Goal: Information Seeking & Learning: Check status

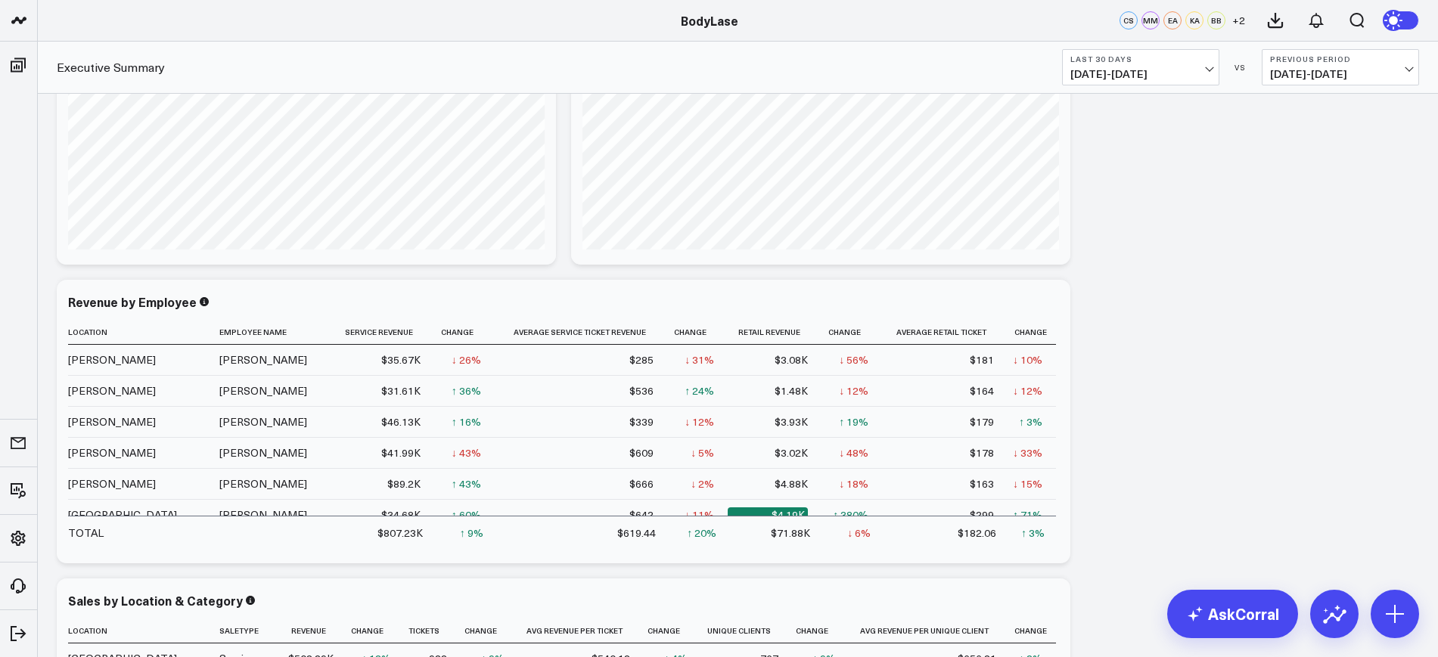
scroll to position [93, 0]
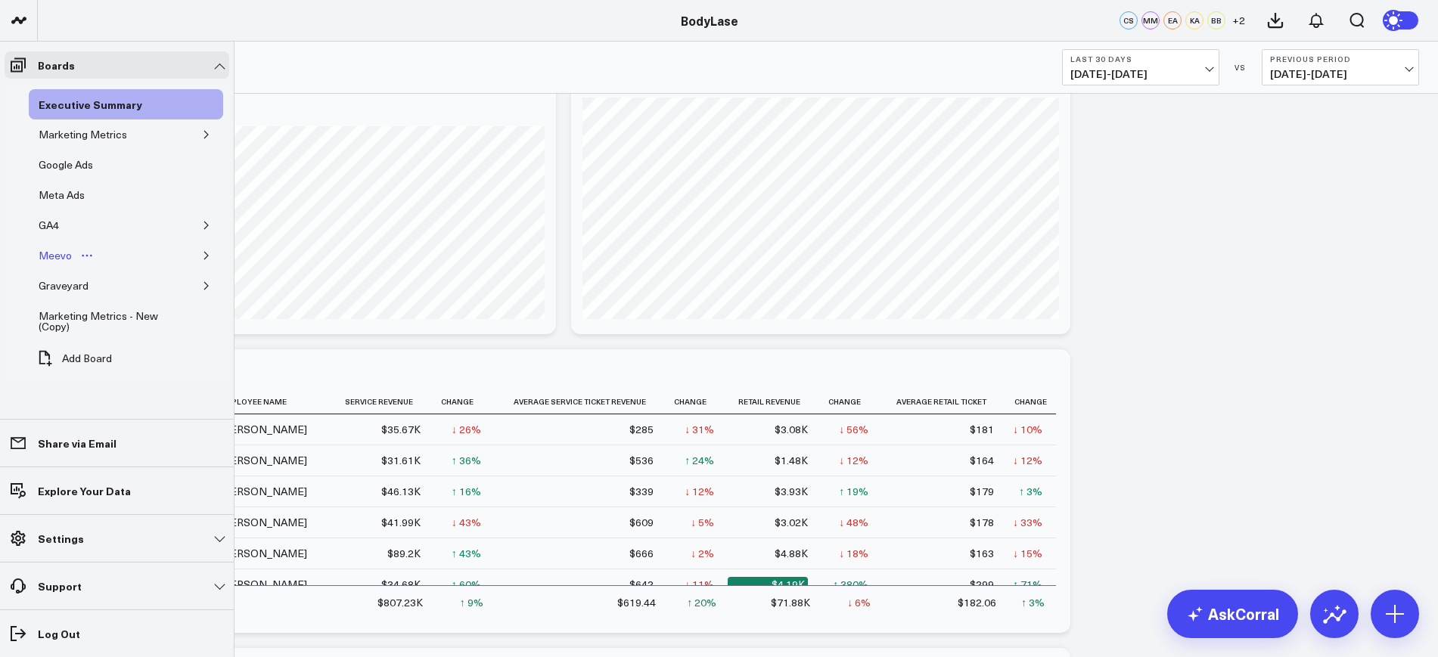
click at [56, 262] on div "Meevo" at bounding box center [55, 256] width 41 height 18
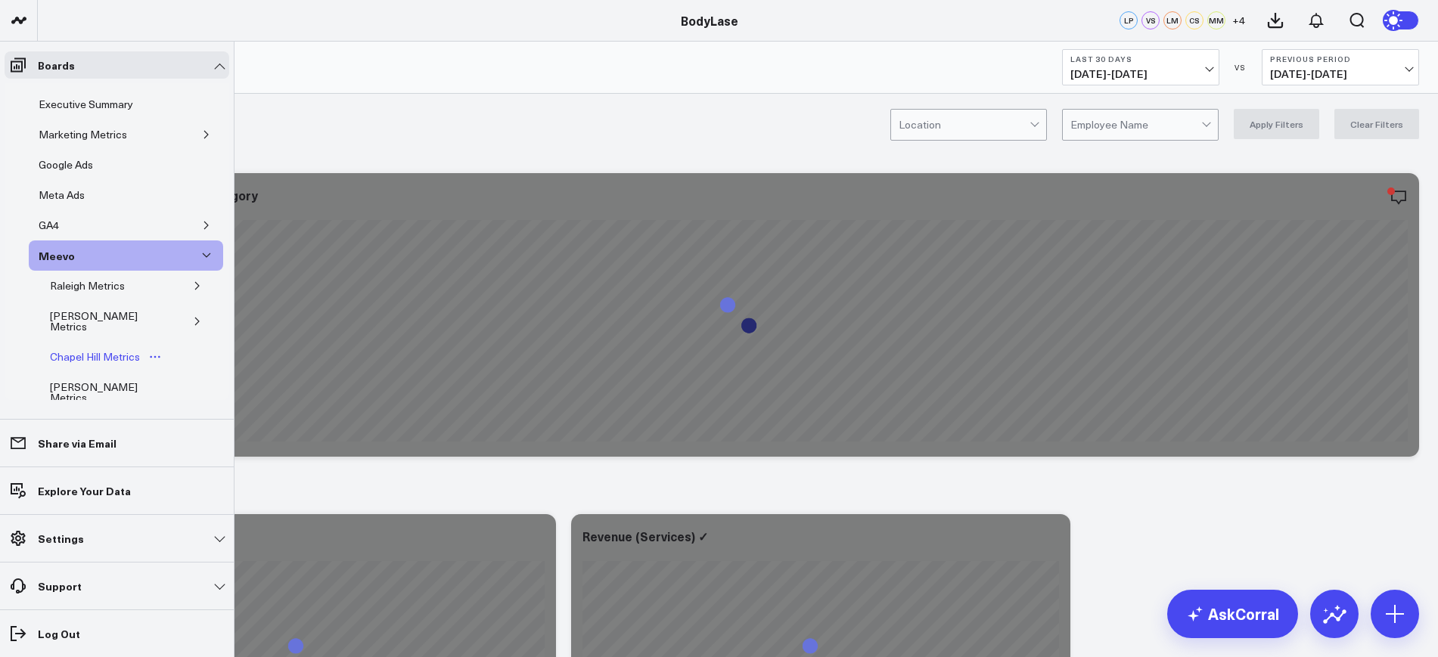
scroll to position [19, 0]
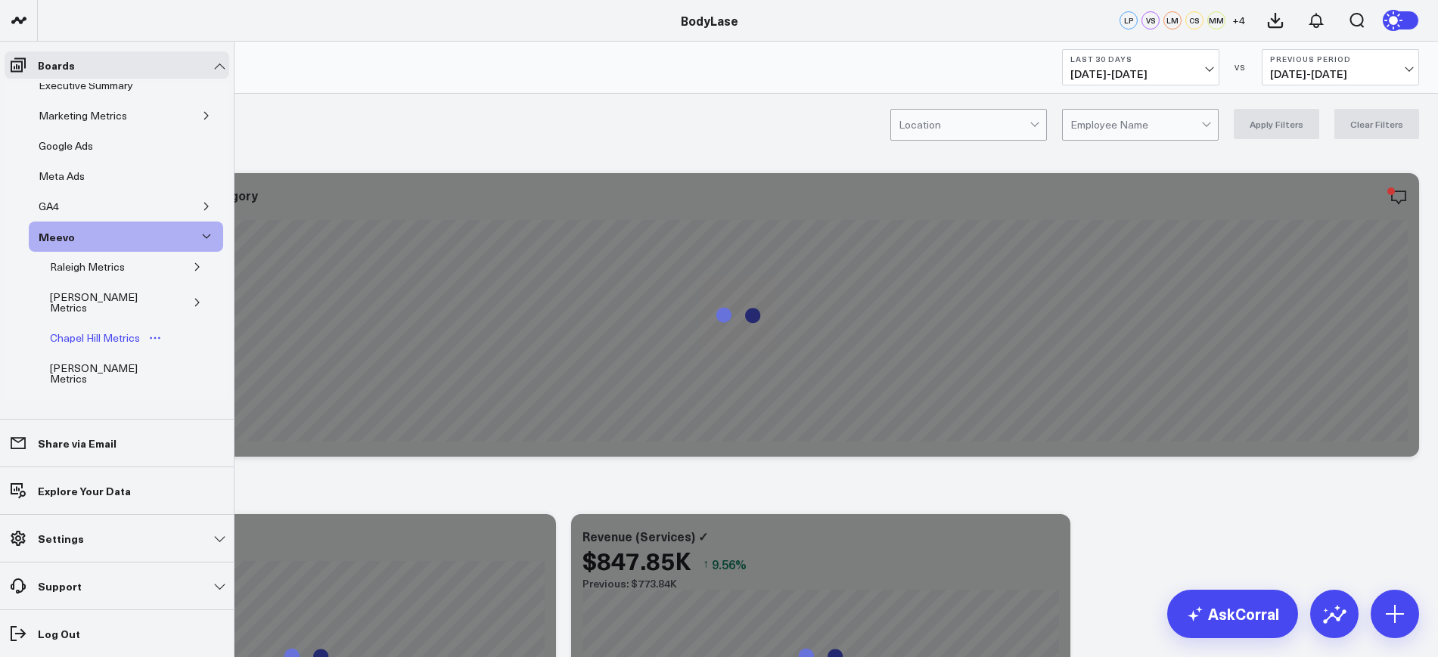
click at [67, 329] on div "Chapel Hill Metrics" at bounding box center [95, 338] width 98 height 18
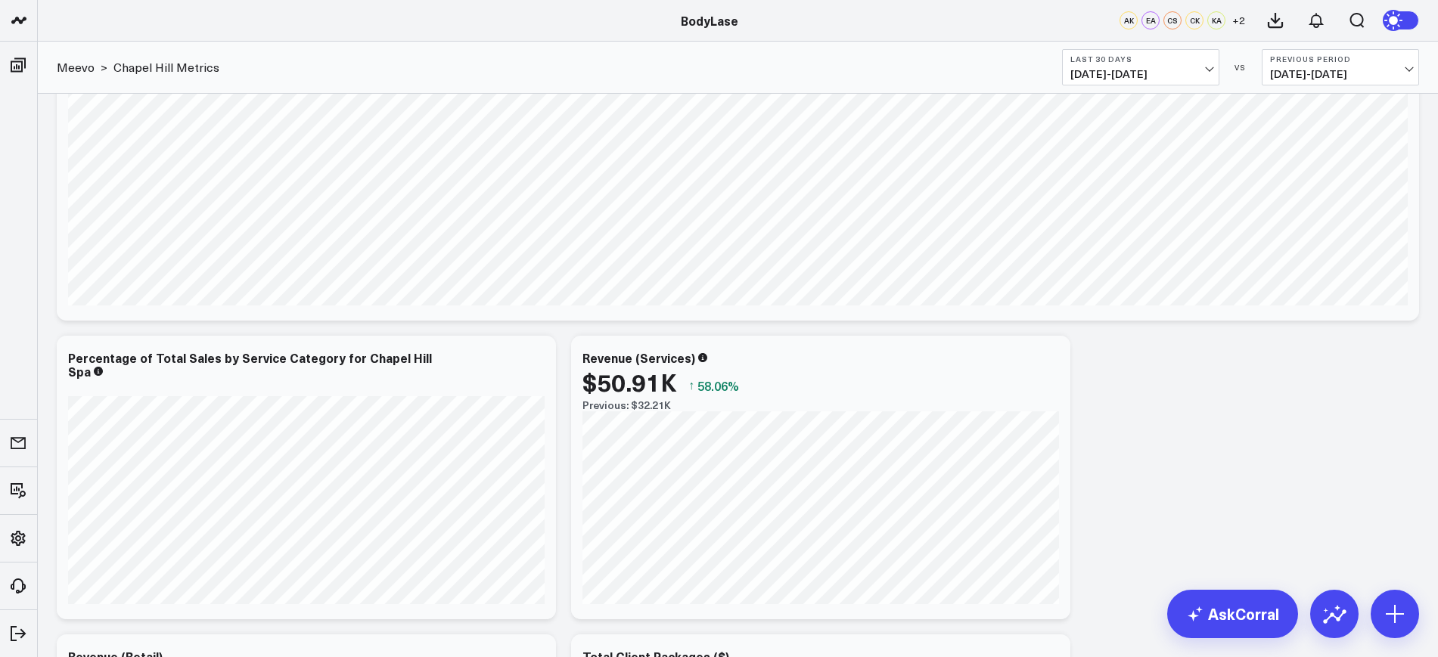
scroll to position [67, 0]
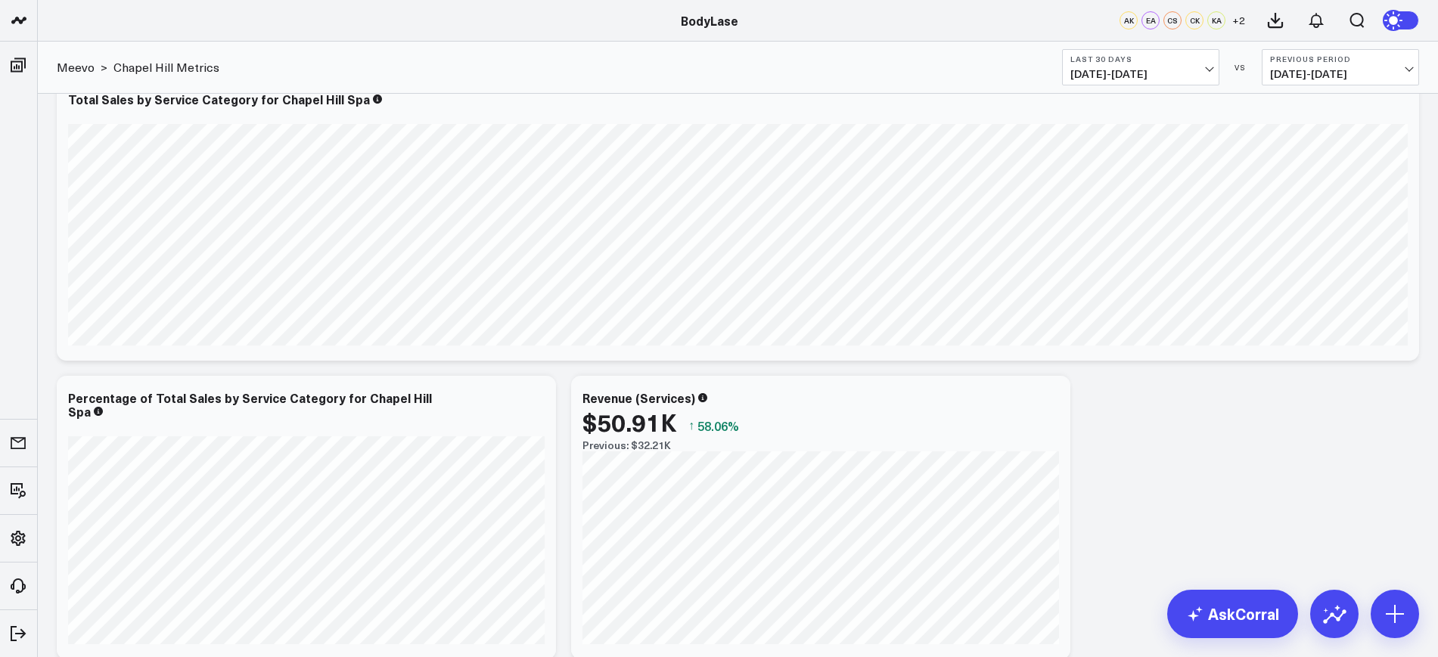
click at [1131, 76] on span "09/07/25 - 10/06/25" at bounding box center [1141, 74] width 141 height 12
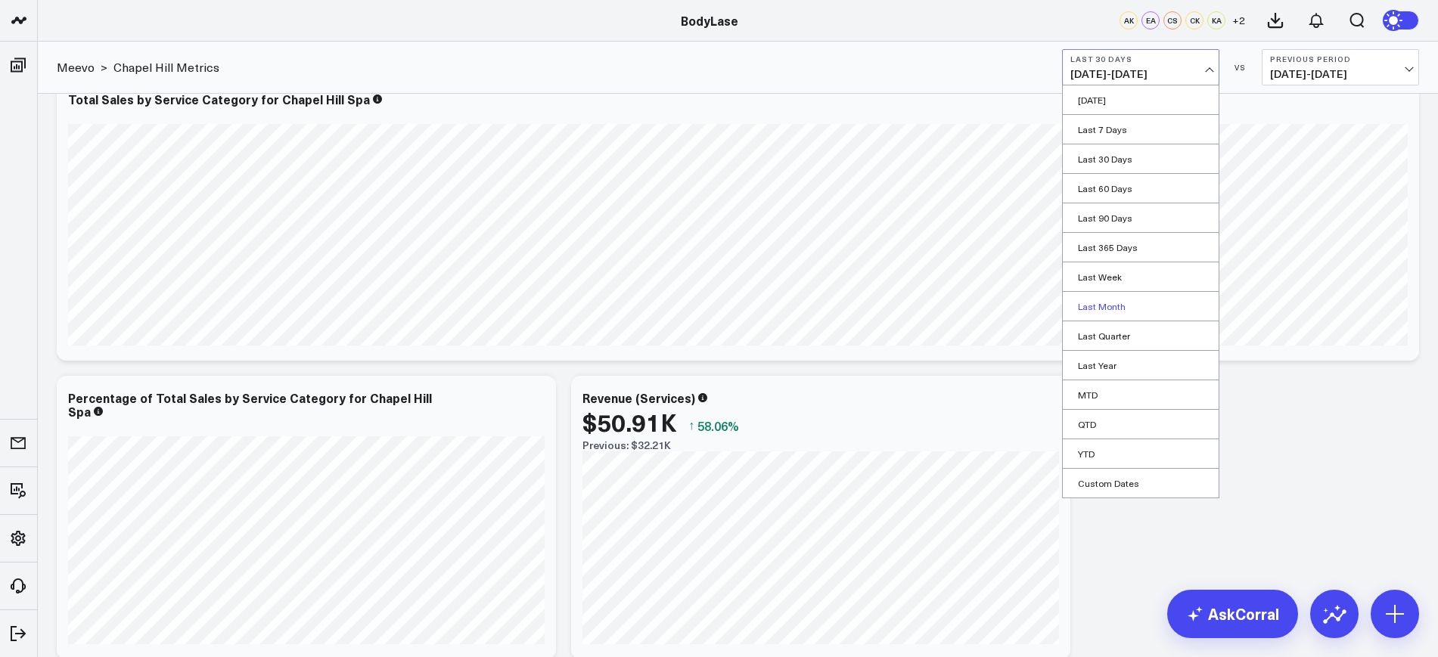
click at [1096, 308] on link "Last Month" at bounding box center [1141, 306] width 156 height 29
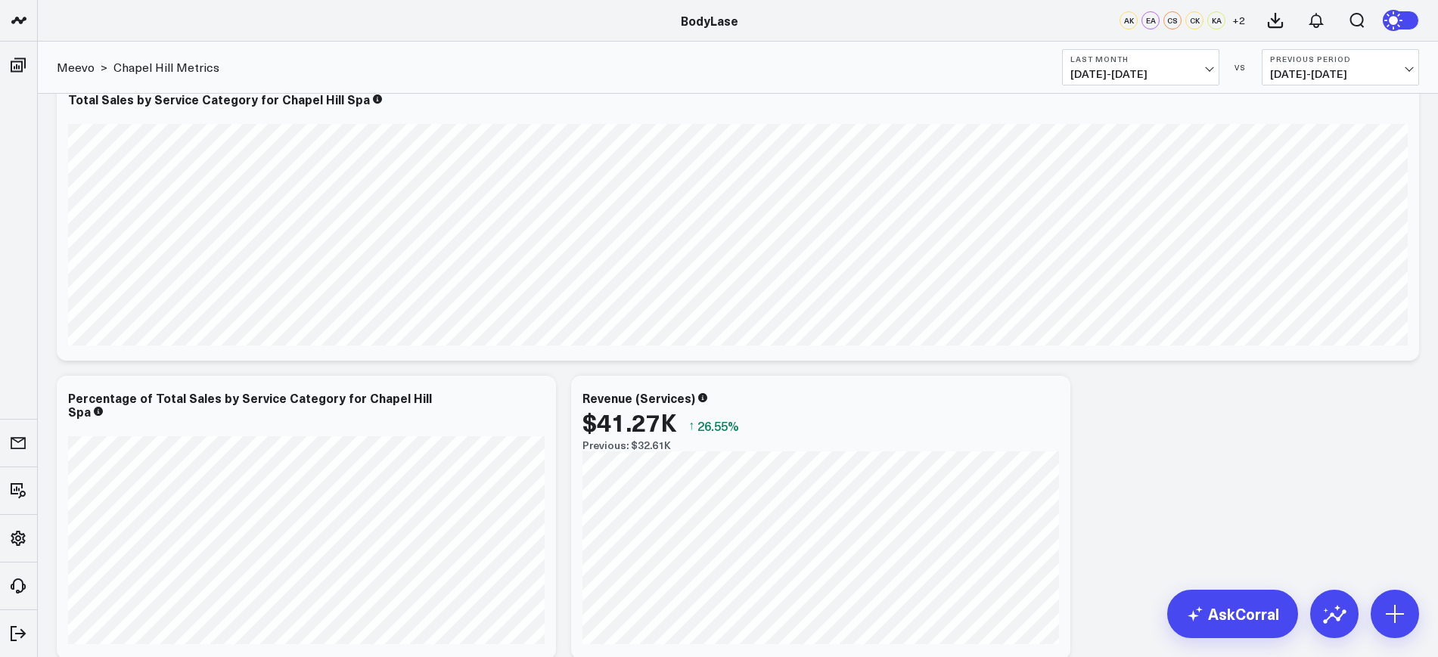
click at [1324, 76] on span "08/01/25 - 08/31/25" at bounding box center [1340, 74] width 141 height 12
click at [1300, 125] on link "MoM" at bounding box center [1341, 129] width 156 height 29
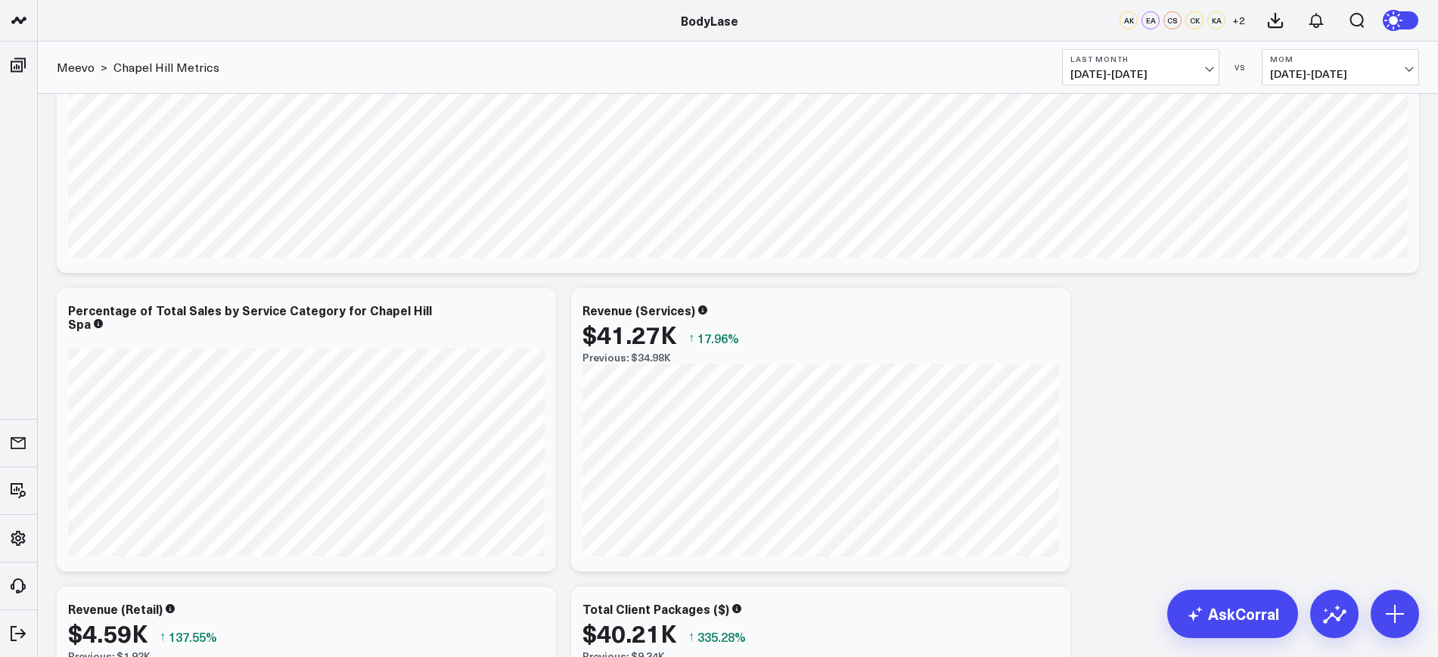
scroll to position [48, 0]
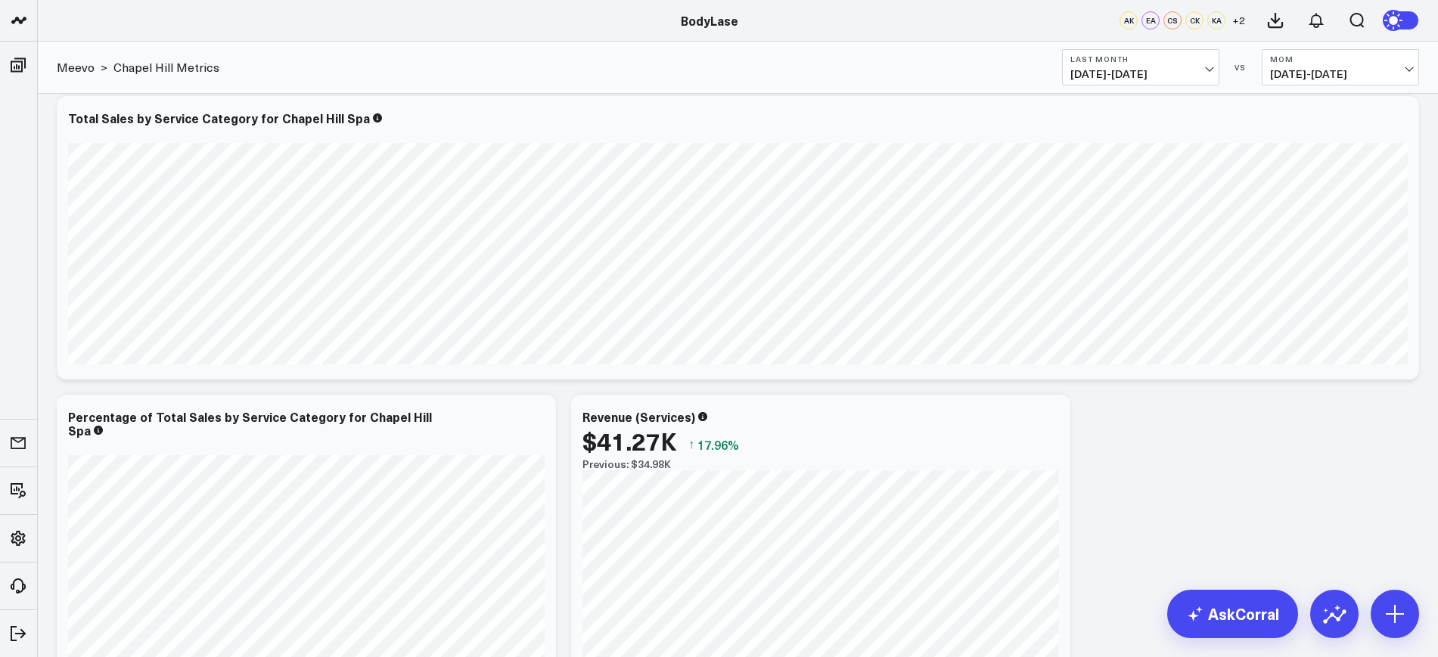
click at [1155, 68] on span "09/01/25 - 09/30/25" at bounding box center [1141, 74] width 141 height 12
click at [1104, 483] on link "Custom Dates" at bounding box center [1141, 483] width 156 height 29
select select "9"
select select "2025"
click at [1114, 378] on input "text" at bounding box center [1114, 373] width 86 height 23
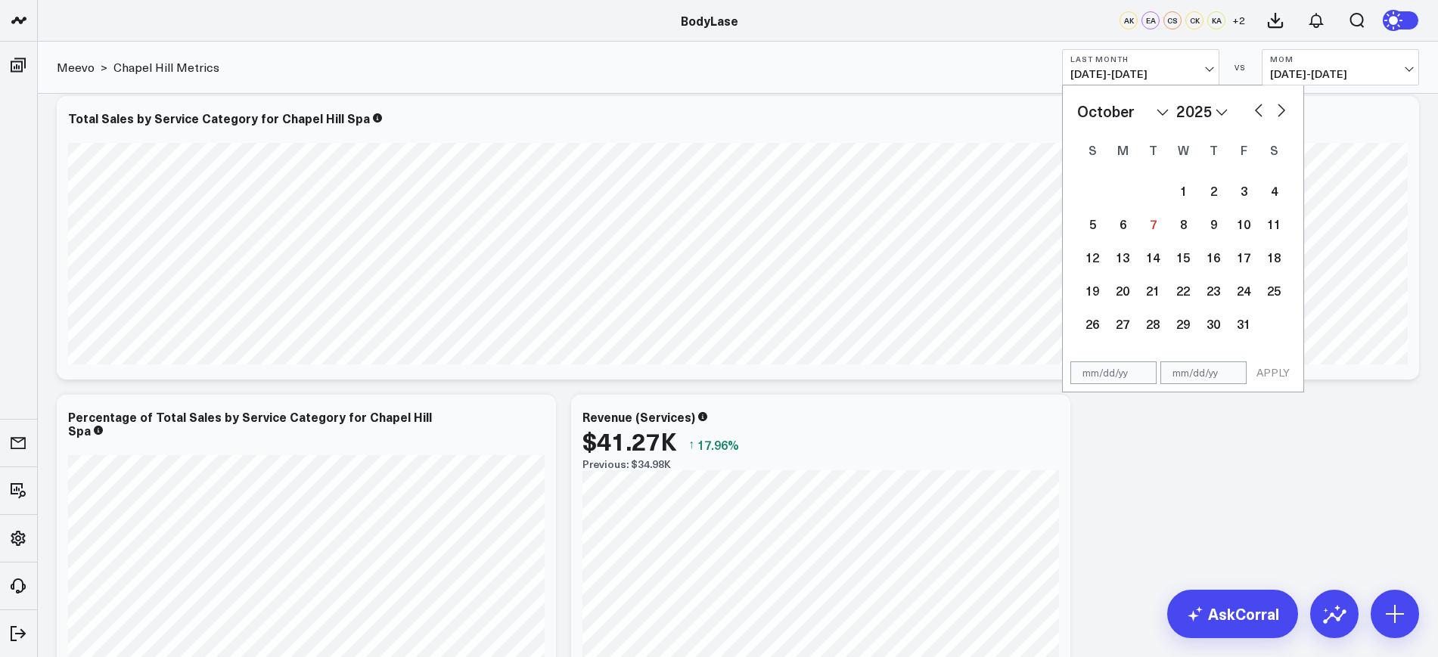
select select "9"
select select "2025"
type input "06/01/25"
select select "5"
select select "2025"
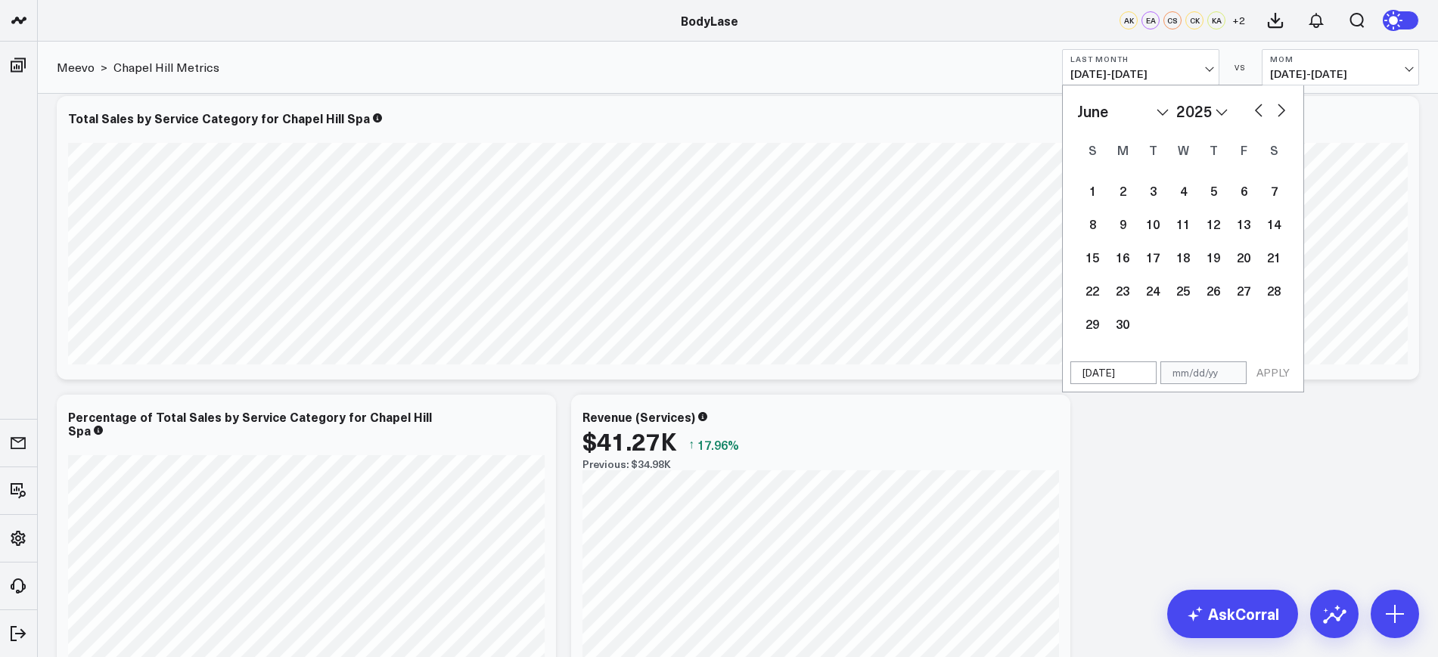
type input "06/01/25"
click at [1227, 372] on input "text" at bounding box center [1204, 373] width 86 height 23
select select "5"
select select "2025"
type input "06/3"
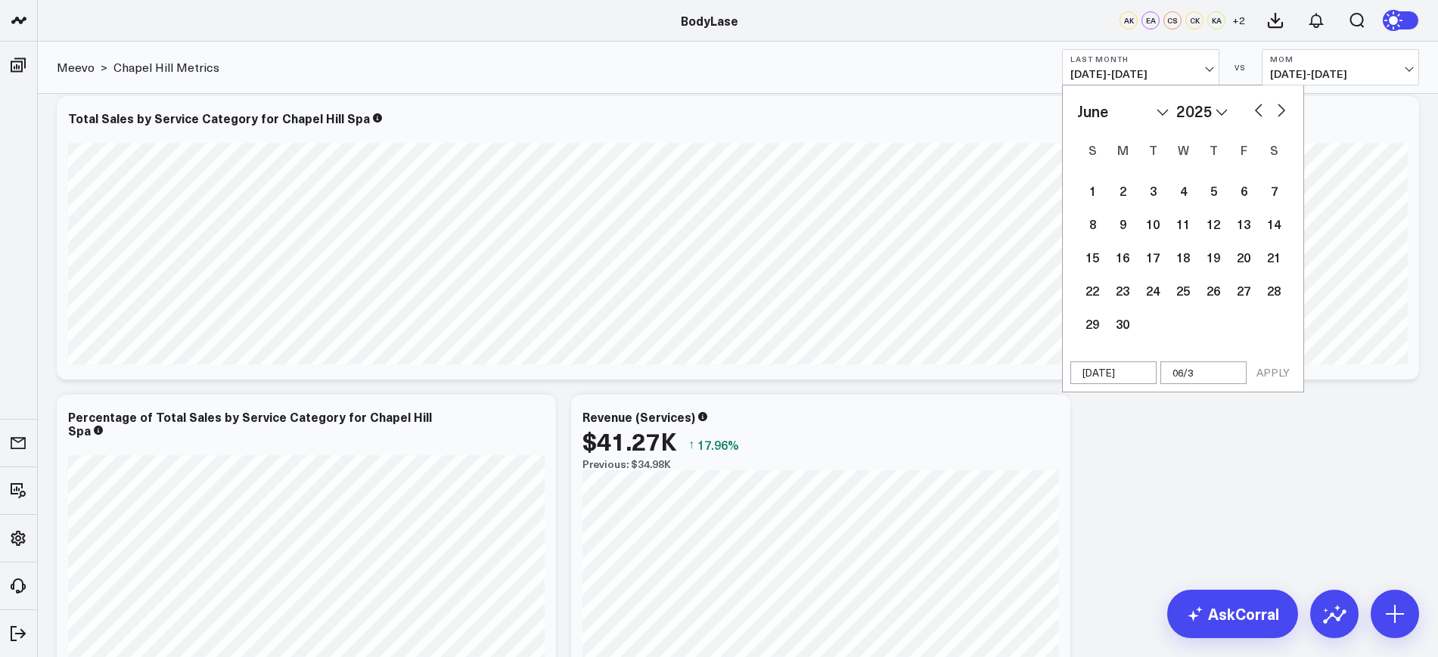
select select "5"
select select "2025"
type input "06/30"
select select "5"
select select "2025"
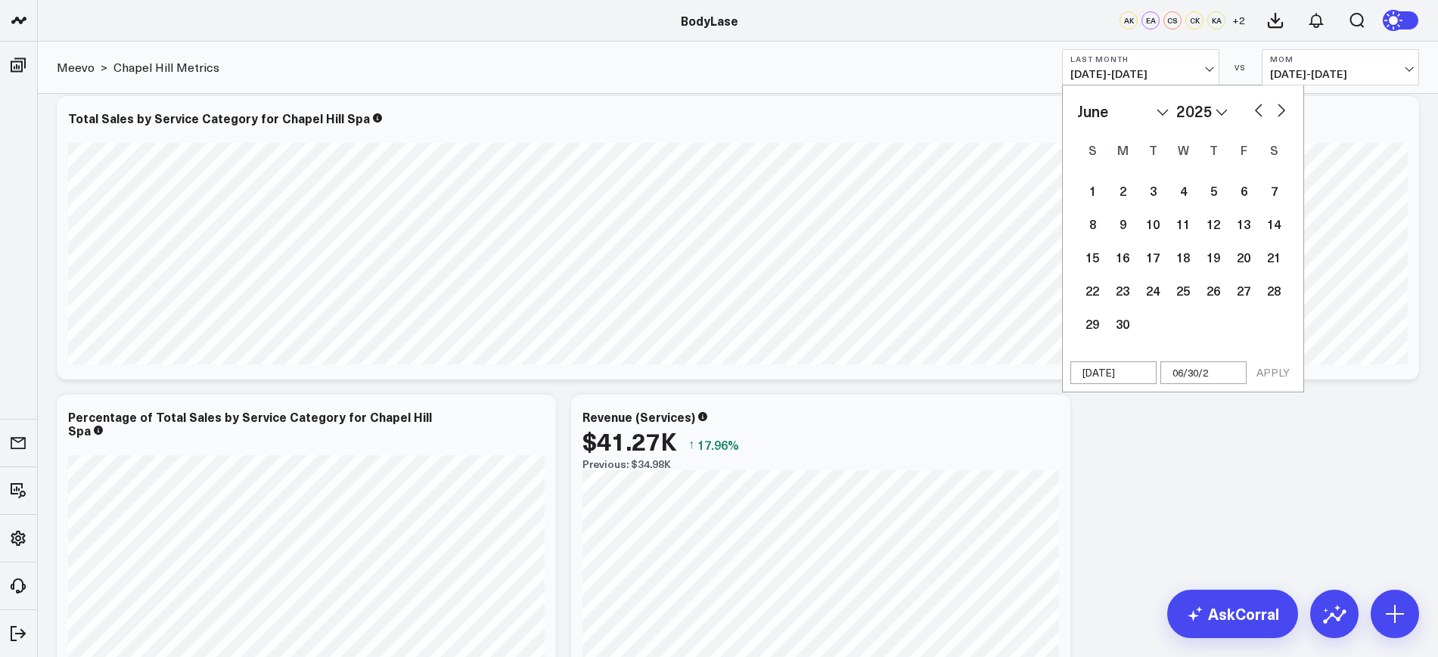
type input "06/30/25"
select select "5"
select select "2025"
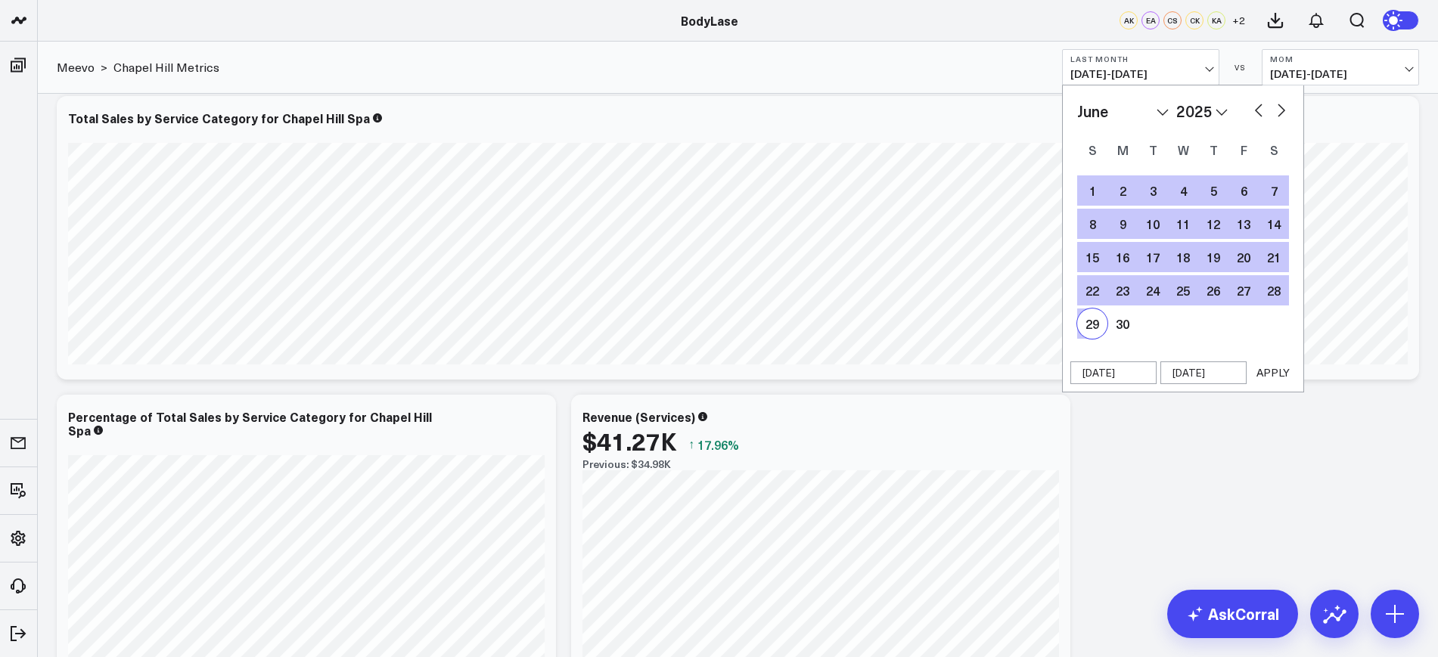
type input "06/30/25"
click at [1273, 378] on button "APPLY" at bounding box center [1273, 373] width 45 height 23
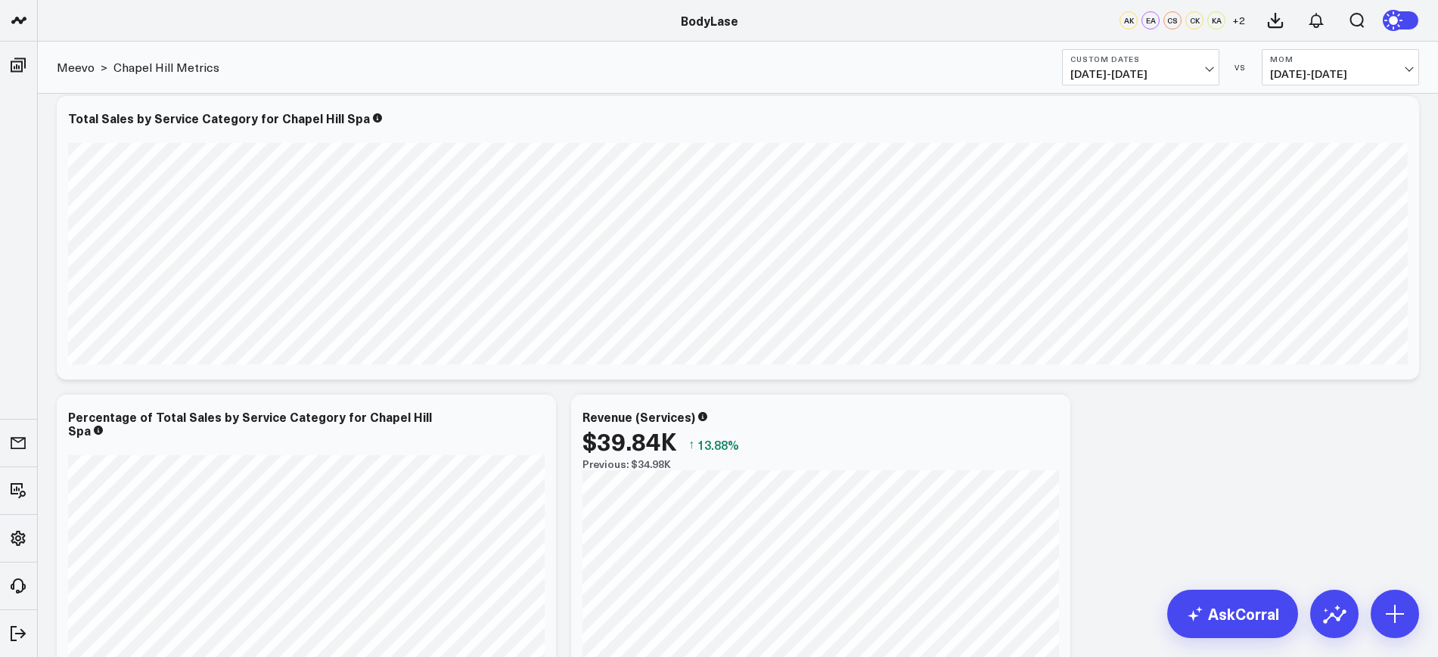
click at [1338, 81] on button "MoM 08/01/25 - 08/30/25" at bounding box center [1340, 67] width 157 height 36
click at [1294, 123] on link "MoM" at bounding box center [1341, 129] width 156 height 29
click at [1356, 64] on button "MoM 08/01/25 - 08/30/25" at bounding box center [1340, 67] width 157 height 36
click at [1285, 135] on link "MoM" at bounding box center [1341, 129] width 156 height 29
click at [1332, 68] on span "08/01/25 - 08/30/25" at bounding box center [1340, 74] width 141 height 12
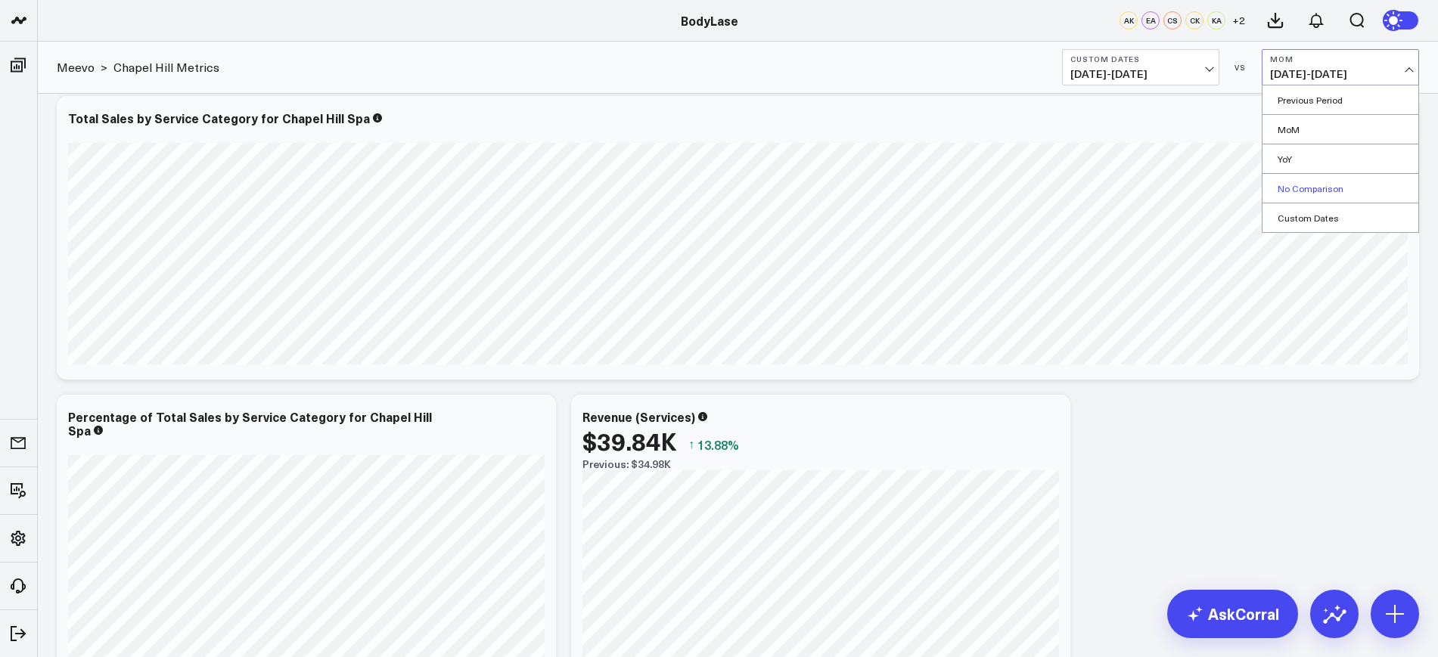
click at [1295, 196] on link "No Comparison" at bounding box center [1341, 188] width 156 height 29
click at [1365, 67] on button "No Comparison" at bounding box center [1340, 67] width 157 height 36
click at [1290, 132] on link "MoM" at bounding box center [1341, 129] width 156 height 29
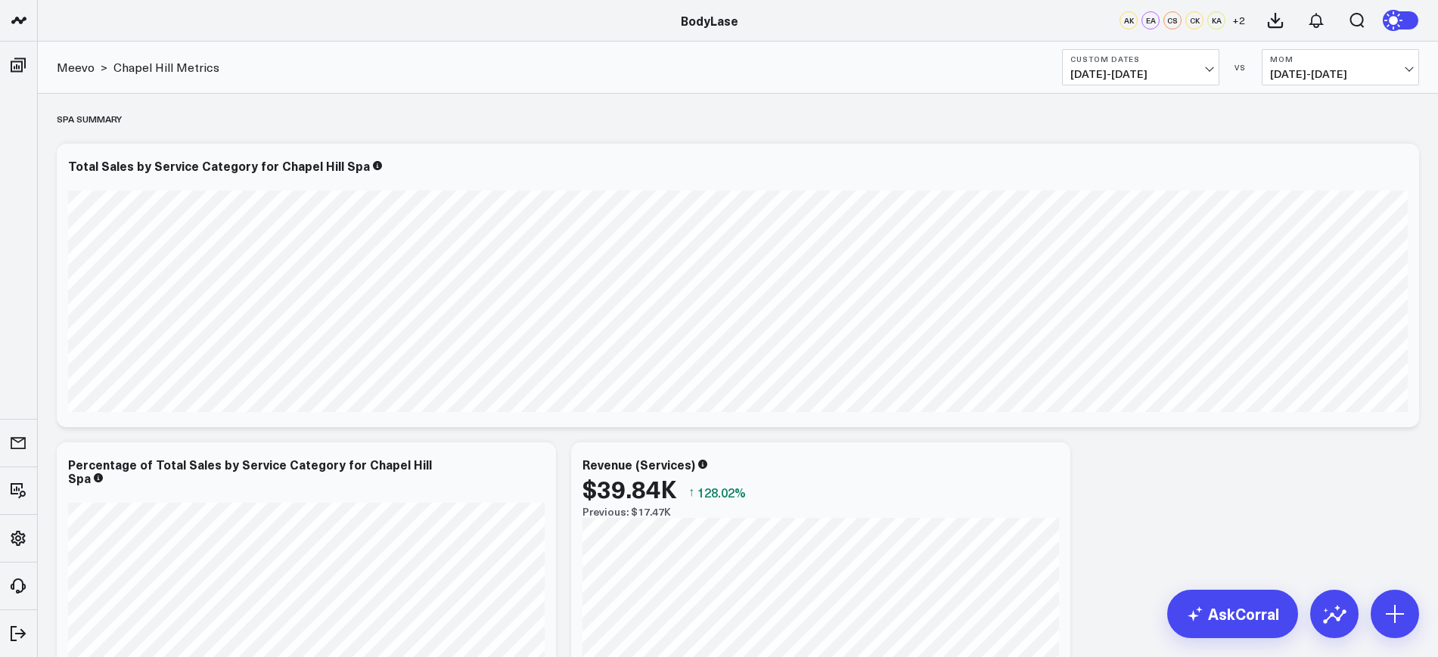
click at [1179, 68] on span "06/01/25 - 06/30/25" at bounding box center [1141, 74] width 141 height 12
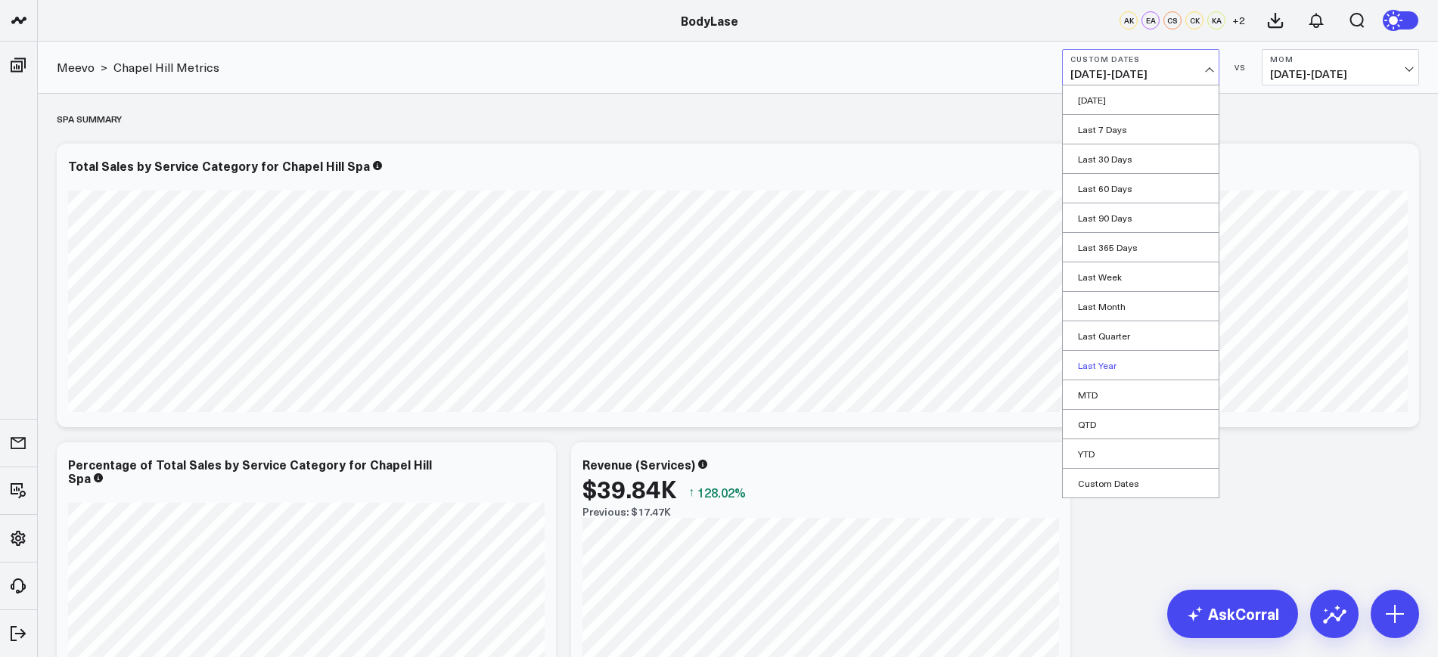
click at [1091, 355] on link "Last Year" at bounding box center [1141, 365] width 156 height 29
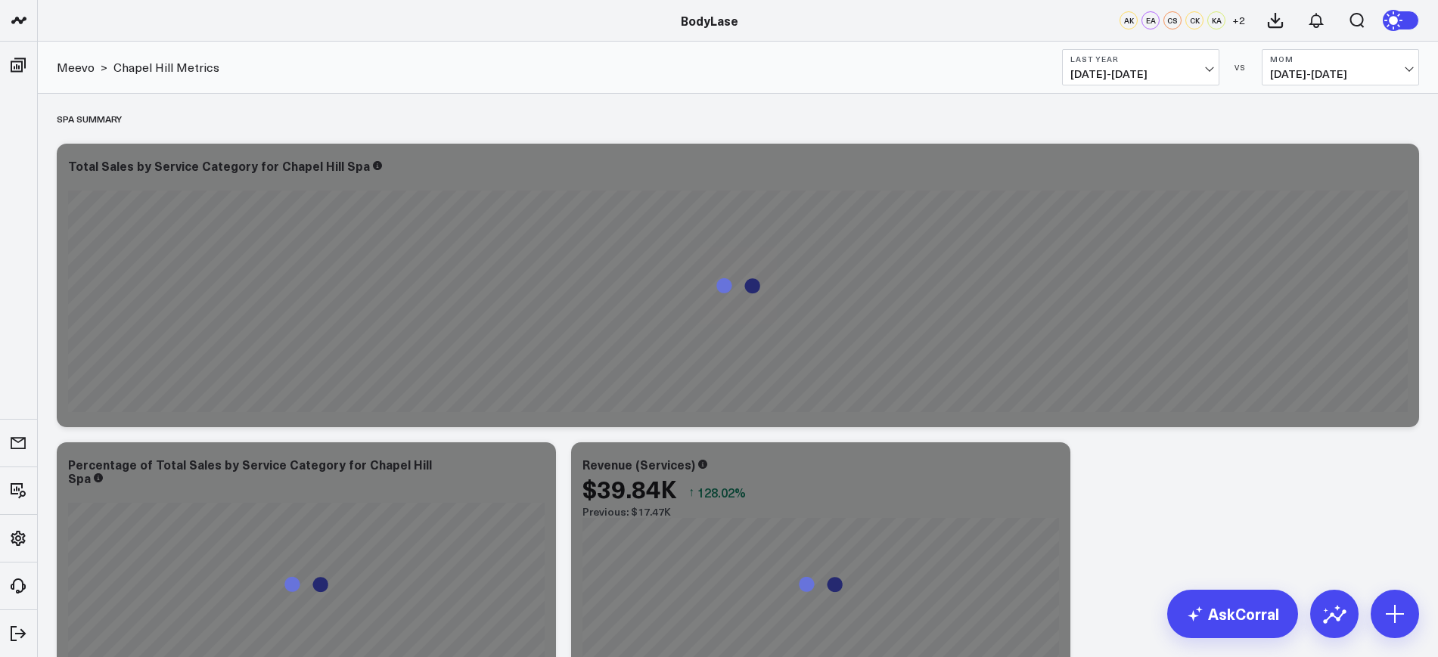
click at [1155, 71] on span "01/01/24 - 12/31/24" at bounding box center [1141, 74] width 141 height 12
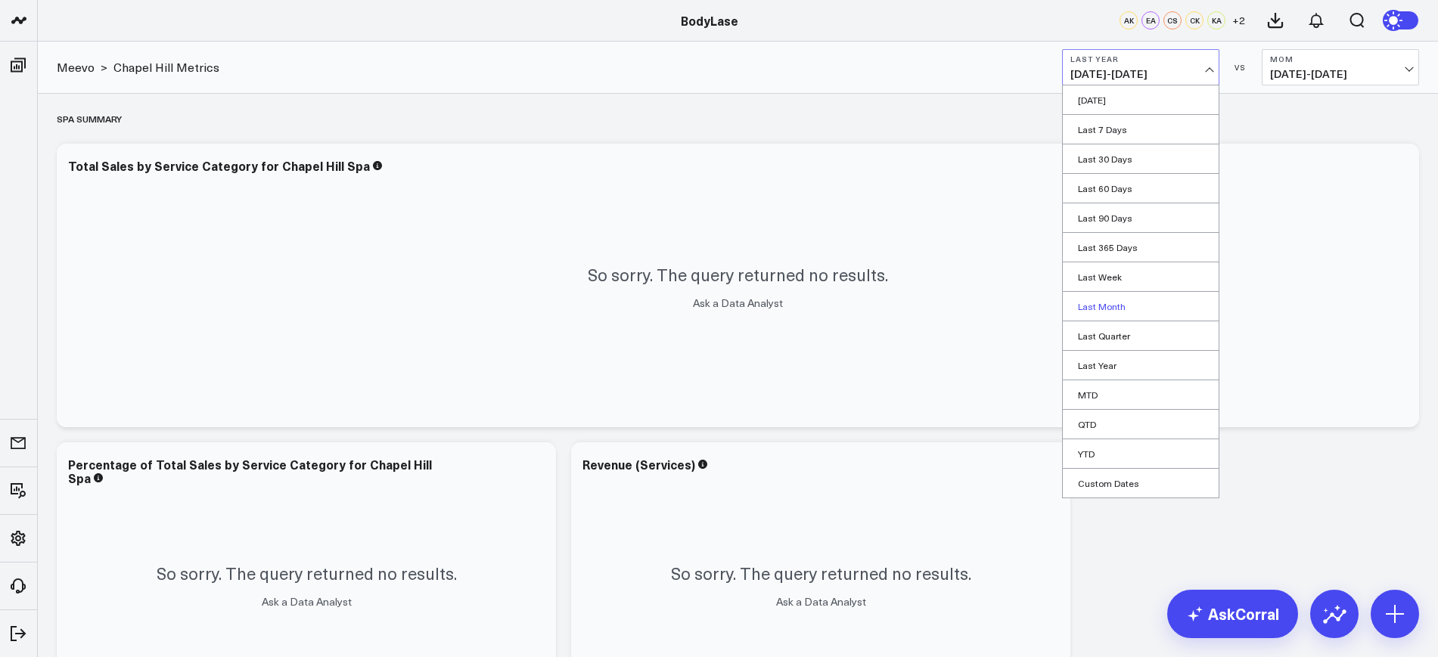
click at [1092, 312] on link "Last Month" at bounding box center [1141, 306] width 156 height 29
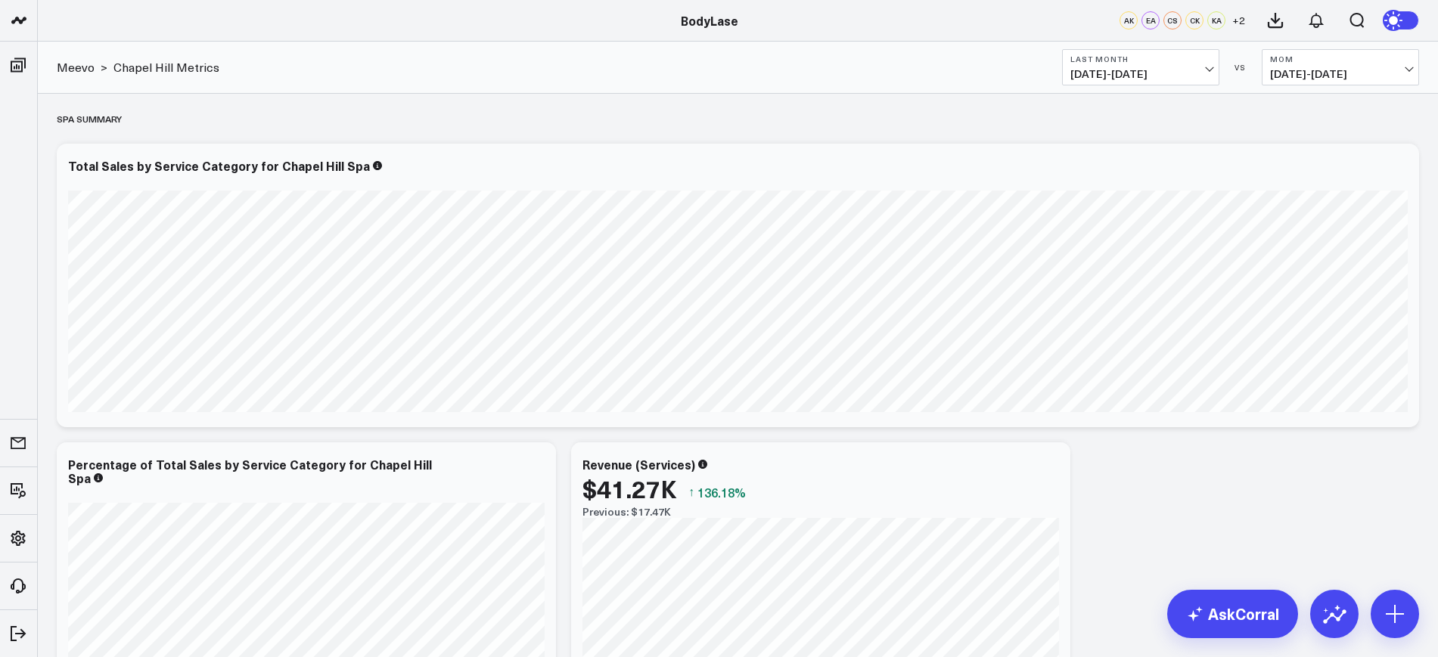
click at [1328, 81] on button "MoM 05/01/25 - 05/30/25" at bounding box center [1340, 67] width 157 height 36
click at [1287, 133] on link "MoM" at bounding box center [1341, 129] width 156 height 29
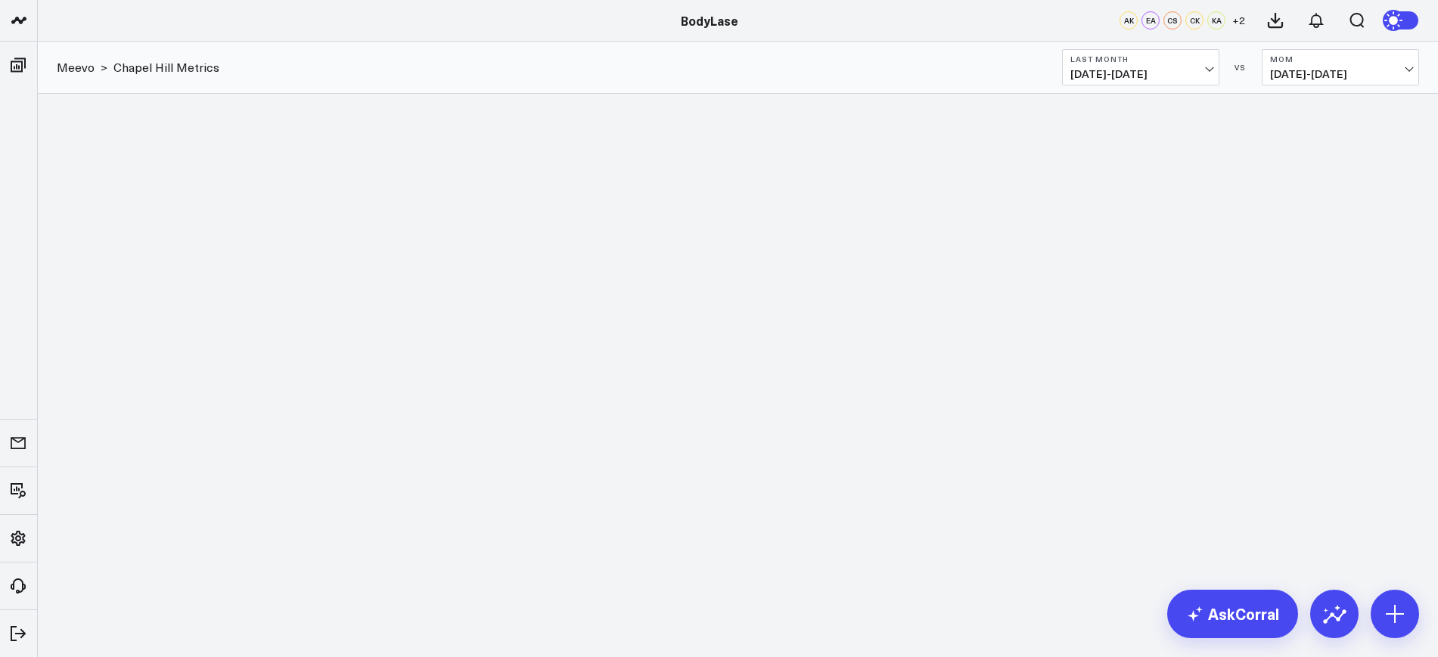
click at [1316, 68] on span "05/01/25 - 05/30/25" at bounding box center [1340, 74] width 141 height 12
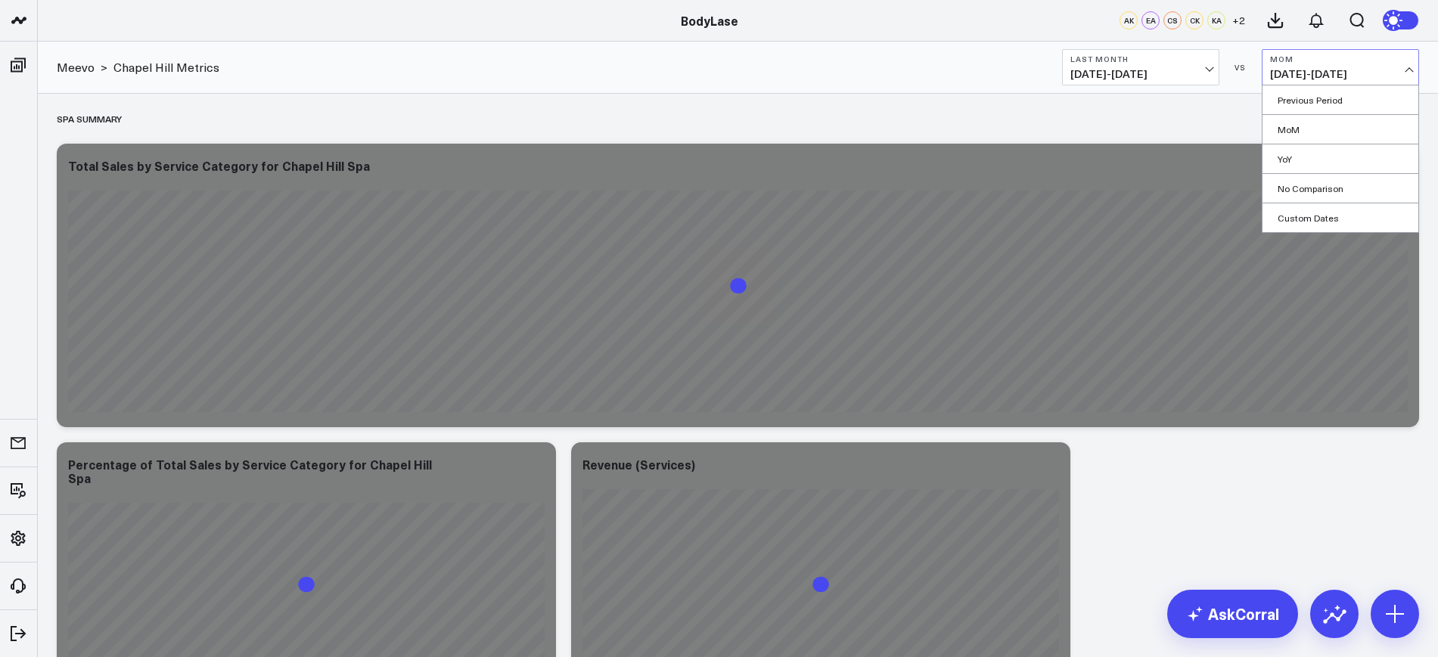
click at [1293, 186] on link "No Comparison" at bounding box center [1341, 188] width 156 height 29
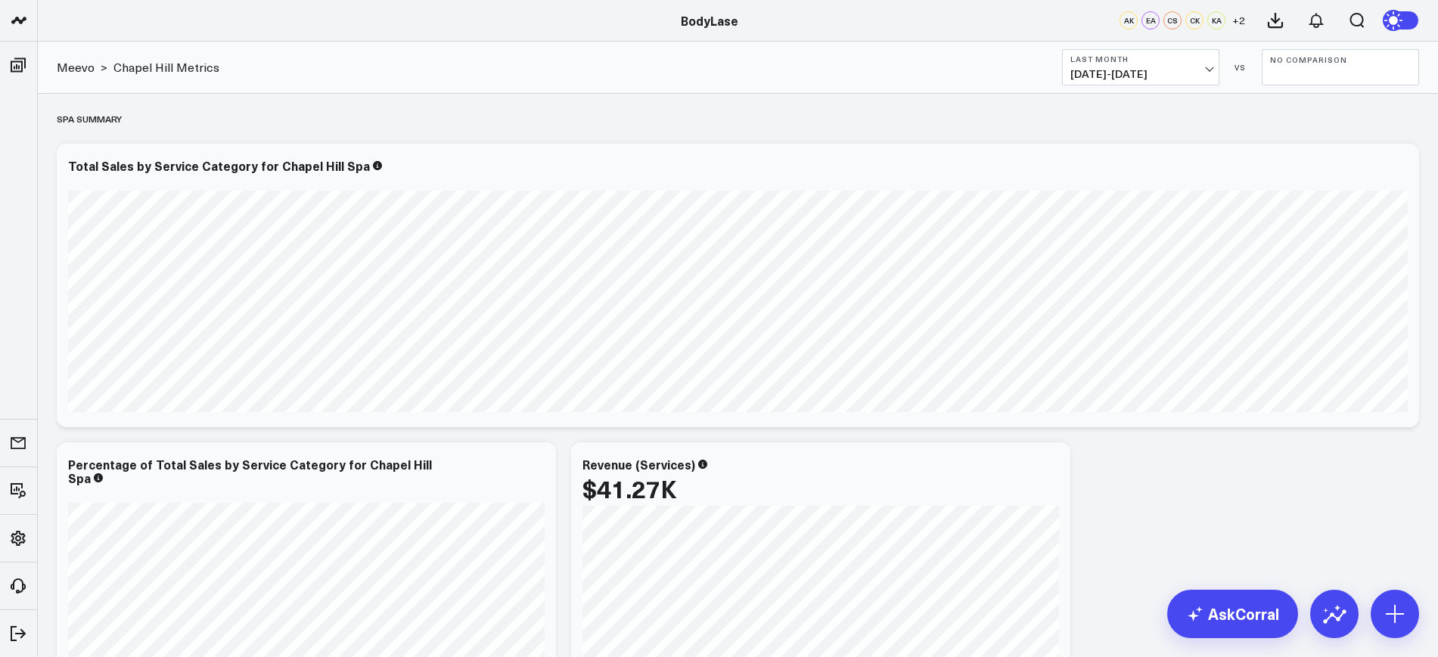
click at [1302, 63] on b "No Comparison" at bounding box center [1340, 59] width 141 height 9
click at [1279, 143] on link "MoM" at bounding box center [1341, 129] width 156 height 29
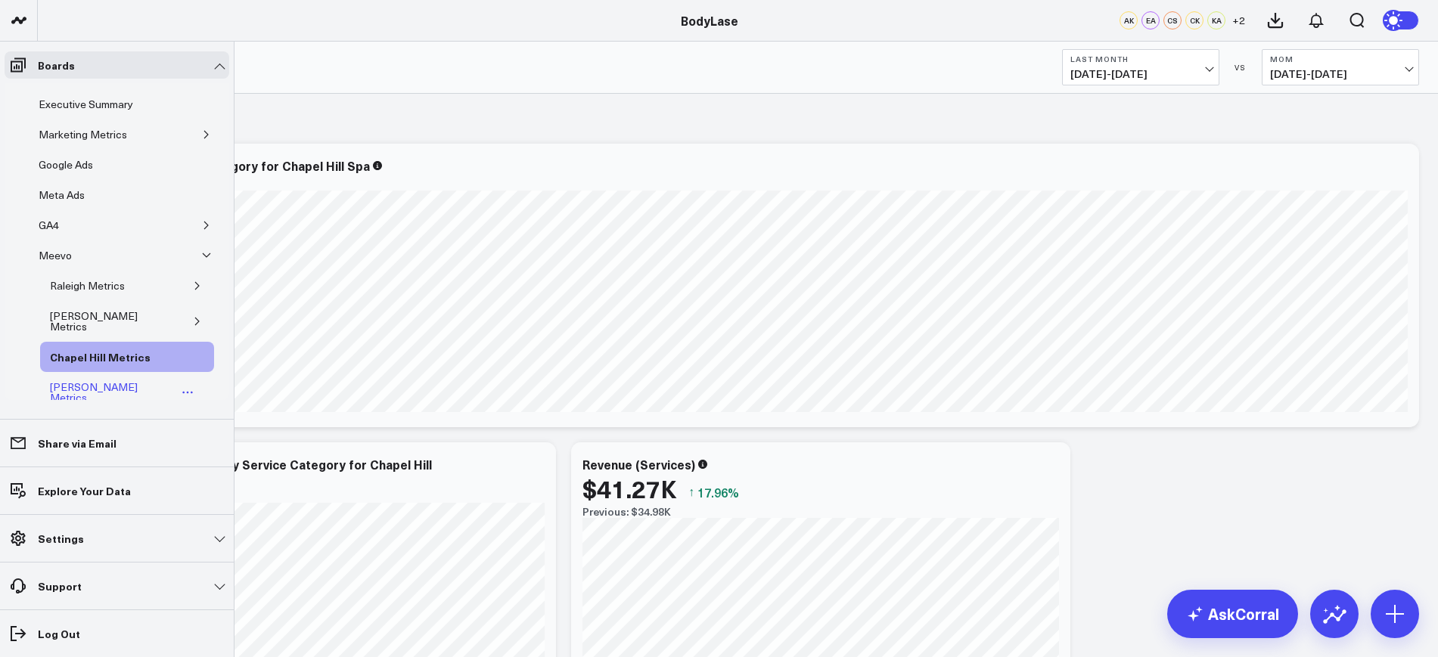
click at [79, 378] on div "[PERSON_NAME] Metrics" at bounding box center [111, 392] width 131 height 29
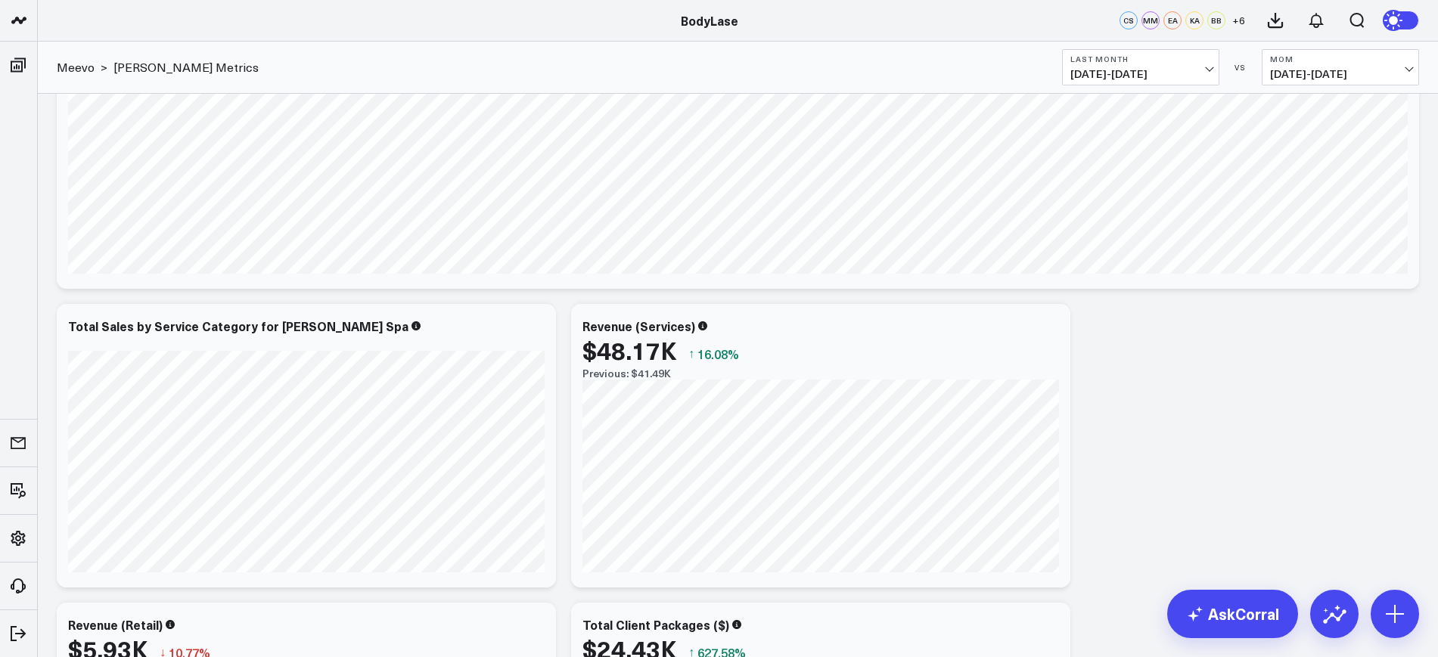
scroll to position [103, 0]
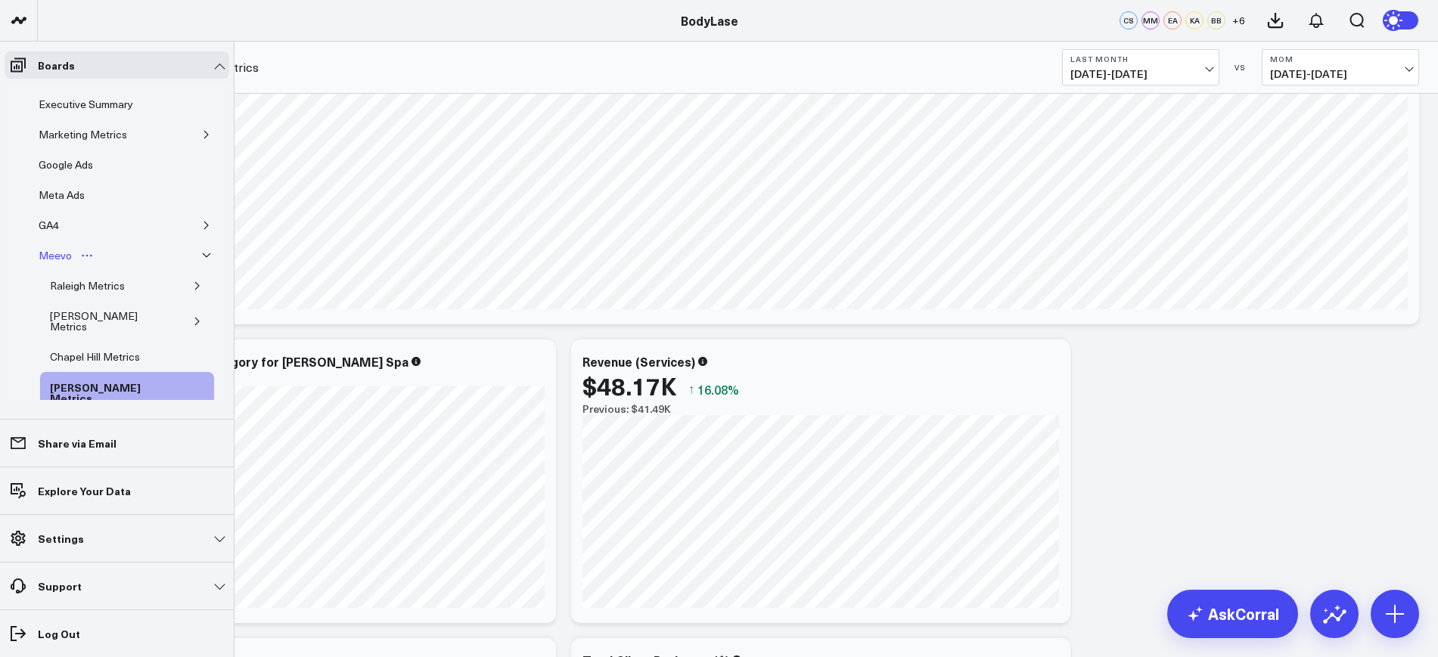
click at [50, 259] on div "Meevo" at bounding box center [55, 256] width 41 height 18
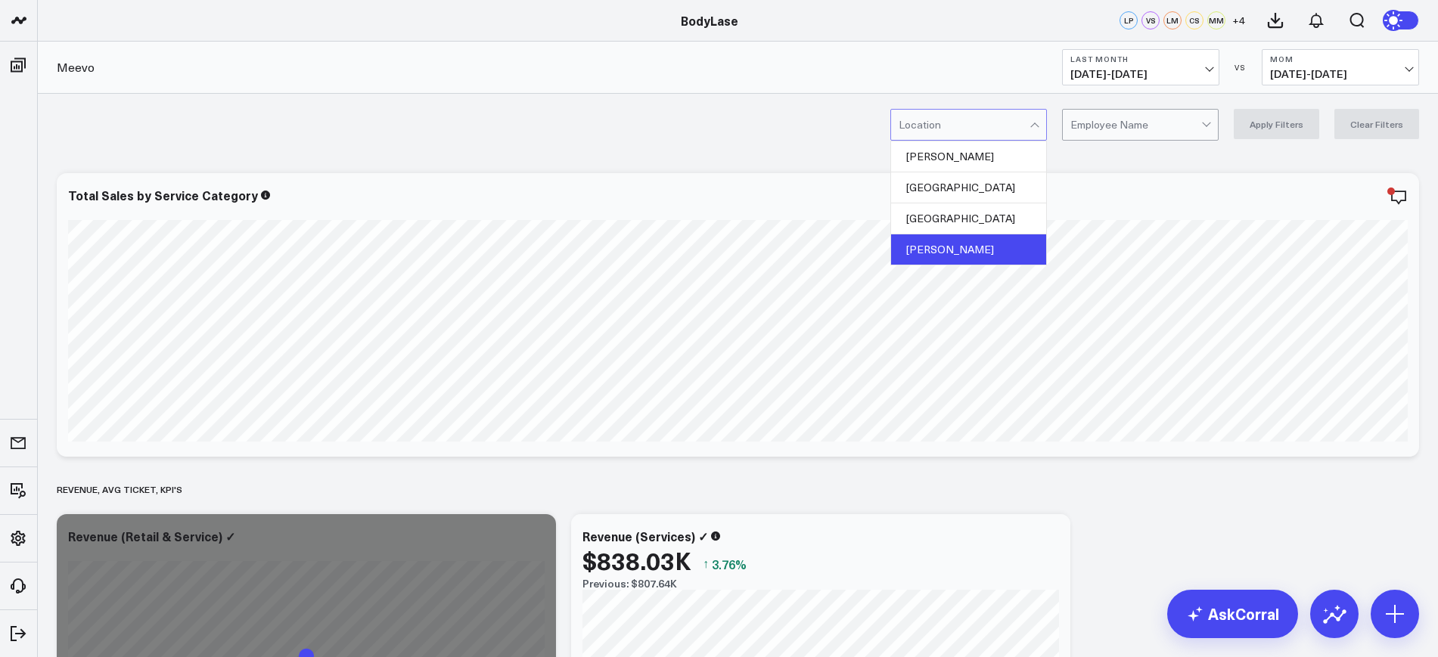
click at [944, 251] on div "Clayton" at bounding box center [968, 250] width 155 height 30
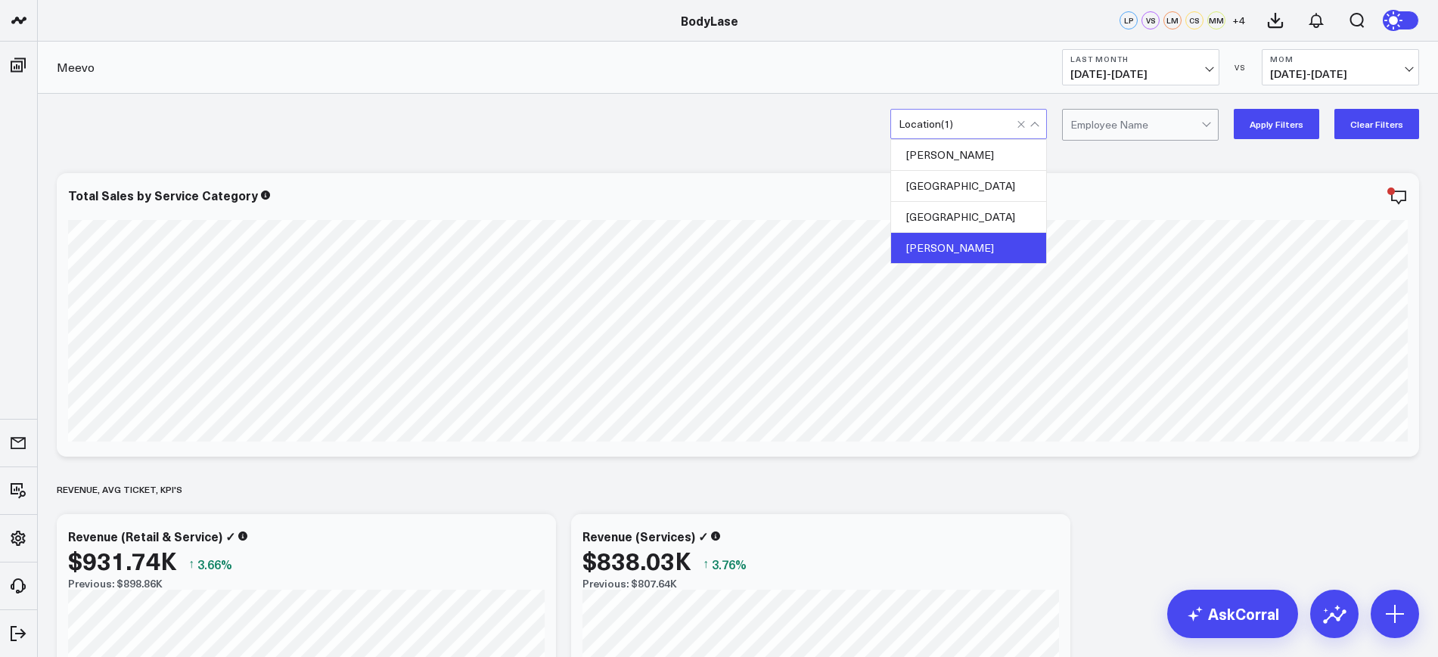
click at [1285, 124] on button "Apply Filters" at bounding box center [1276, 124] width 85 height 30
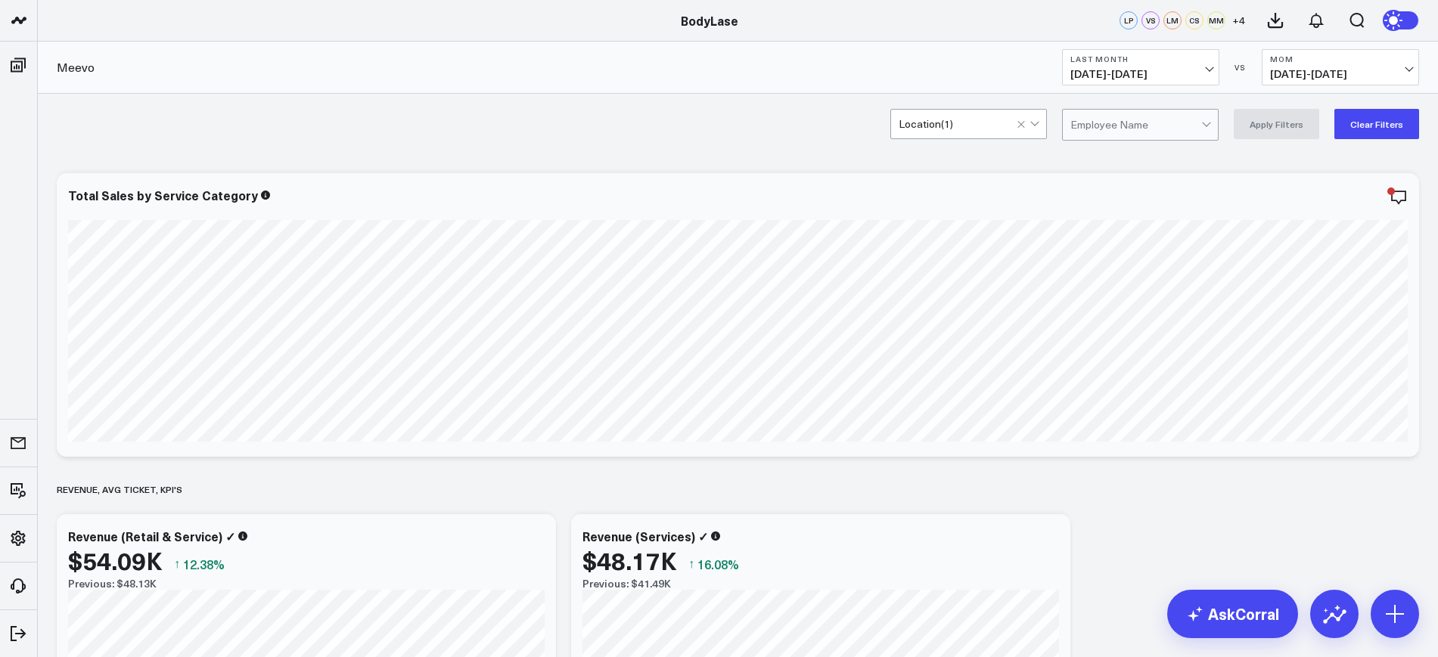
click at [1330, 64] on button "MoM 08/01/25 - 08/30/25" at bounding box center [1340, 67] width 157 height 36
click at [1142, 54] on b "Last Month" at bounding box center [1141, 58] width 141 height 9
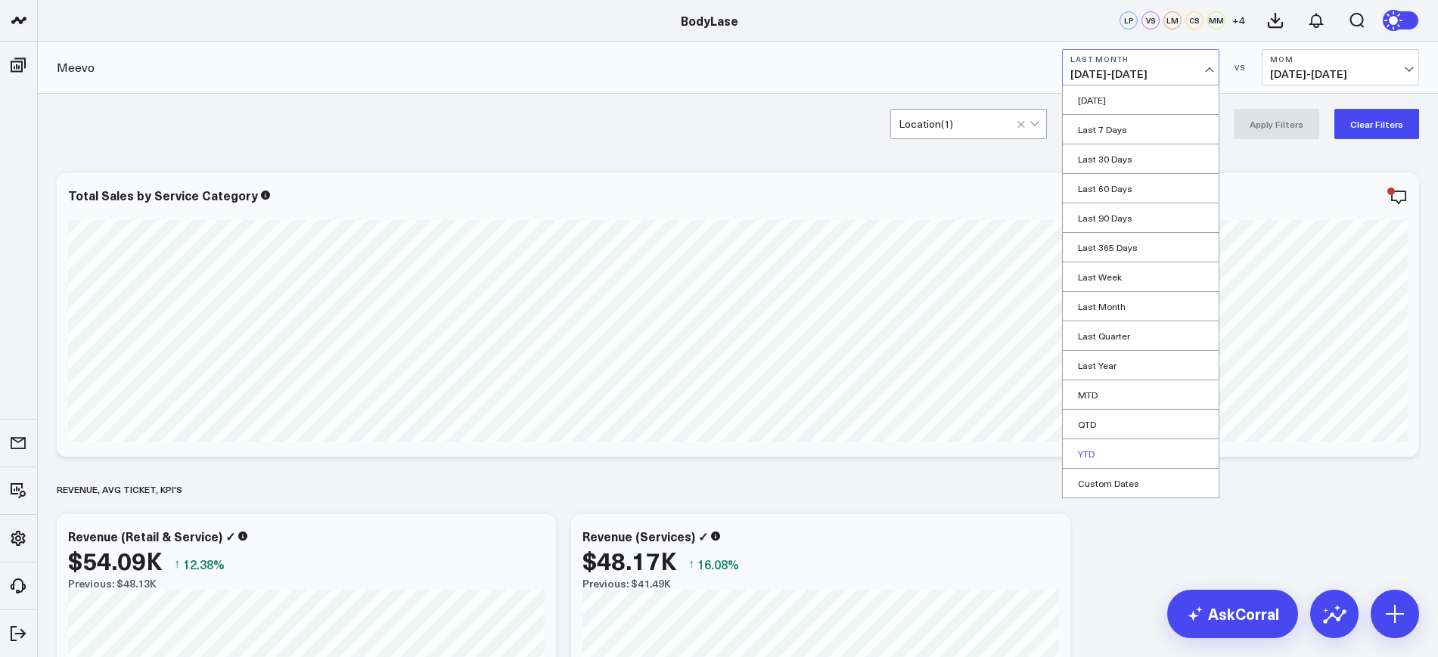
click at [1079, 452] on link "YTD" at bounding box center [1141, 454] width 156 height 29
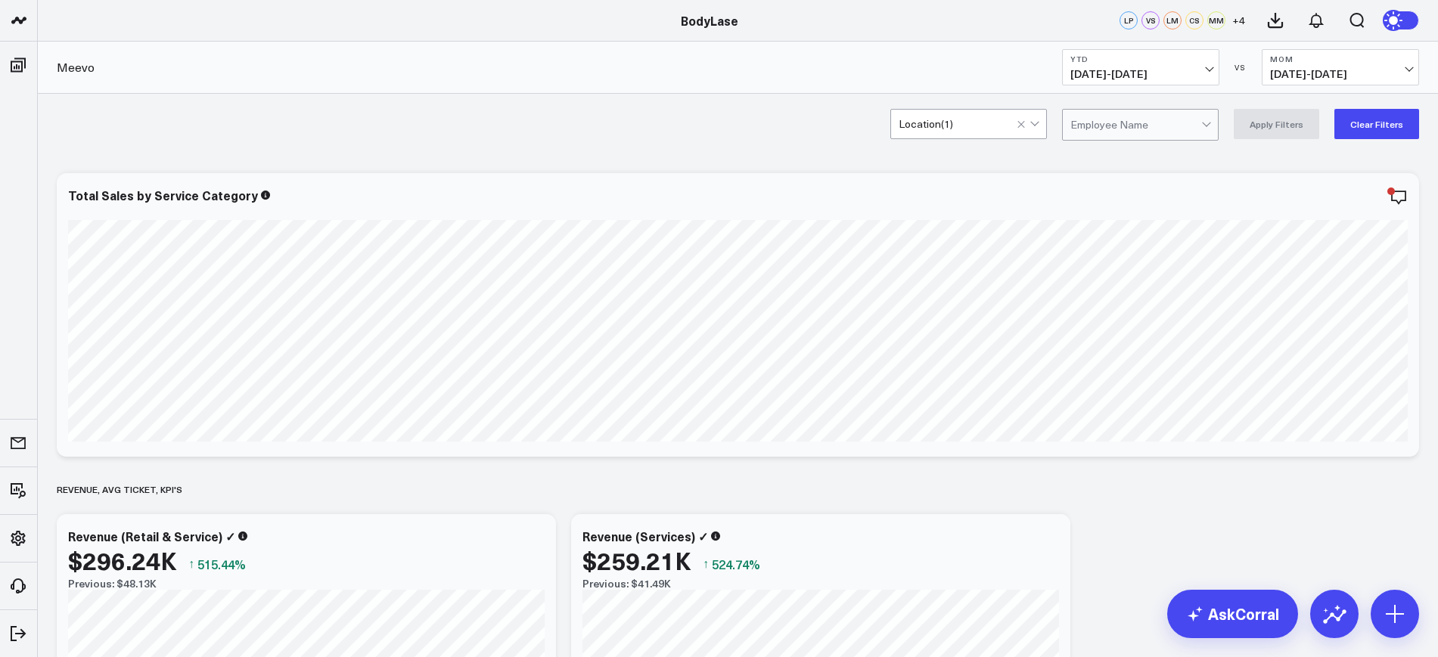
click at [1328, 70] on span "08/01/25 - 08/30/25" at bounding box center [1340, 74] width 141 height 12
click at [1294, 187] on link "No Comparison" at bounding box center [1341, 188] width 156 height 29
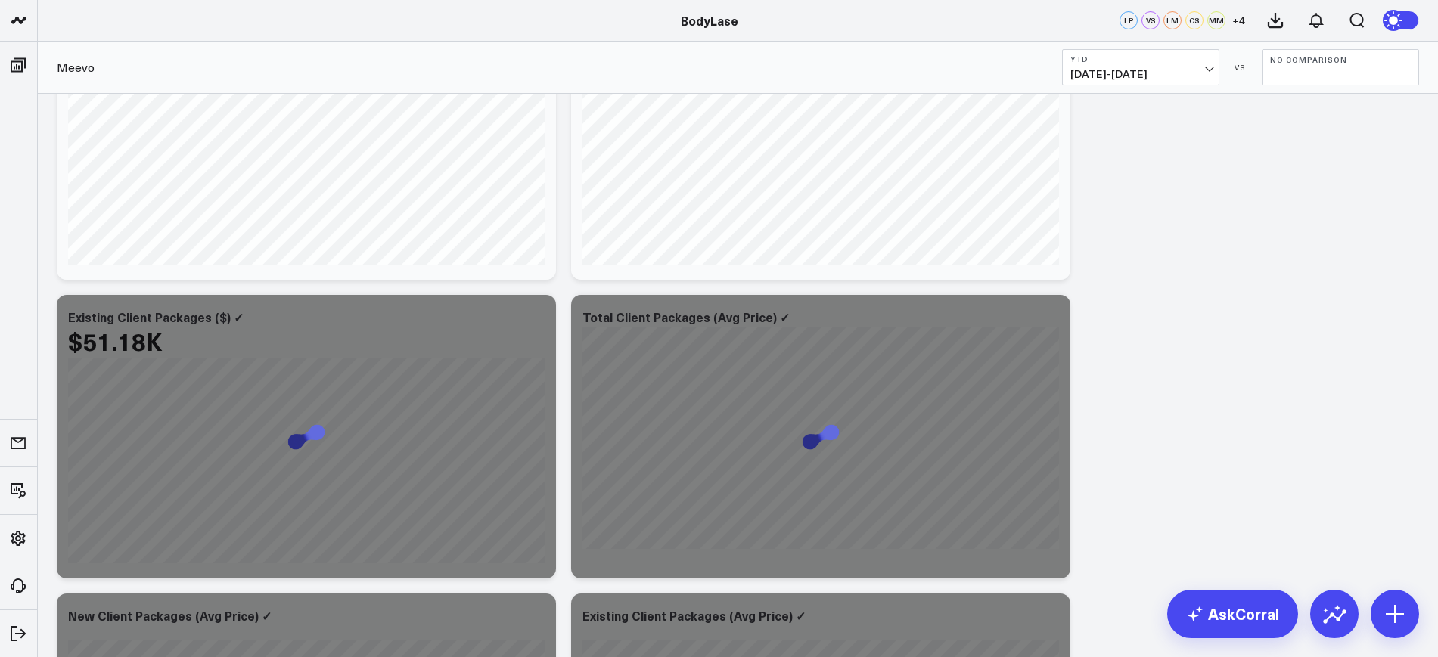
scroll to position [3086, 0]
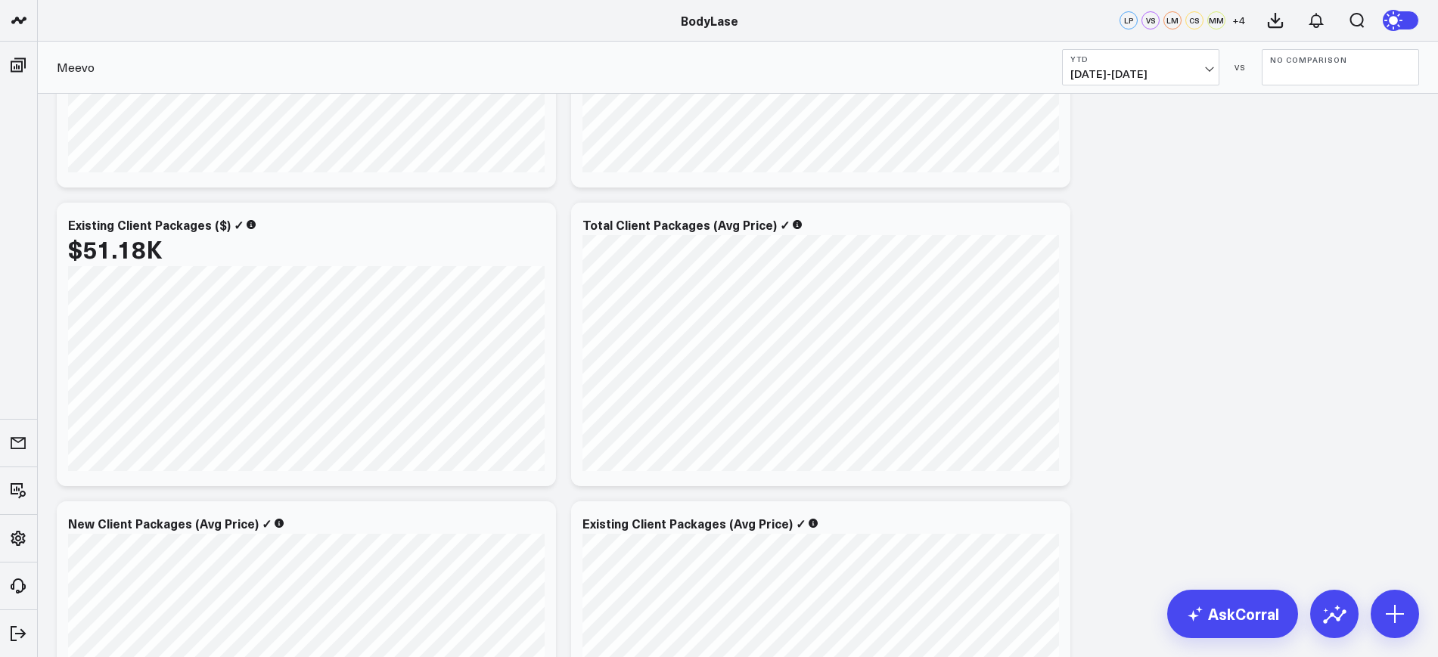
click at [1181, 61] on b "YTD" at bounding box center [1141, 58] width 141 height 9
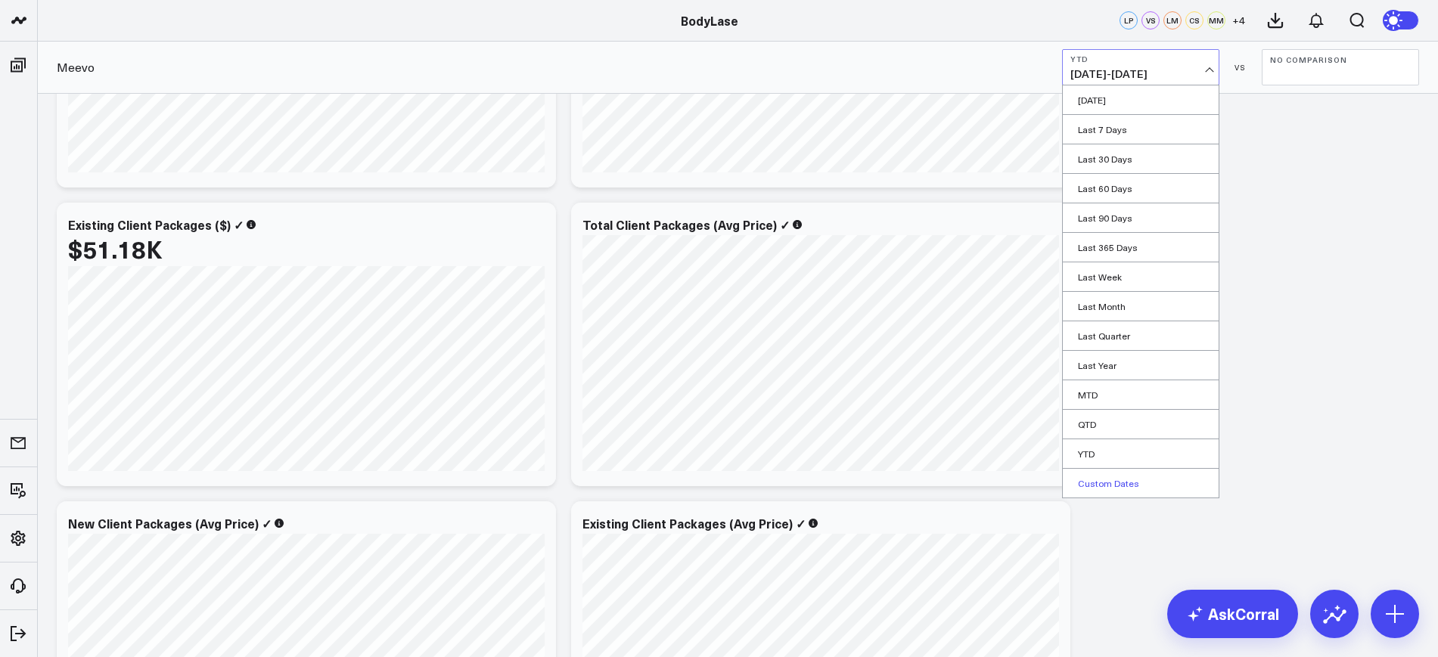
click at [1113, 472] on link "Custom Dates" at bounding box center [1141, 483] width 156 height 29
select select "9"
select select "2025"
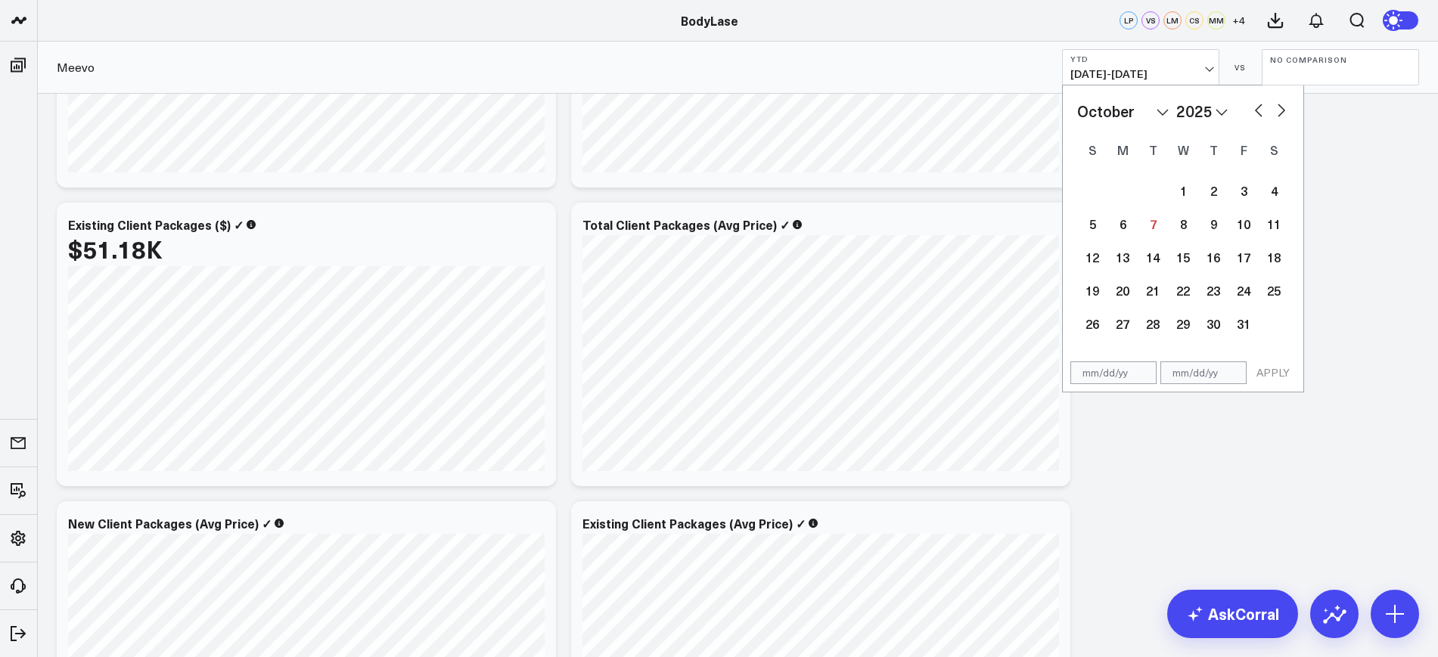
click at [1103, 381] on input "text" at bounding box center [1114, 373] width 86 height 23
select select "9"
select select "2025"
type input "01/01/25"
select select "2025"
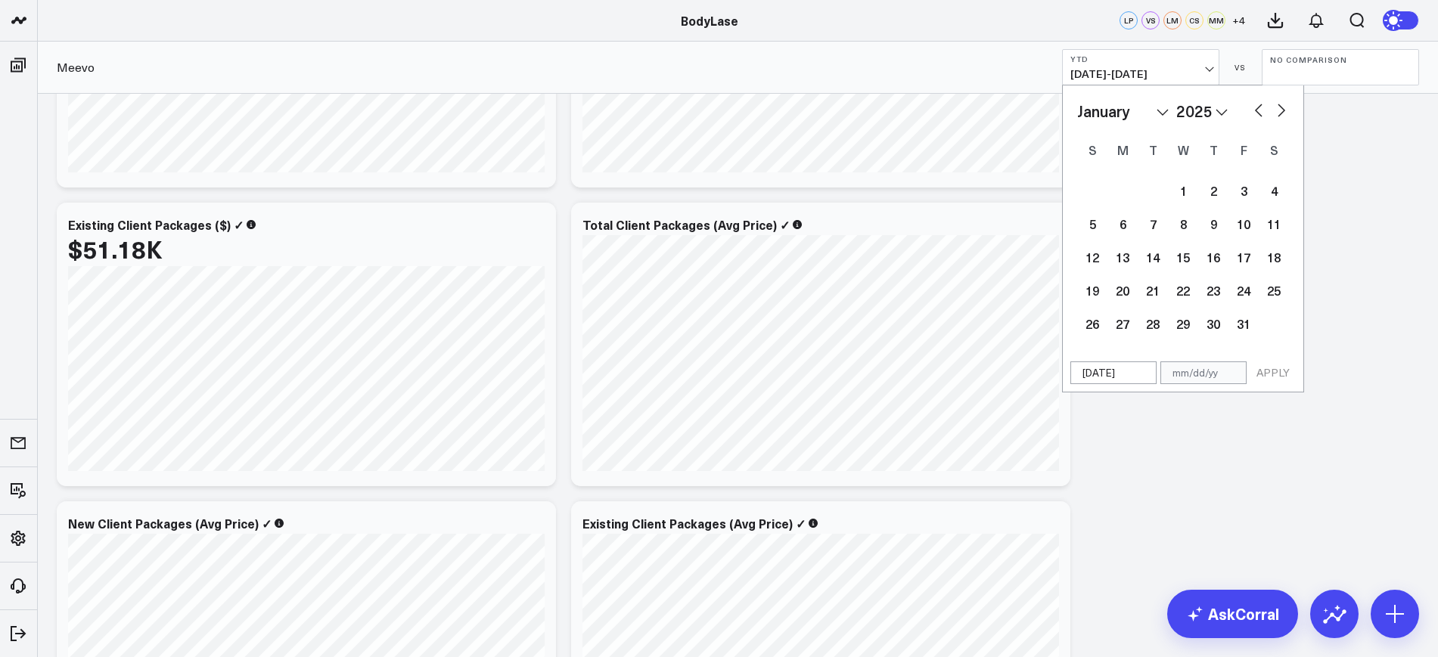
type input "01/01/25"
click at [1228, 364] on input "text" at bounding box center [1204, 373] width 86 height 23
select select "2025"
type input "0"
select select "2025"
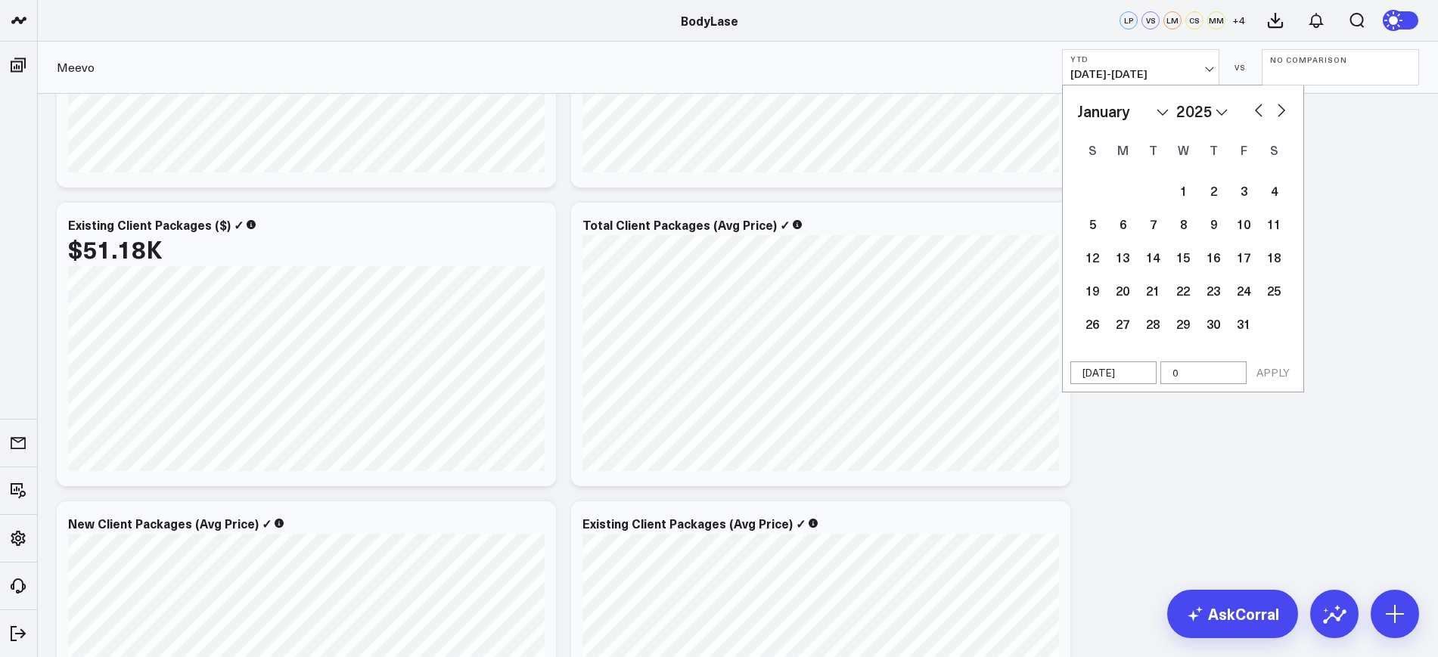
type input "09"
select select "2025"
type input "09/3"
select select "2025"
type input "[DATE]"
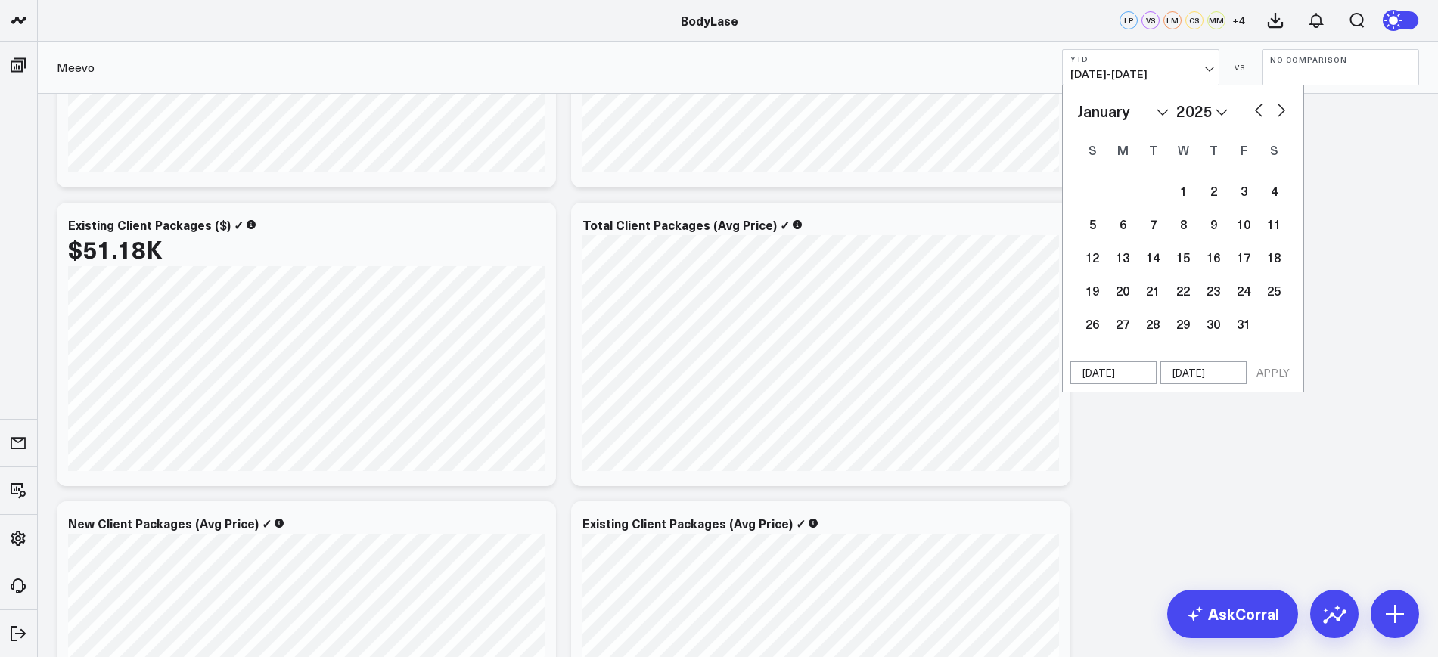
select select "2025"
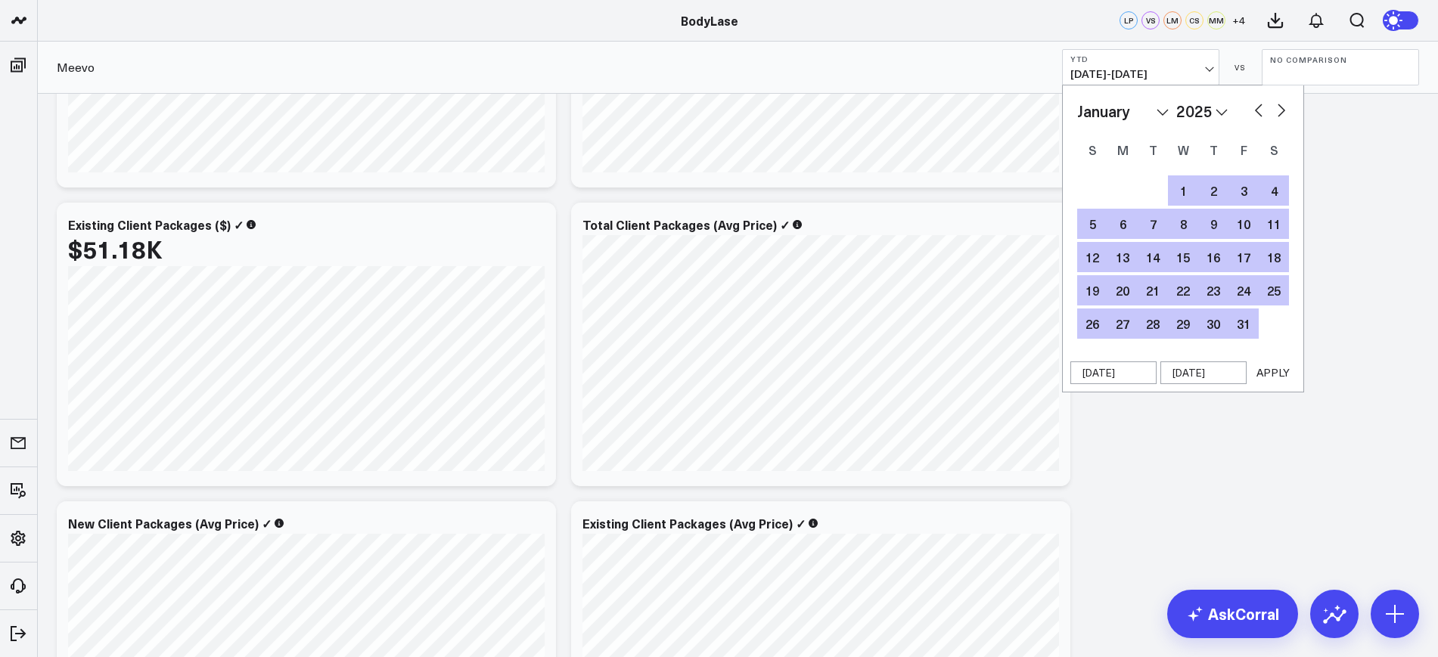
click at [1287, 377] on button "APPLY" at bounding box center [1273, 373] width 45 height 23
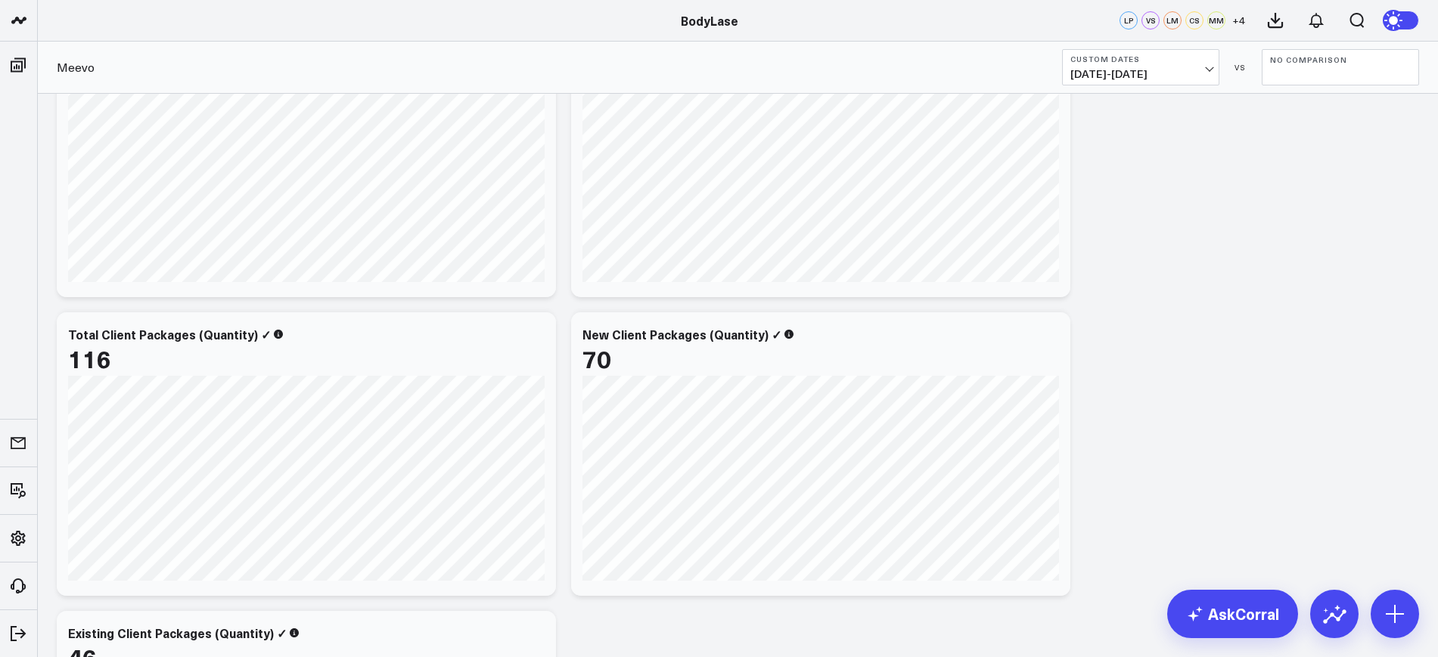
scroll to position [3581, 0]
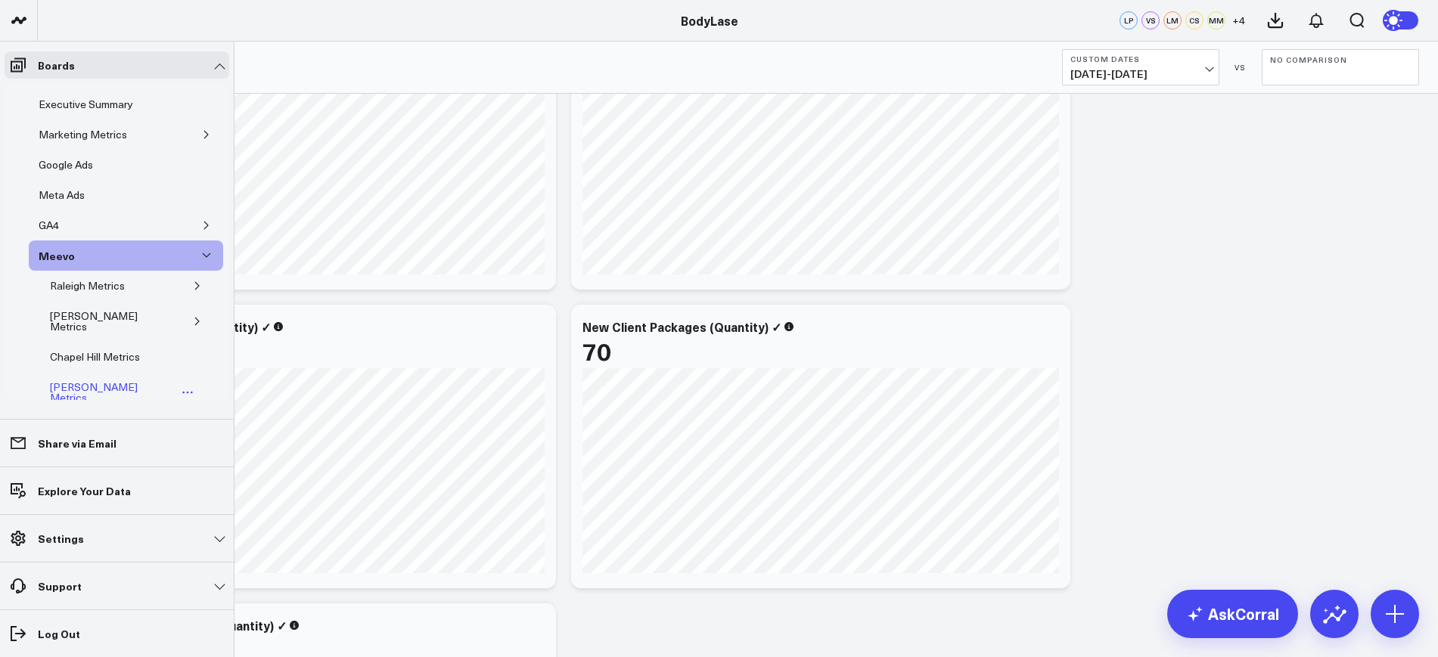
click at [81, 378] on div "[PERSON_NAME] Metrics" at bounding box center [111, 392] width 131 height 29
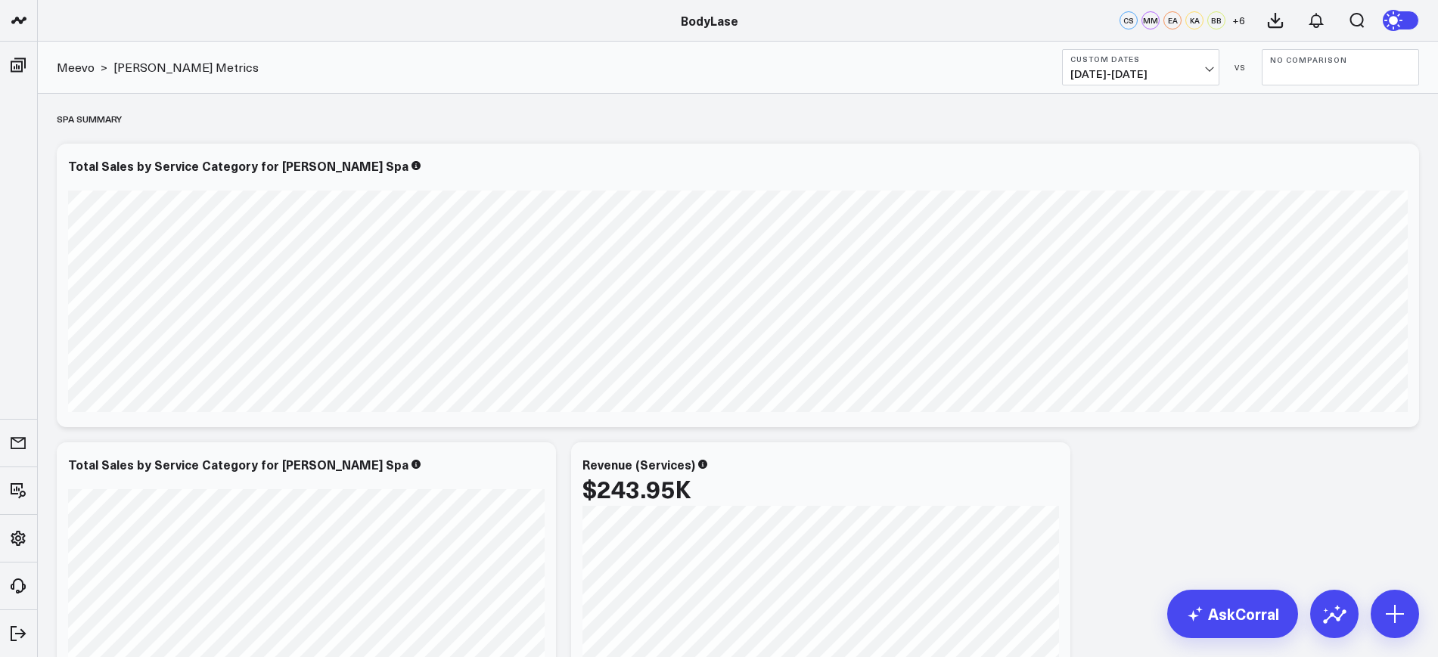
click at [1189, 76] on span "01/01/25 - 09/30/25" at bounding box center [1141, 74] width 141 height 12
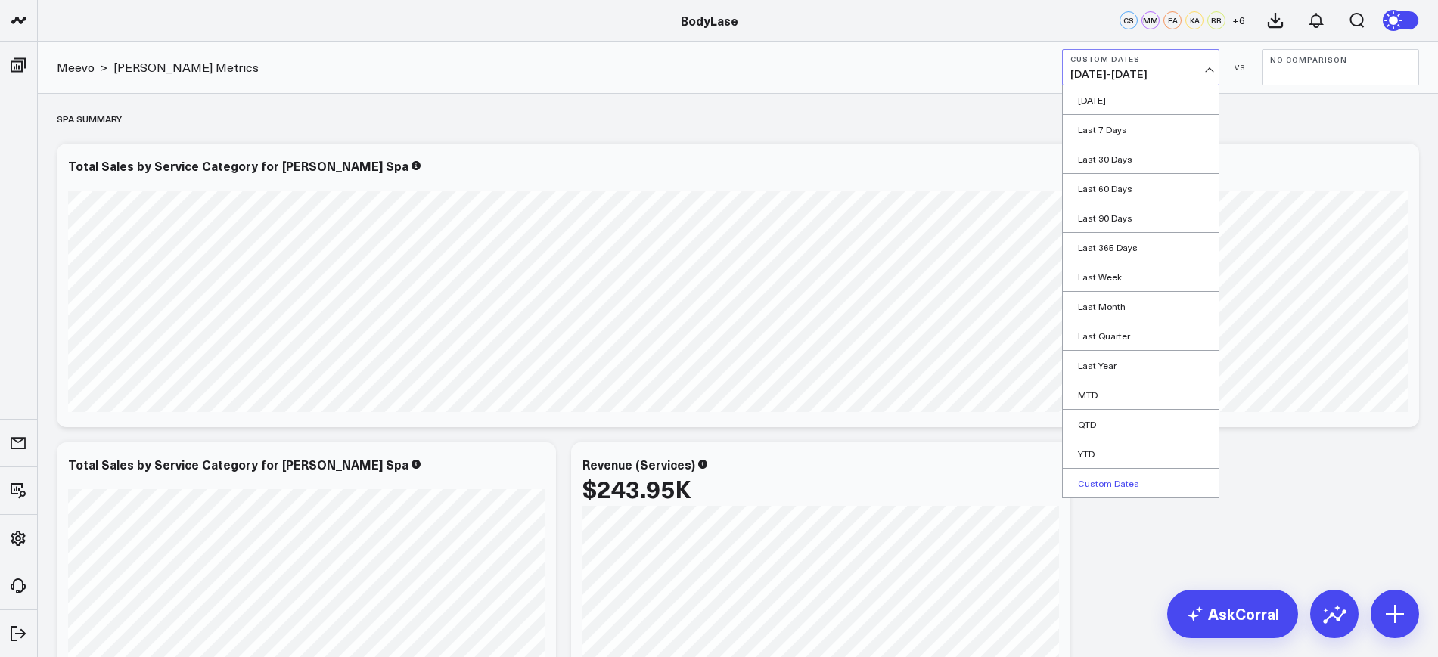
click at [1111, 493] on link "Custom Dates" at bounding box center [1141, 483] width 156 height 29
select select "9"
select select "2025"
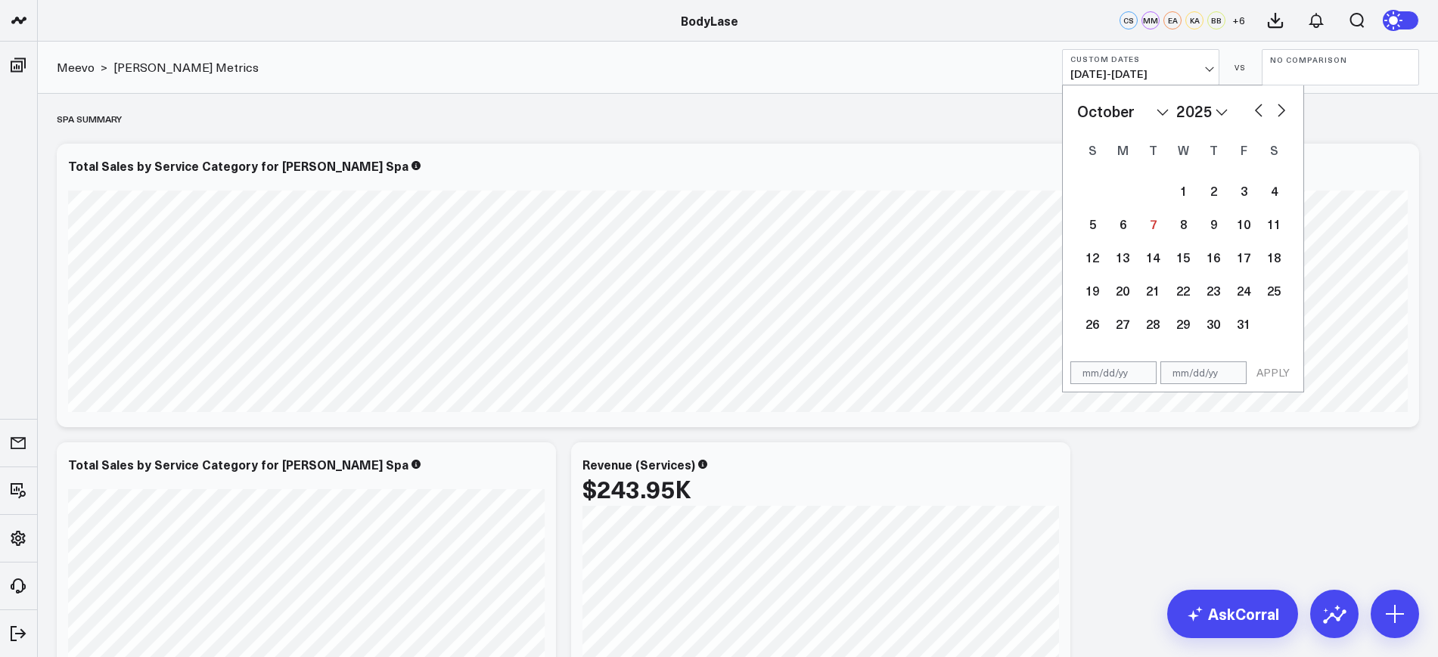
click at [1113, 377] on input "text" at bounding box center [1114, 373] width 86 height 23
select select "9"
select select "2025"
type input "[DATE]"
select select "8"
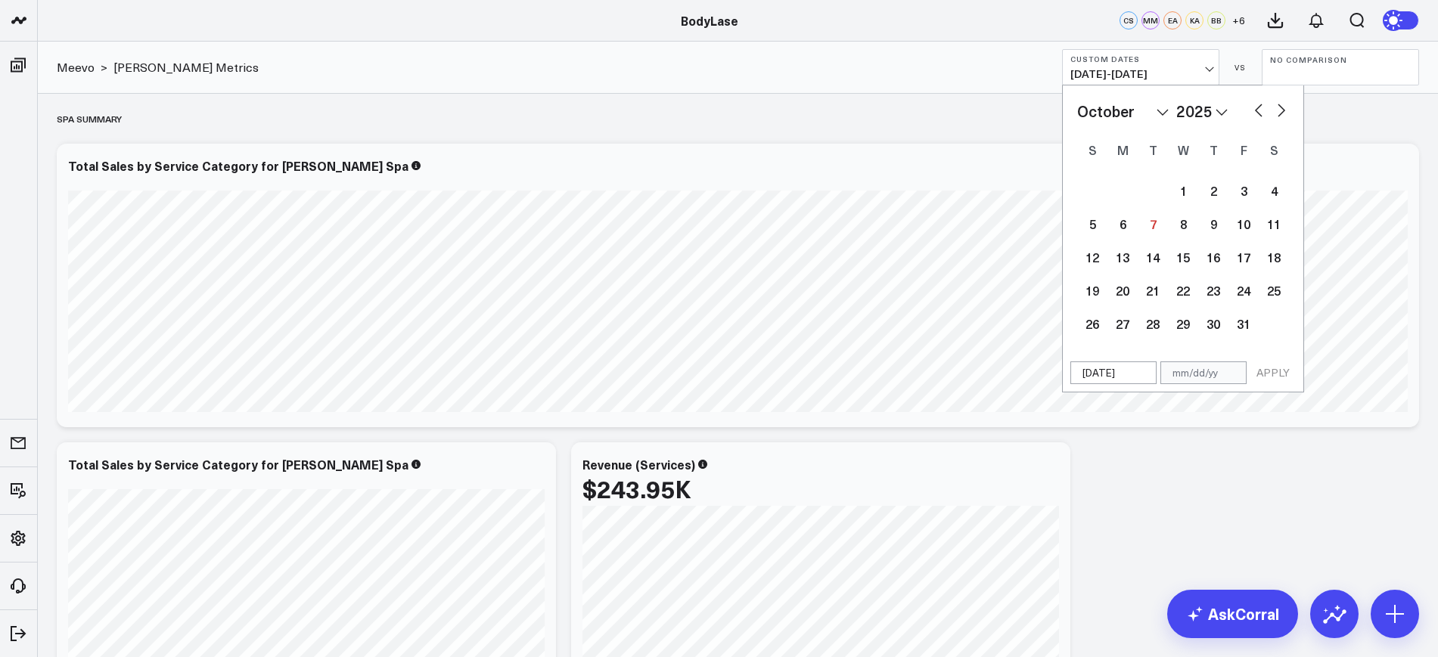
select select "2025"
type input "[DATE]"
click at [1205, 377] on input "text" at bounding box center [1204, 373] width 86 height 23
select select "8"
select select "2025"
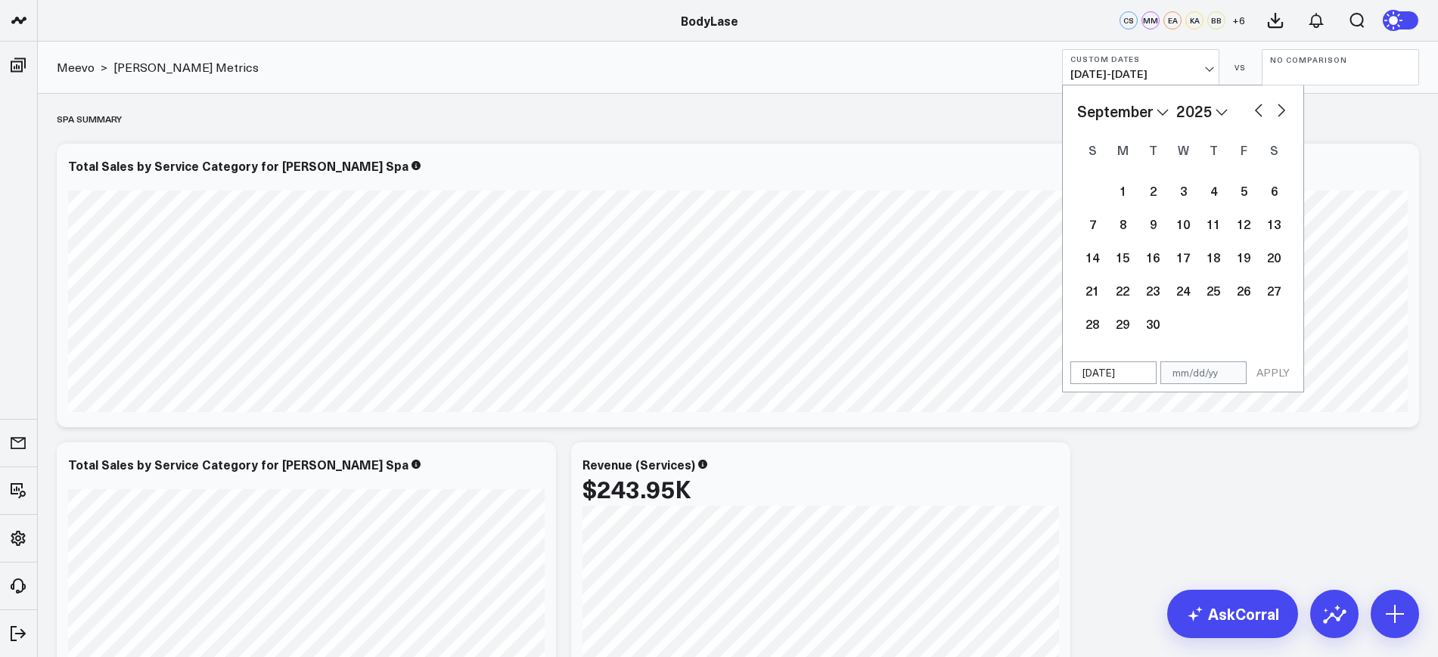
type input "0"
select select "8"
select select "2025"
type input "09"
select select "8"
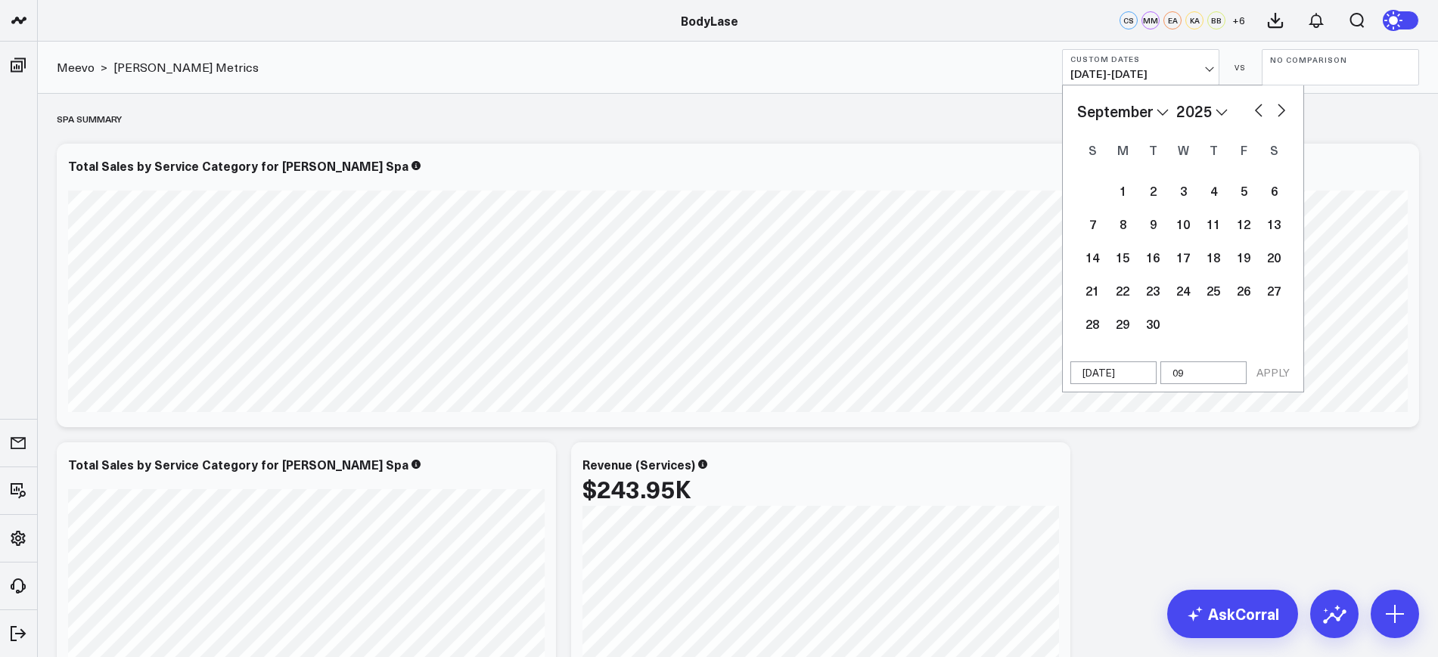
select select "2025"
type input "09/30/2"
select select "8"
select select "2025"
type input "[DATE]"
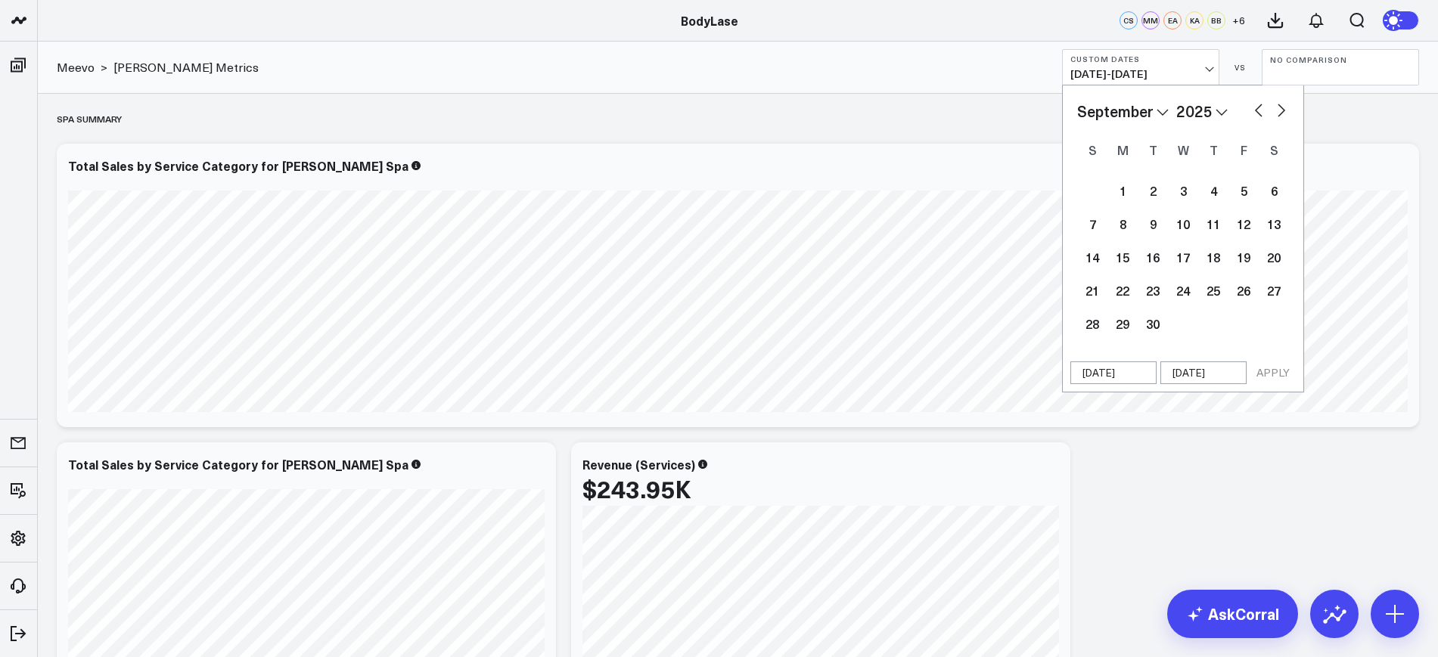
select select "8"
select select "2025"
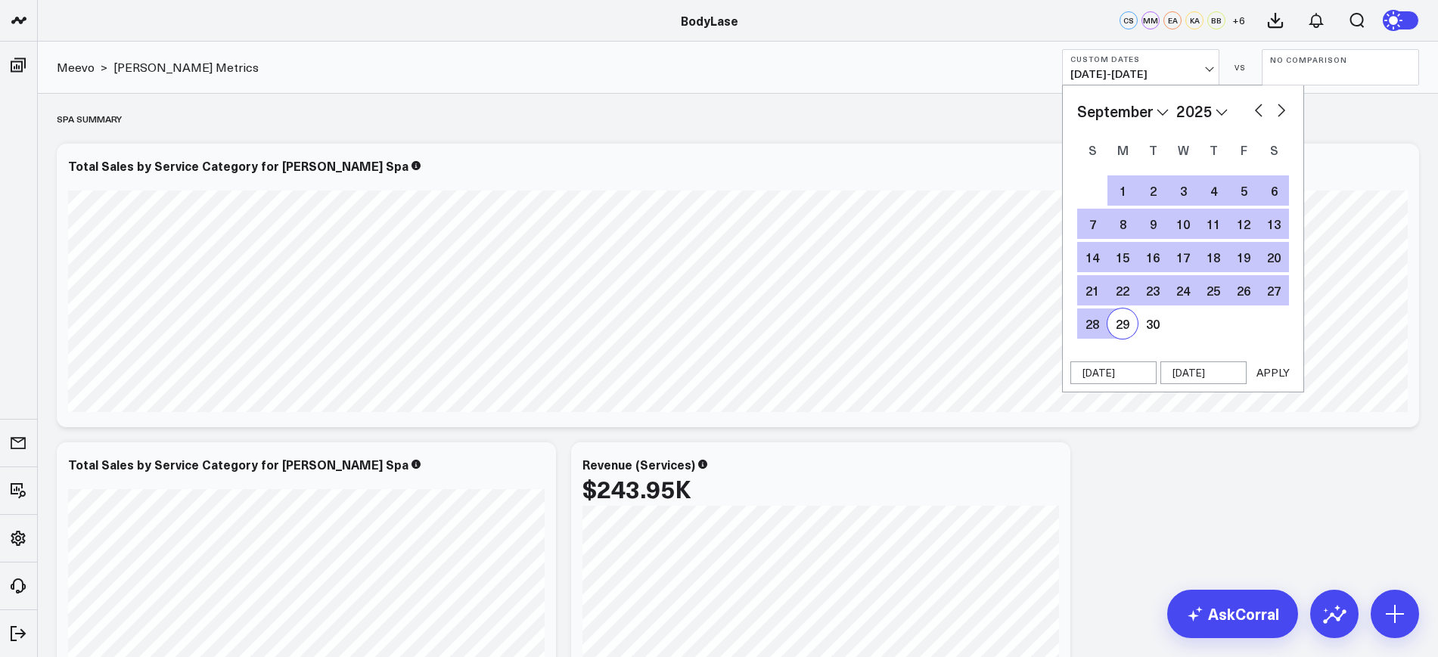
type input "[DATE]"
click at [1268, 367] on button "APPLY" at bounding box center [1273, 373] width 45 height 23
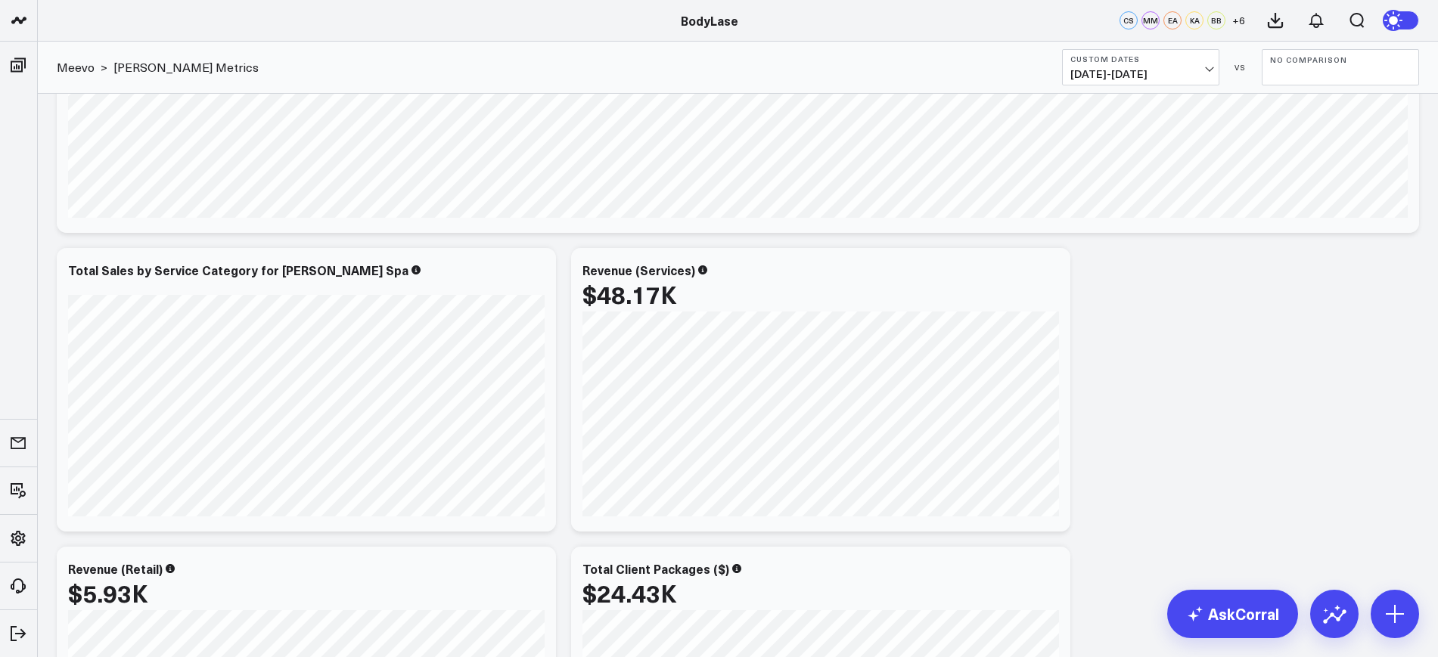
scroll to position [195, 0]
click at [1267, 76] on button "No Comparison" at bounding box center [1340, 67] width 157 height 36
click at [1320, 121] on link "MoM" at bounding box center [1341, 129] width 156 height 29
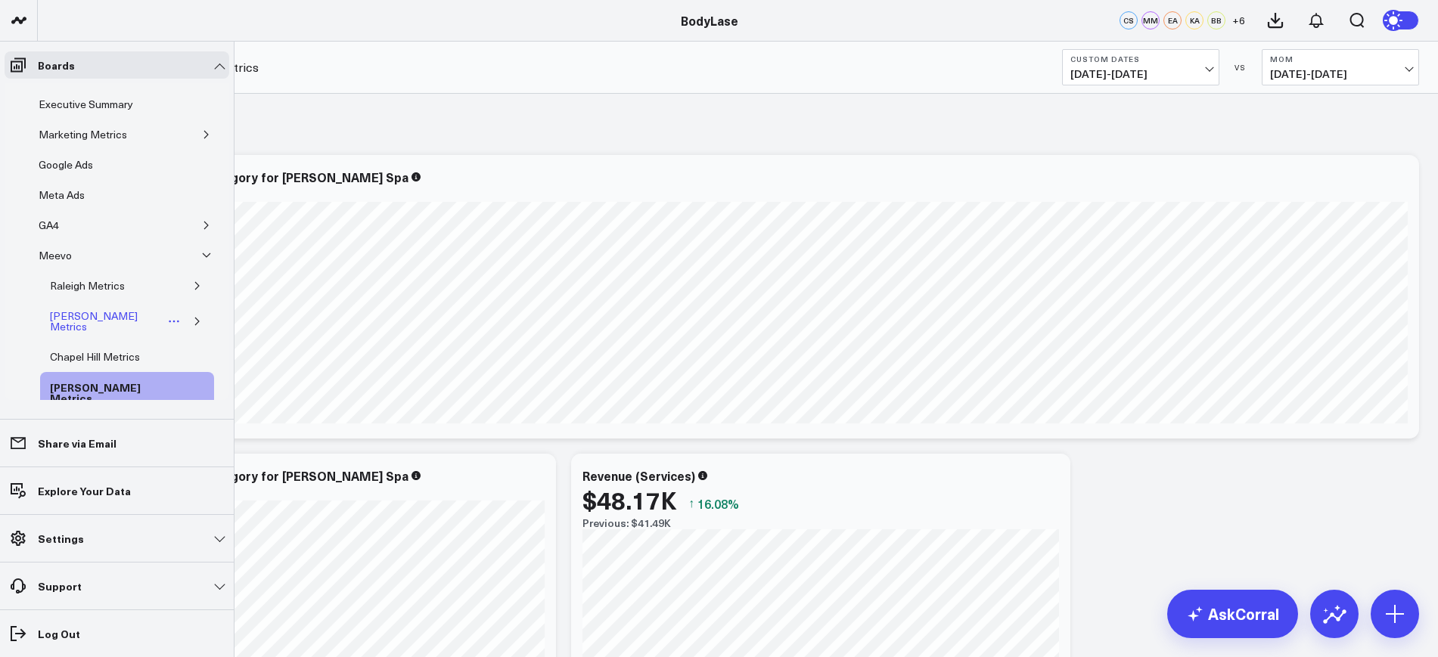
click at [68, 312] on div "[PERSON_NAME] Metrics" at bounding box center [105, 321] width 118 height 29
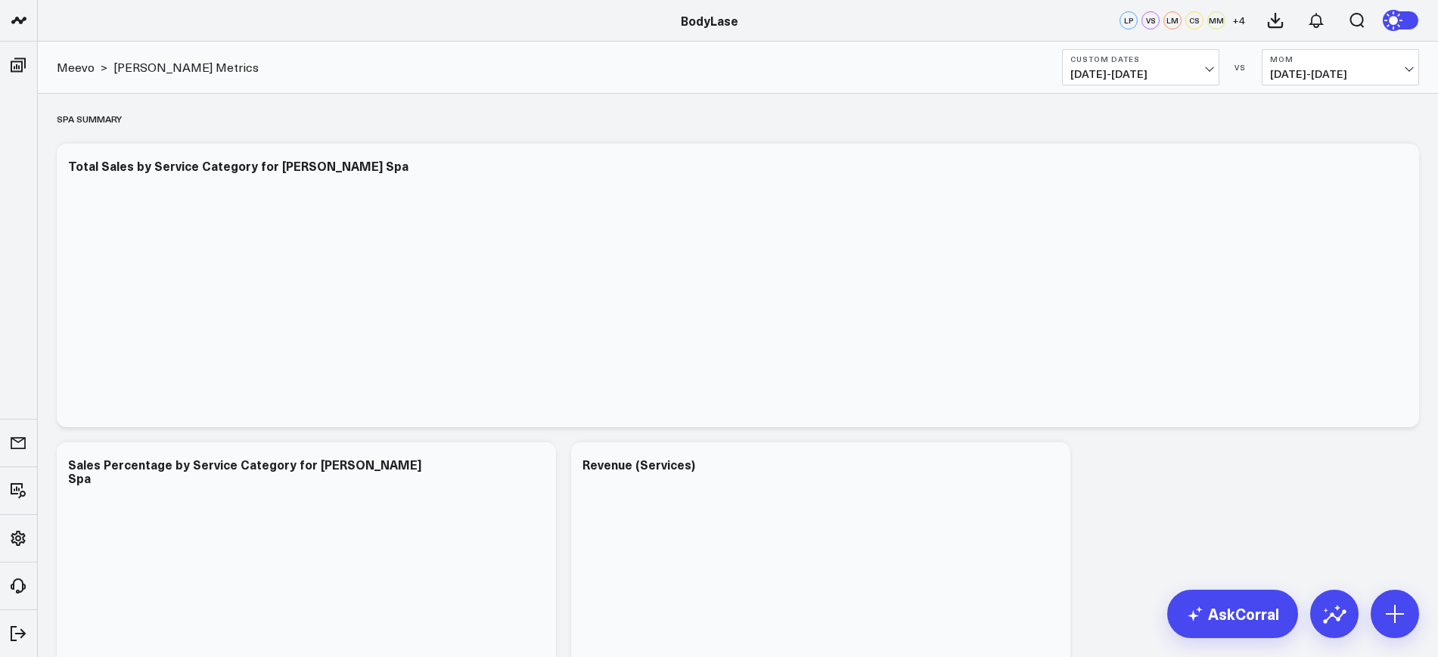
click at [1344, 64] on button "MoM 08/01/25 - 08/30/25" at bounding box center [1340, 67] width 157 height 36
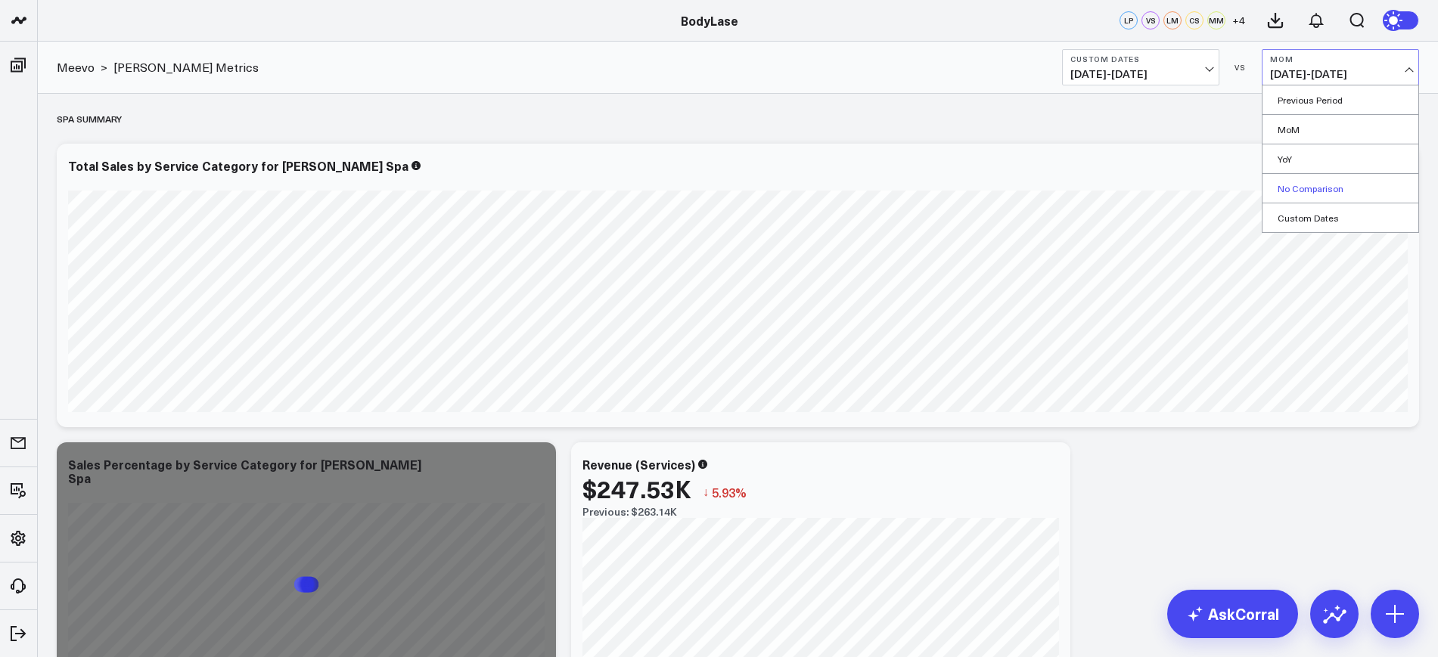
click at [1304, 189] on link "No Comparison" at bounding box center [1341, 188] width 156 height 29
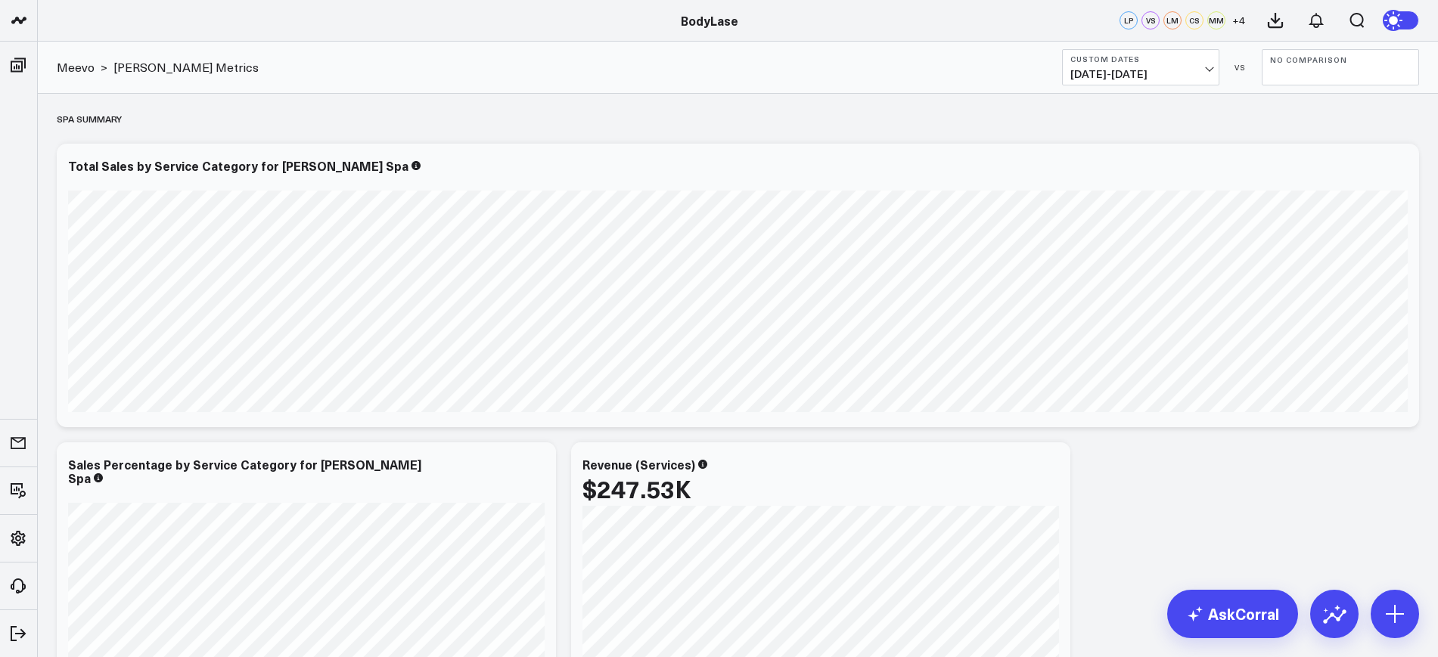
click at [1357, 70] on button "No Comparison" at bounding box center [1340, 67] width 157 height 36
click at [1281, 160] on link "YoY" at bounding box center [1341, 158] width 156 height 29
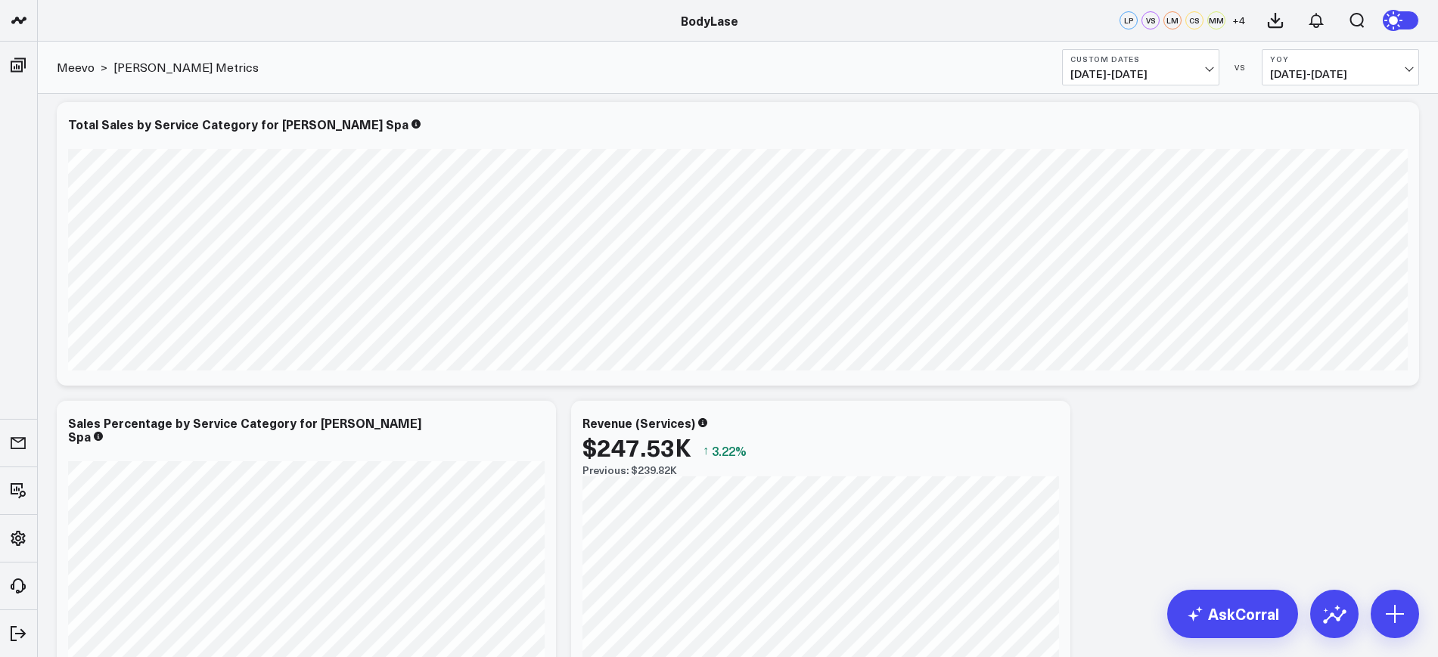
scroll to position [67, 0]
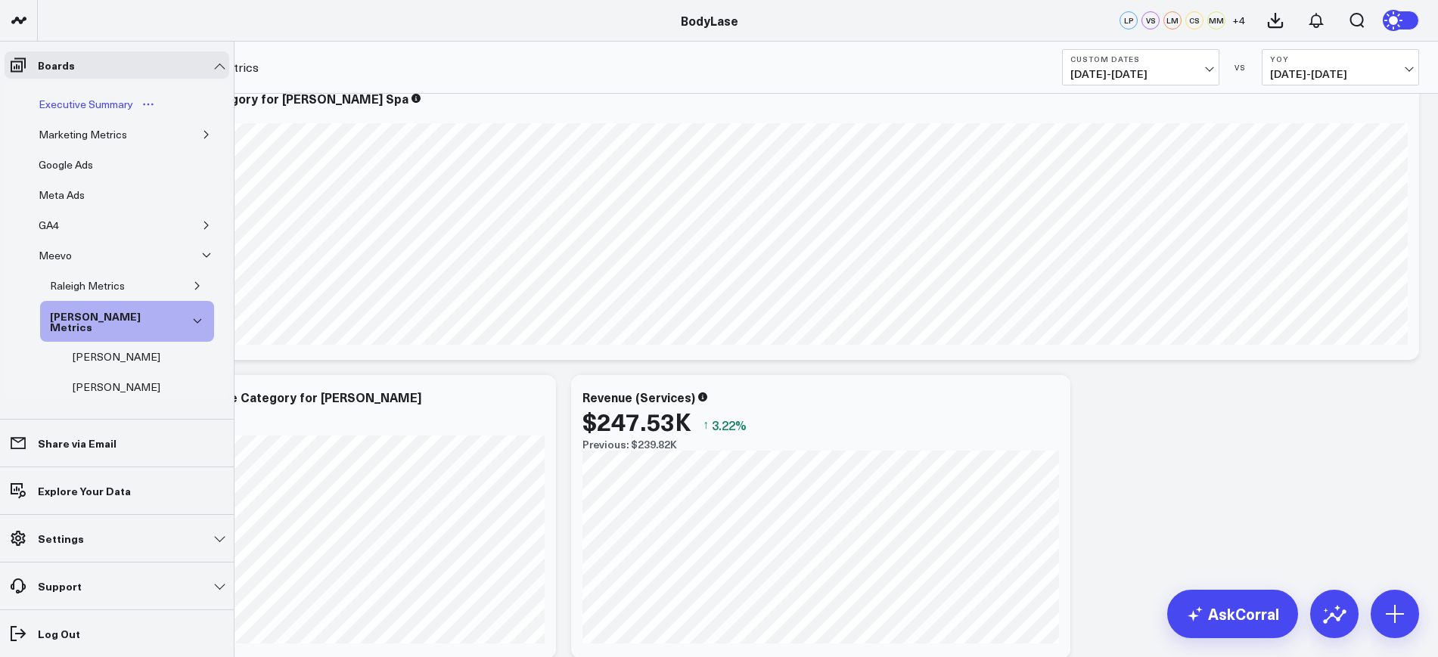
click at [95, 101] on div "Executive Summary" at bounding box center [86, 104] width 102 height 18
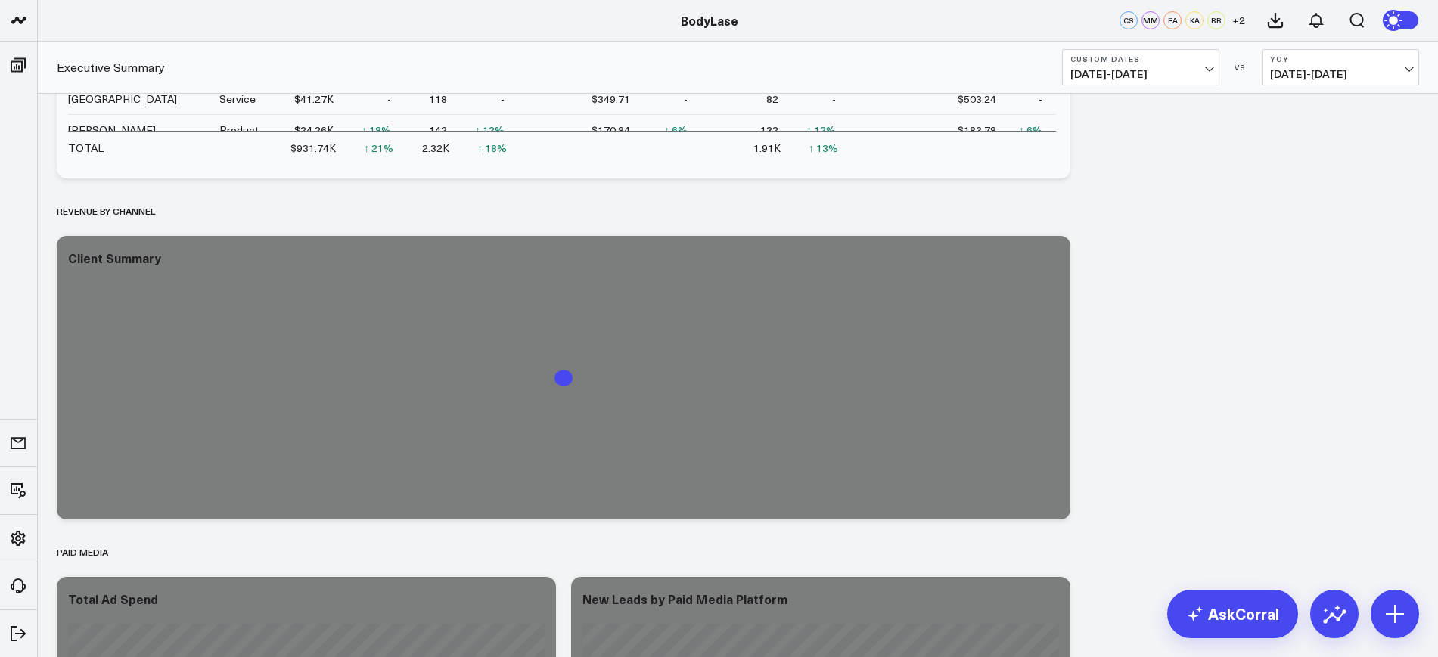
scroll to position [895, 0]
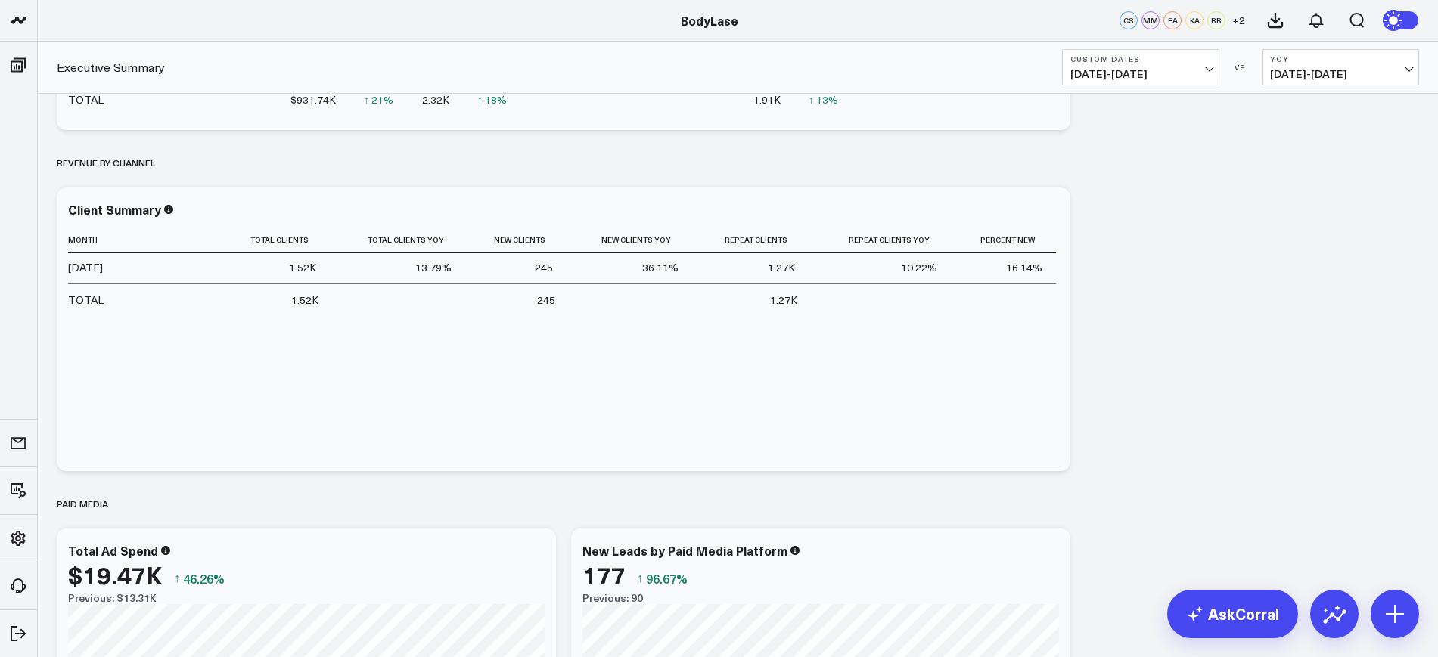
click at [1158, 64] on button "Custom Dates 09/01/25 - 09/30/25" at bounding box center [1140, 67] width 157 height 36
click at [1359, 65] on button "YoY 09/01/24 - 09/30/24" at bounding box center [1340, 67] width 157 height 36
click at [1173, 61] on b "Custom Dates" at bounding box center [1141, 58] width 141 height 9
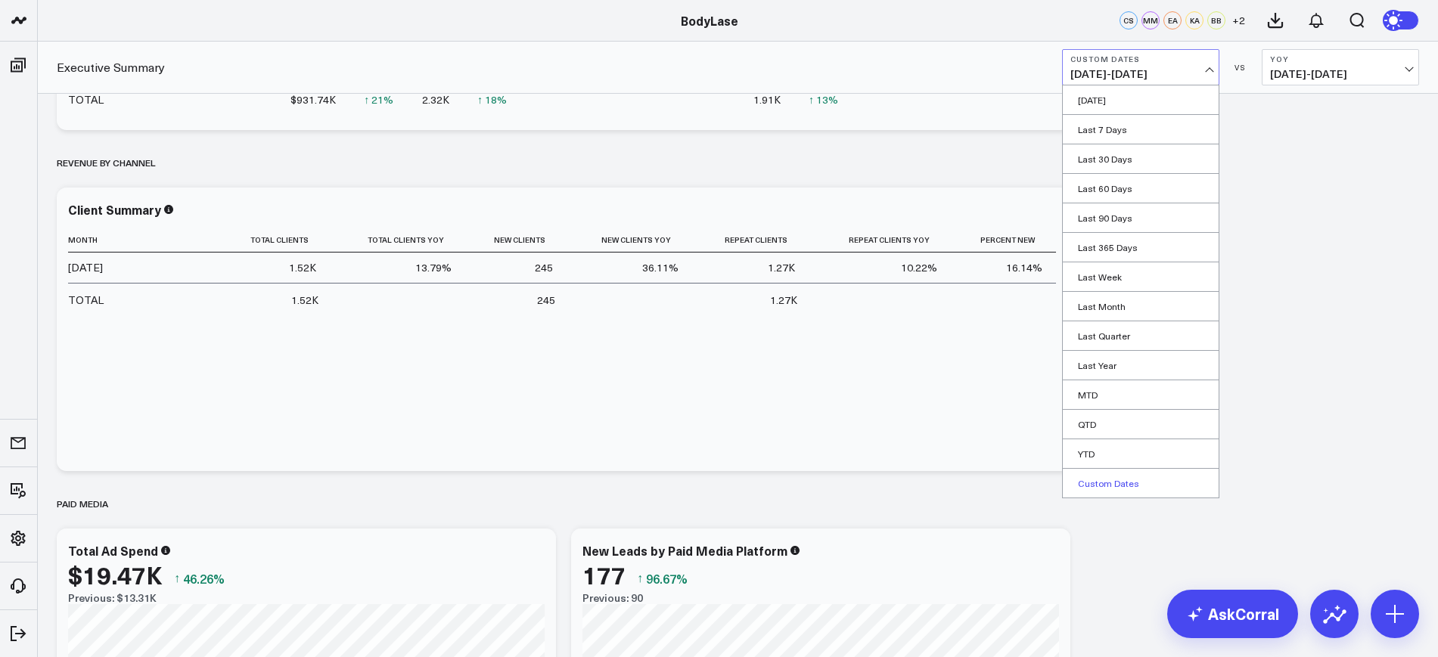
click at [1122, 482] on link "Custom Dates" at bounding box center [1141, 483] width 156 height 29
select select "9"
select select "2025"
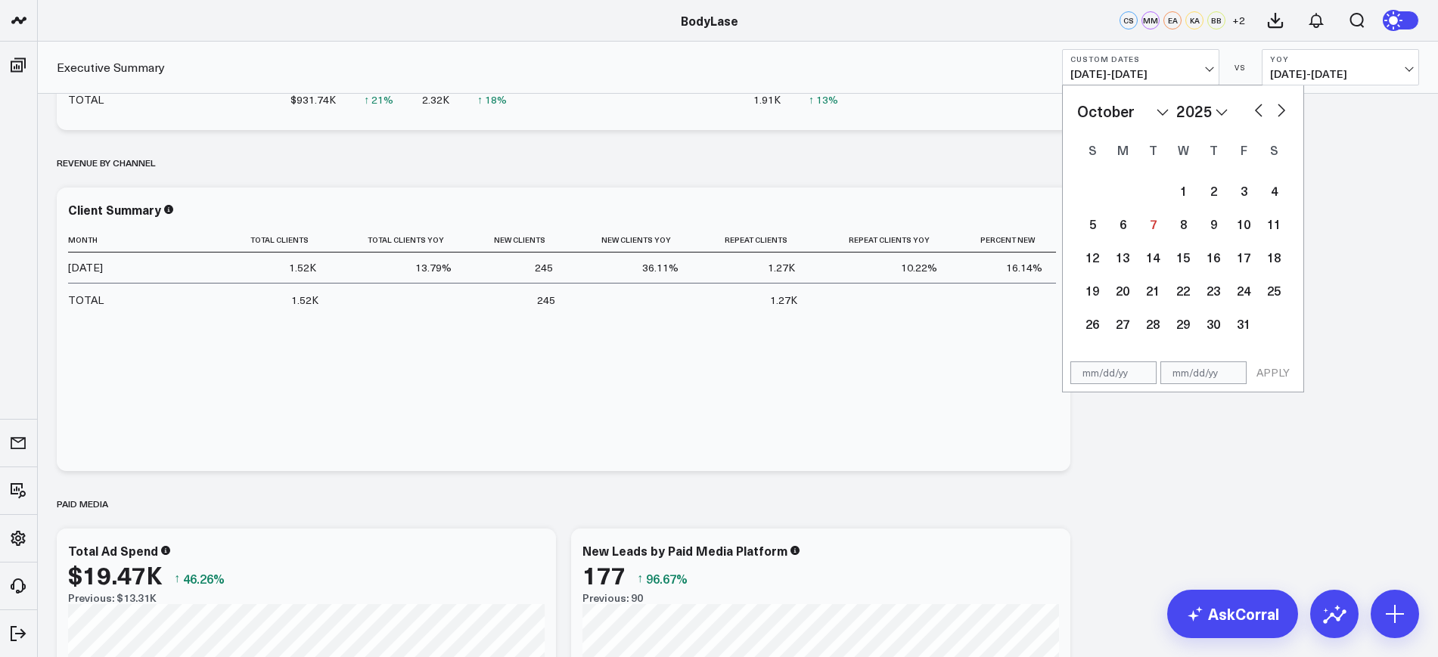
click at [1130, 381] on input "text" at bounding box center [1114, 373] width 86 height 23
select select "9"
select select "2025"
type input "01/01/25"
select select "2025"
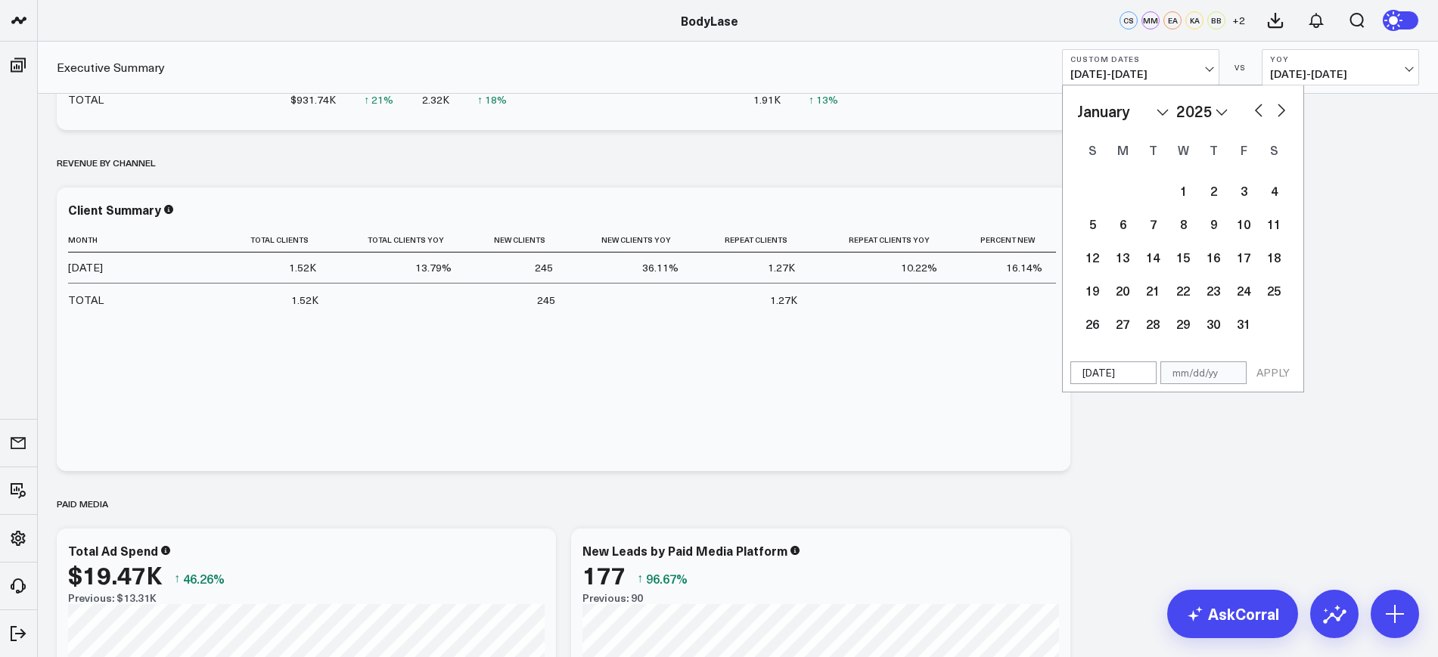
type input "01/01/25"
click at [1204, 369] on input "text" at bounding box center [1204, 373] width 86 height 23
select select "2025"
type input "0"
select select "2025"
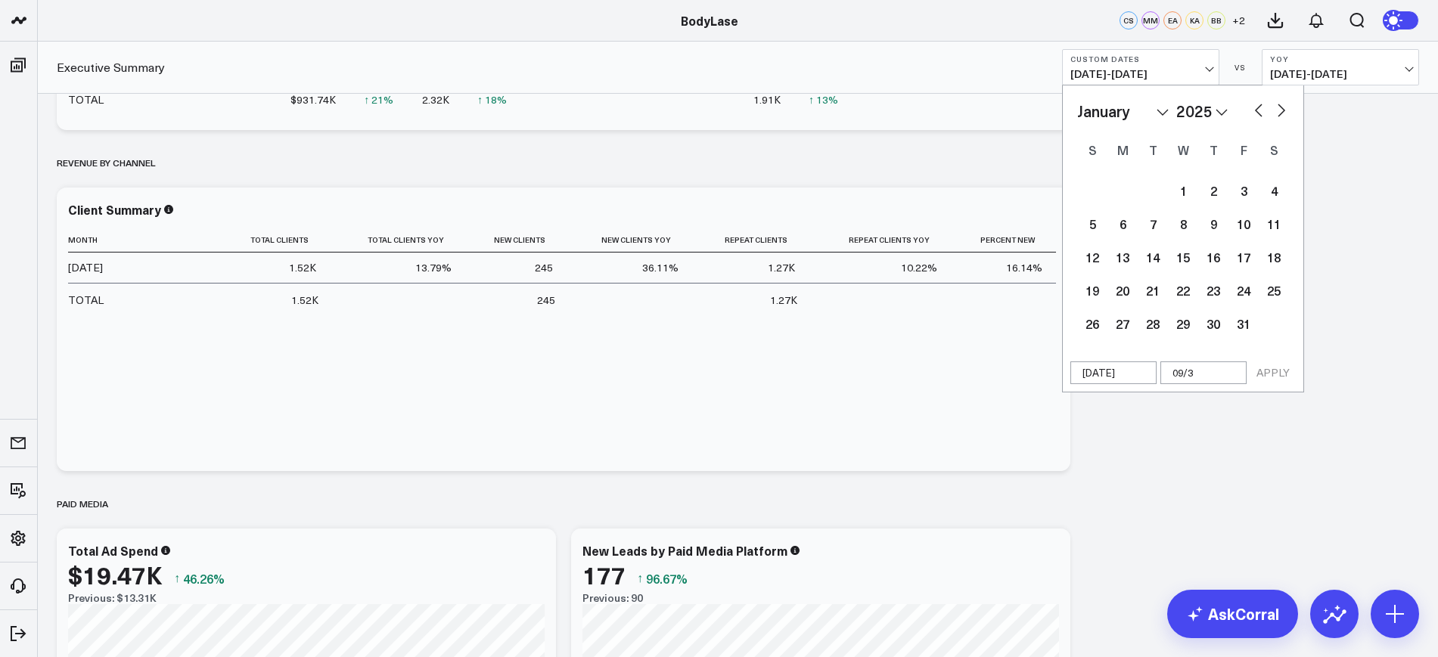
type input "09/30"
select select "2025"
type input "09/30/2"
select select "2025"
type input "[DATE]"
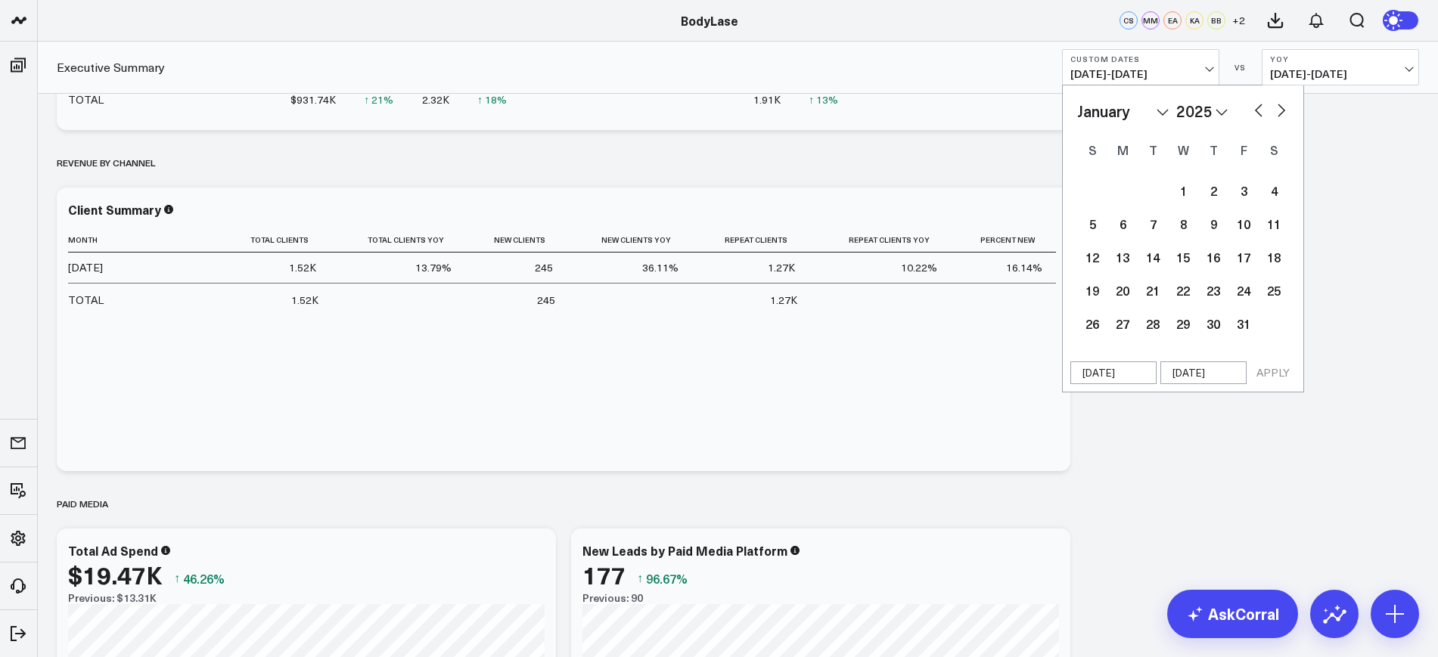
select select "2025"
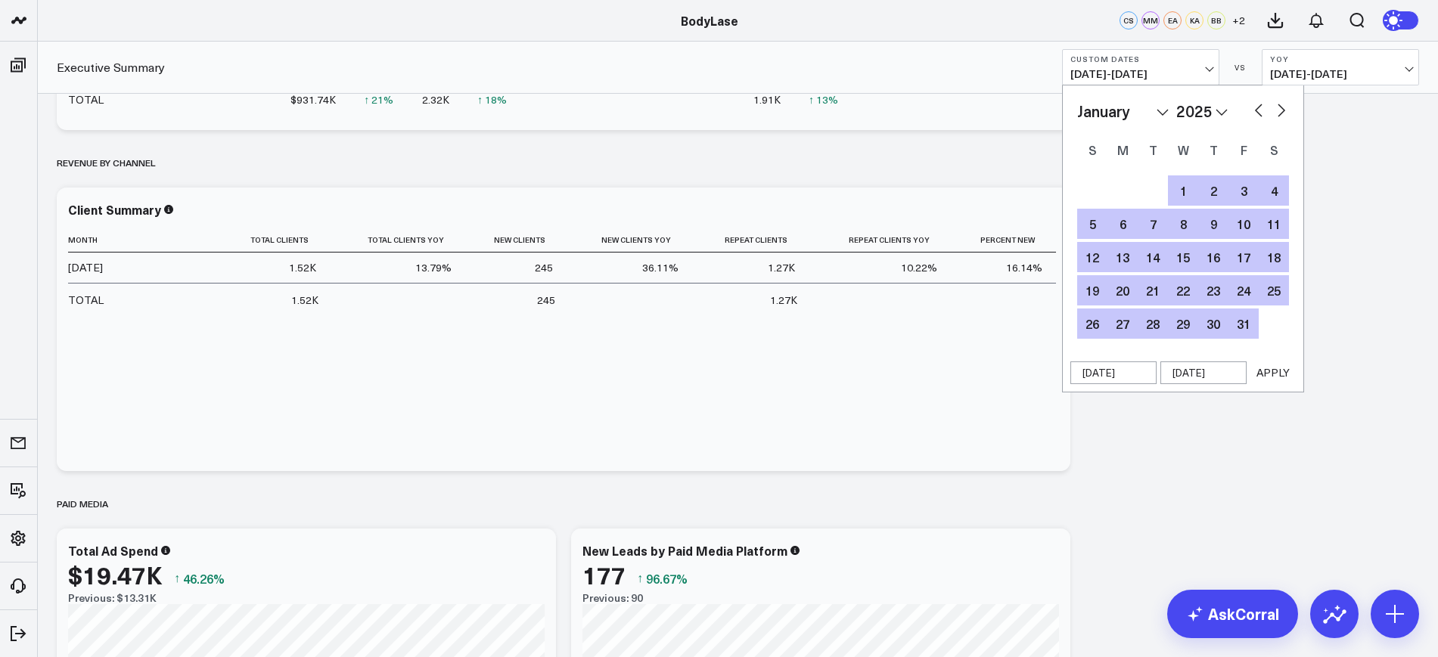
type input "[DATE]"
click at [1291, 378] on button "APPLY" at bounding box center [1273, 373] width 45 height 23
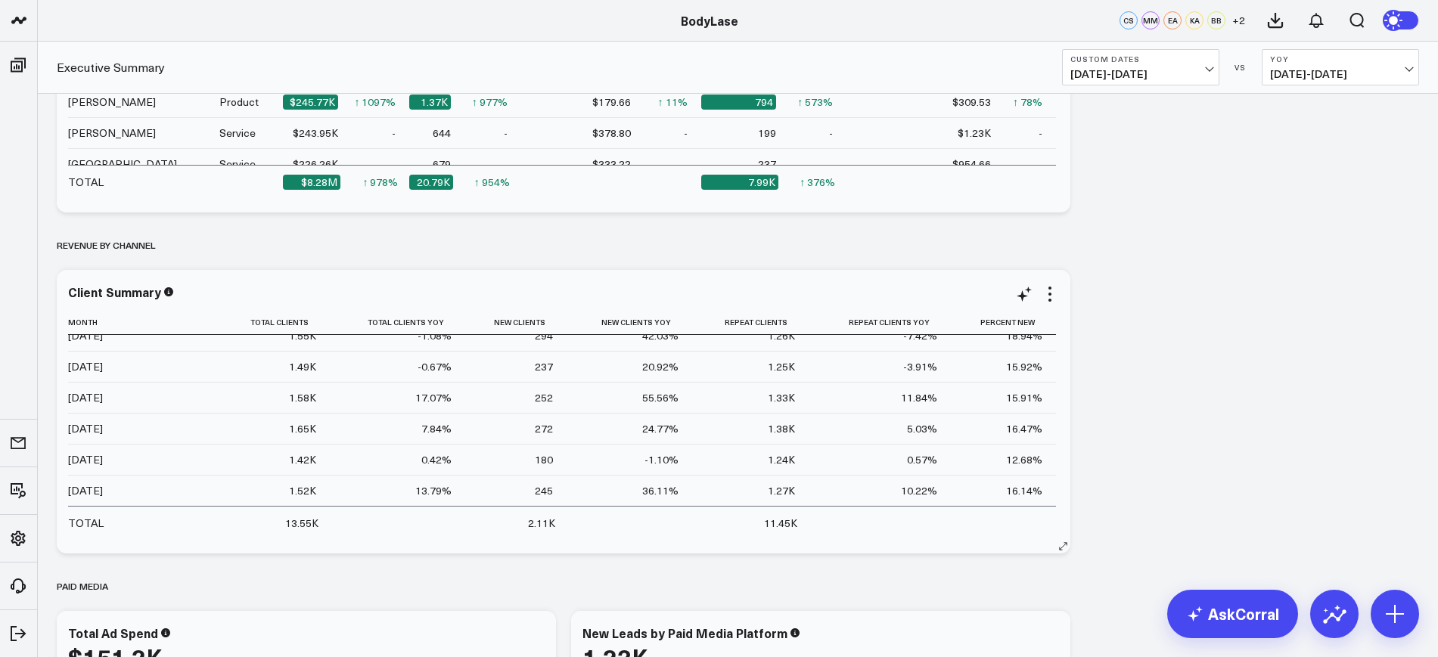
scroll to position [897, 0]
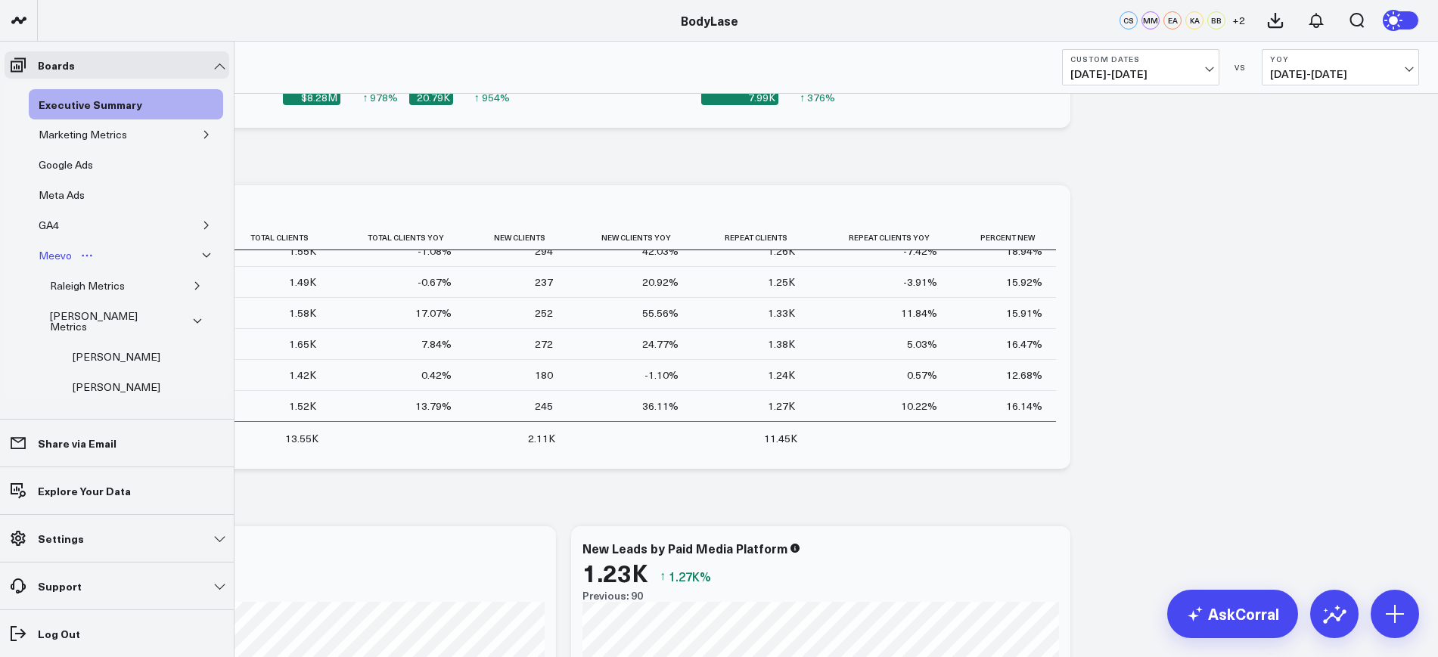
click at [45, 259] on div "Meevo" at bounding box center [55, 256] width 41 height 18
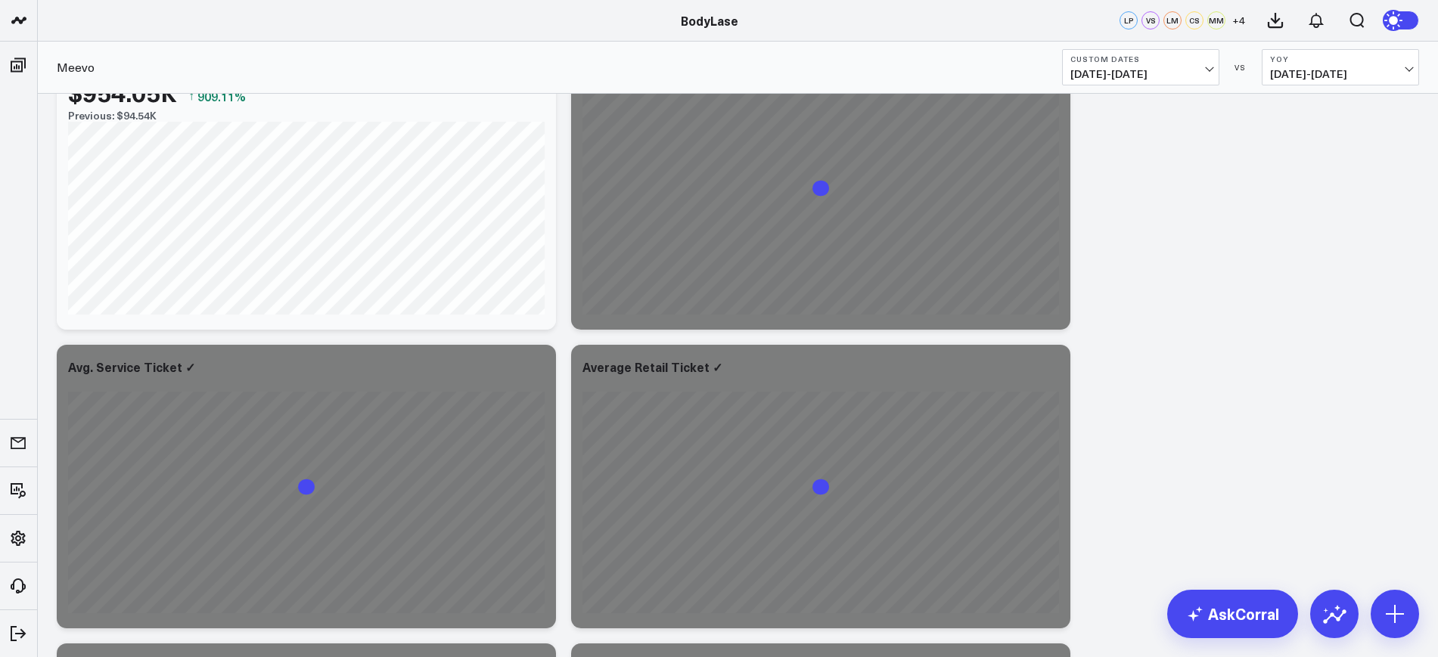
scroll to position [1085, 0]
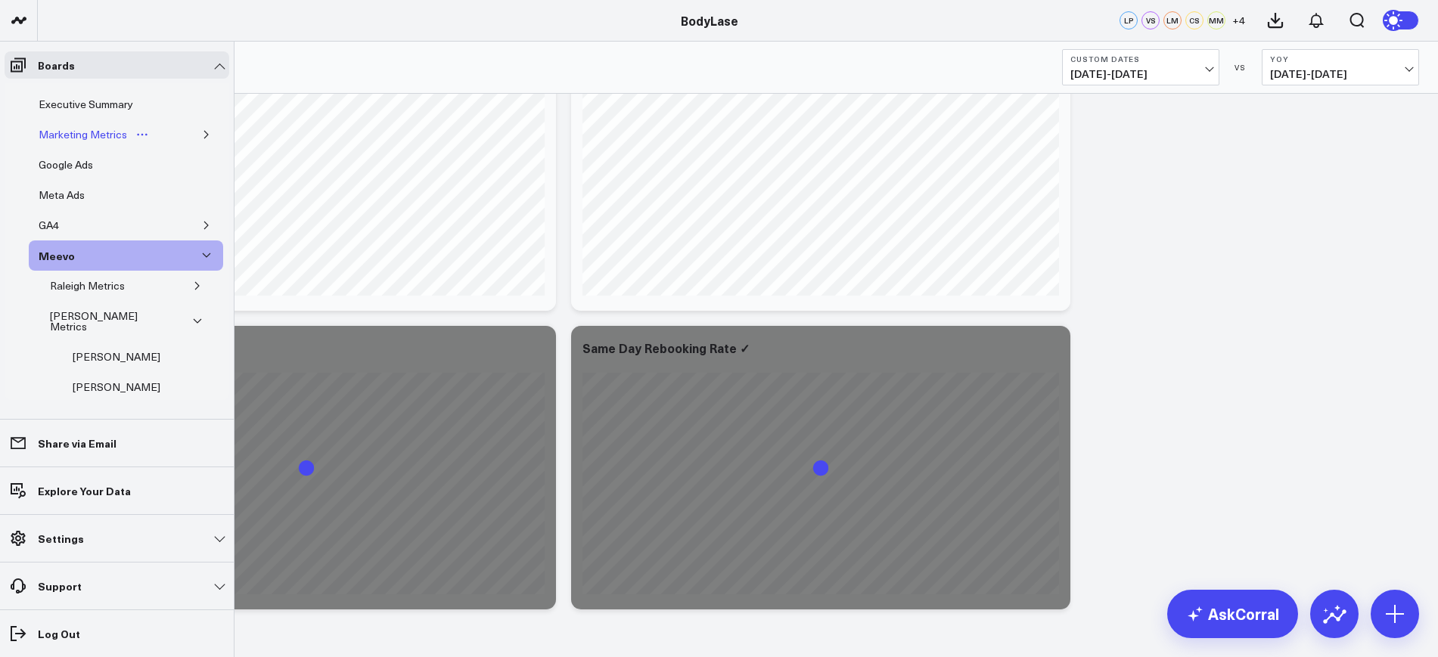
click at [67, 132] on div "Marketing Metrics" at bounding box center [83, 135] width 96 height 18
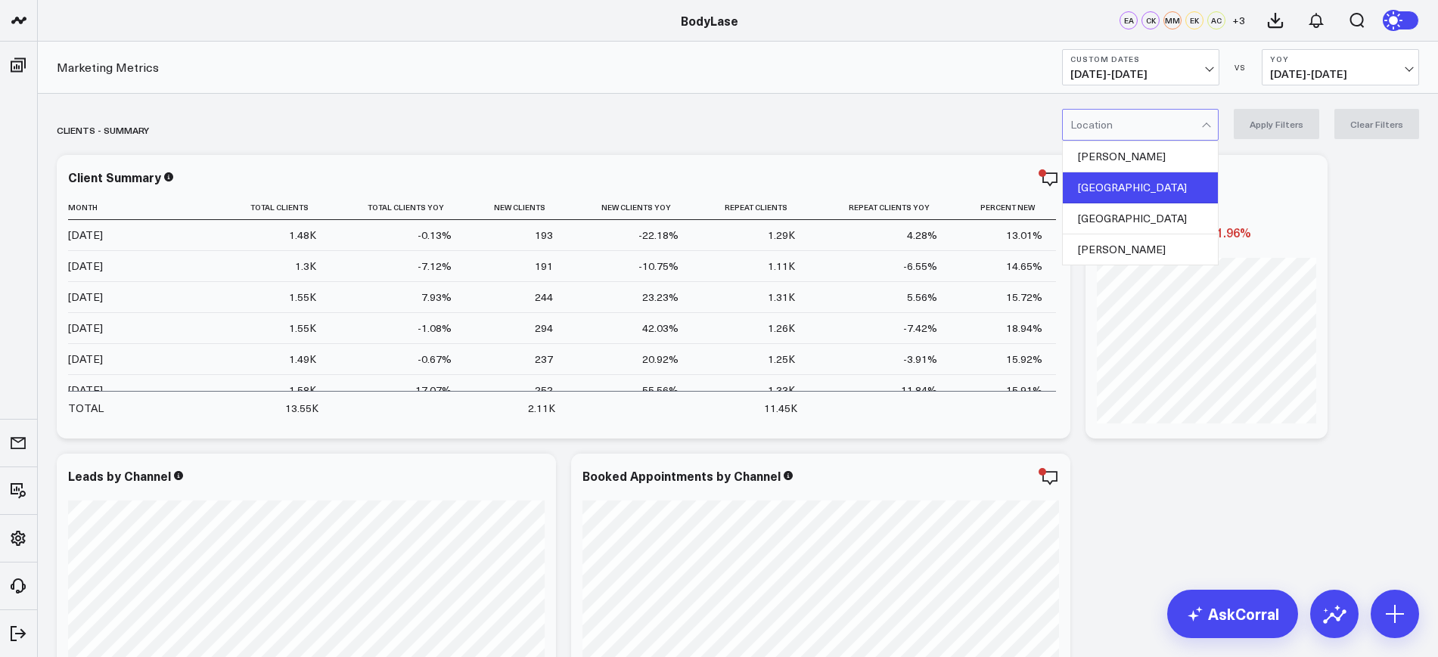
click at [1114, 187] on div "Raleigh" at bounding box center [1140, 187] width 155 height 31
click at [1271, 138] on button "Apply Filters" at bounding box center [1276, 124] width 85 height 30
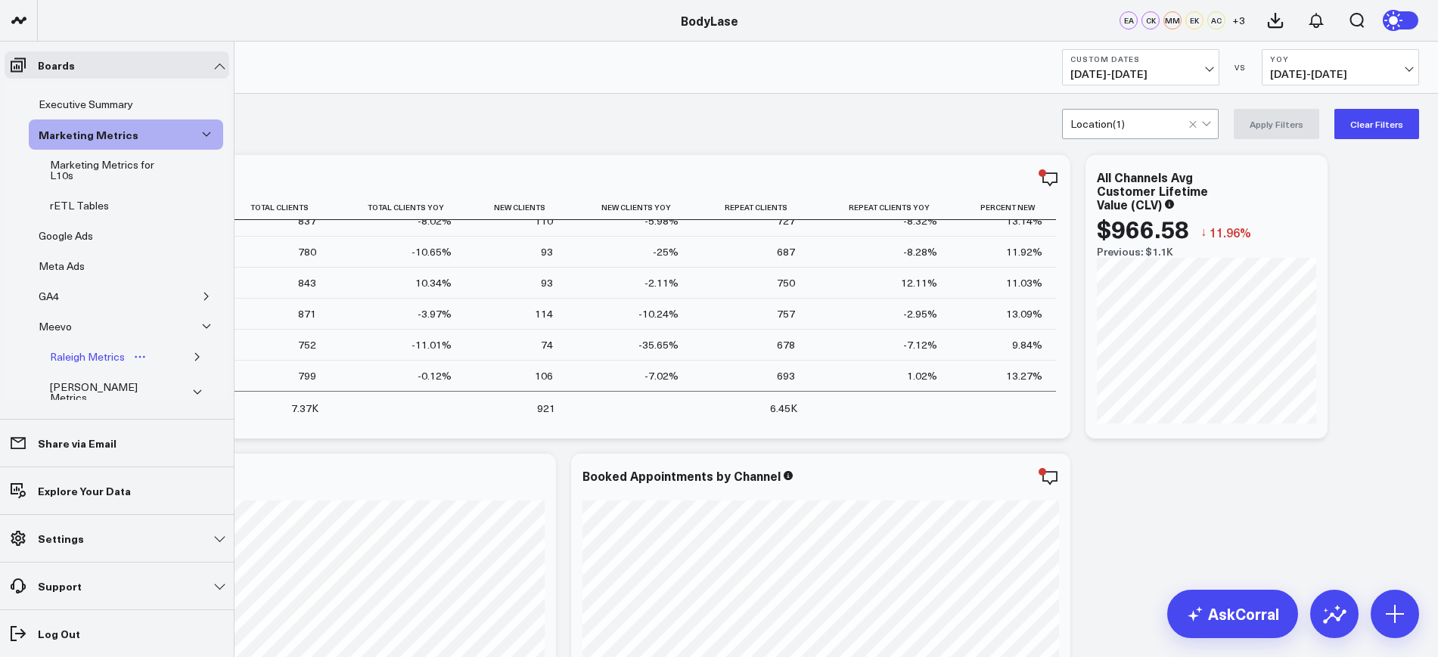
scroll to position [94, 0]
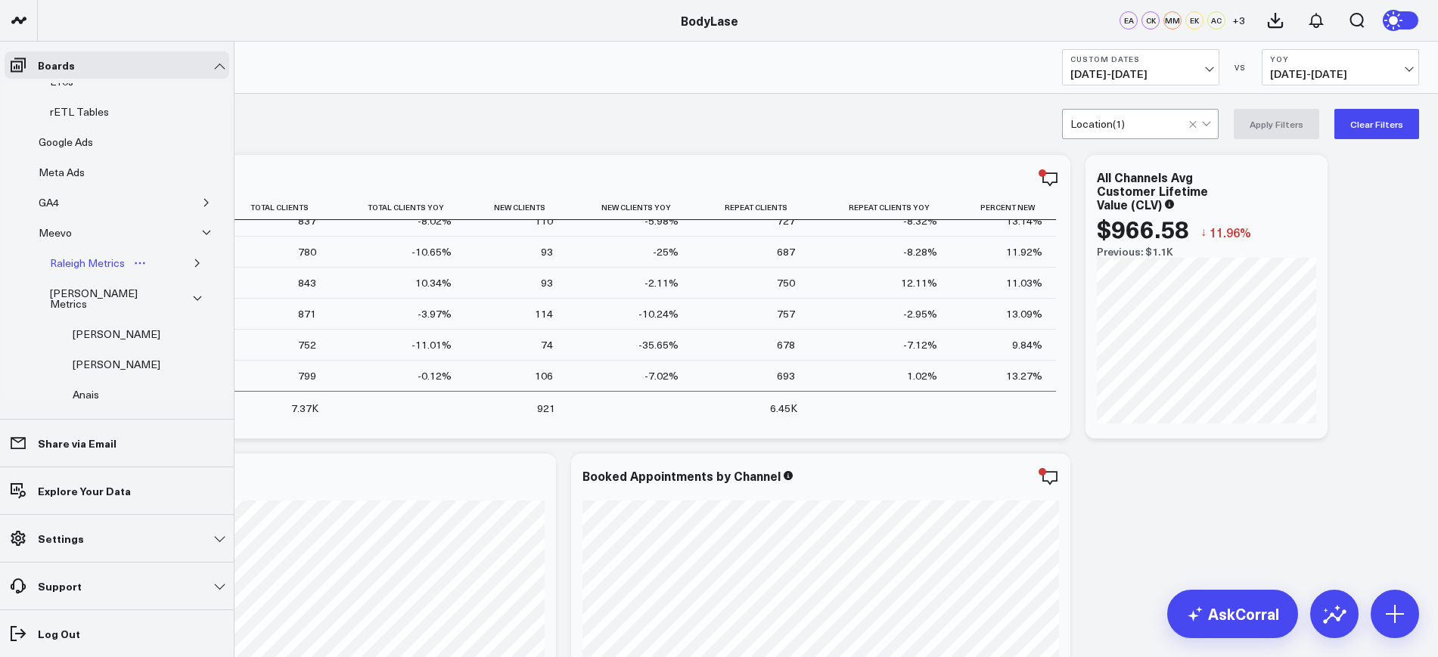
click at [67, 256] on div "Raleigh Metrics" at bounding box center [87, 263] width 82 height 18
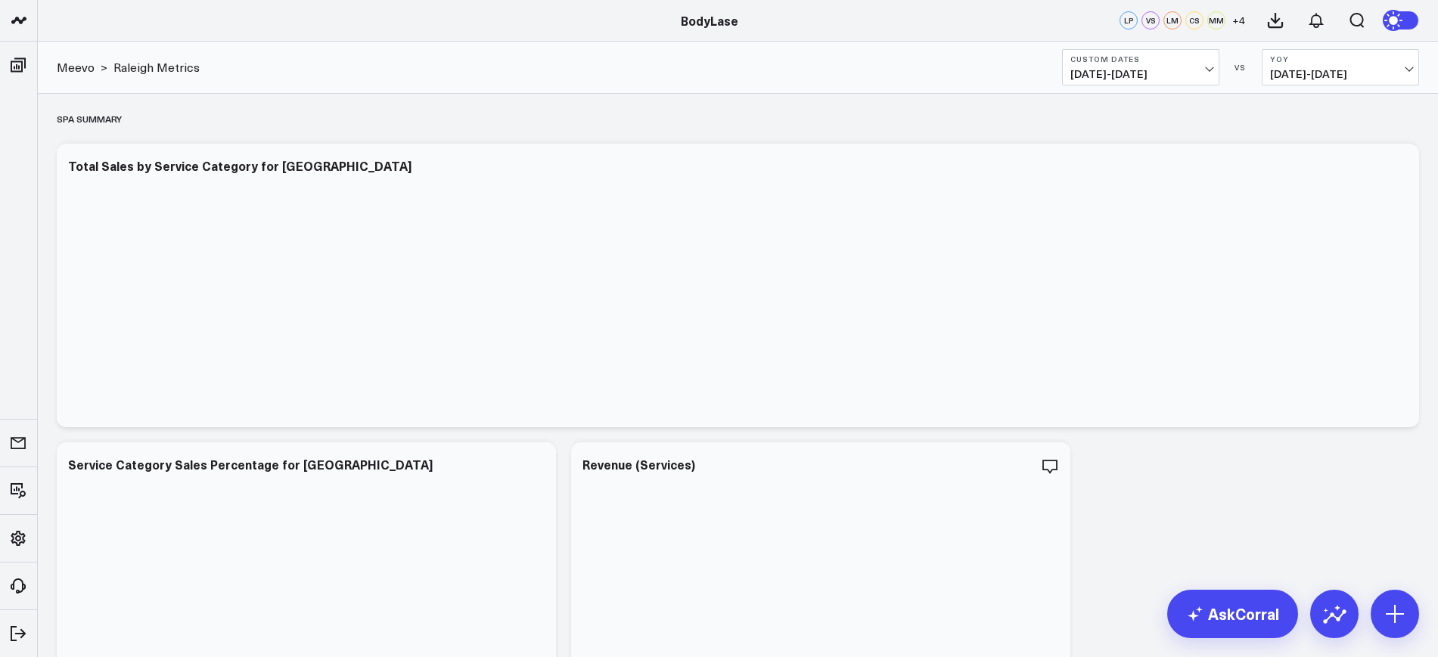
click at [1170, 79] on span "01/01/25 - 09/30/25" at bounding box center [1141, 74] width 141 height 12
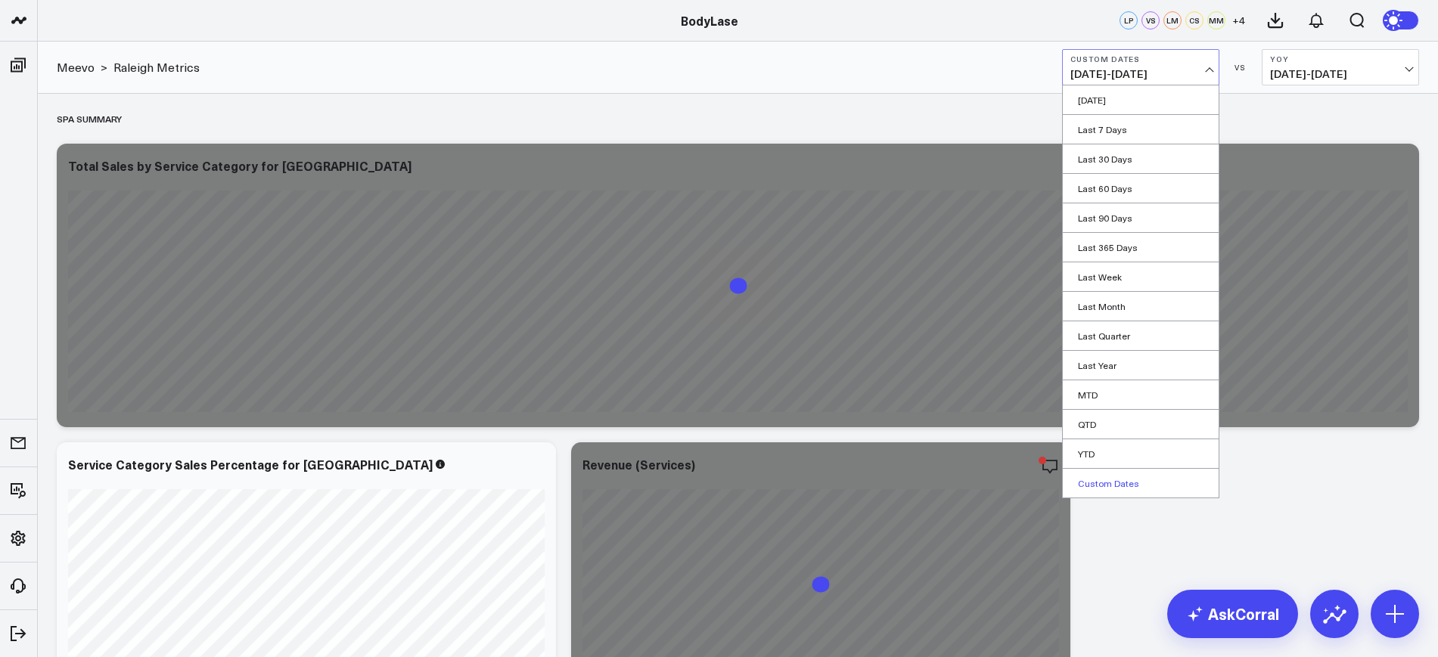
click at [1112, 476] on link "Custom Dates" at bounding box center [1141, 483] width 156 height 29
select select "9"
select select "2025"
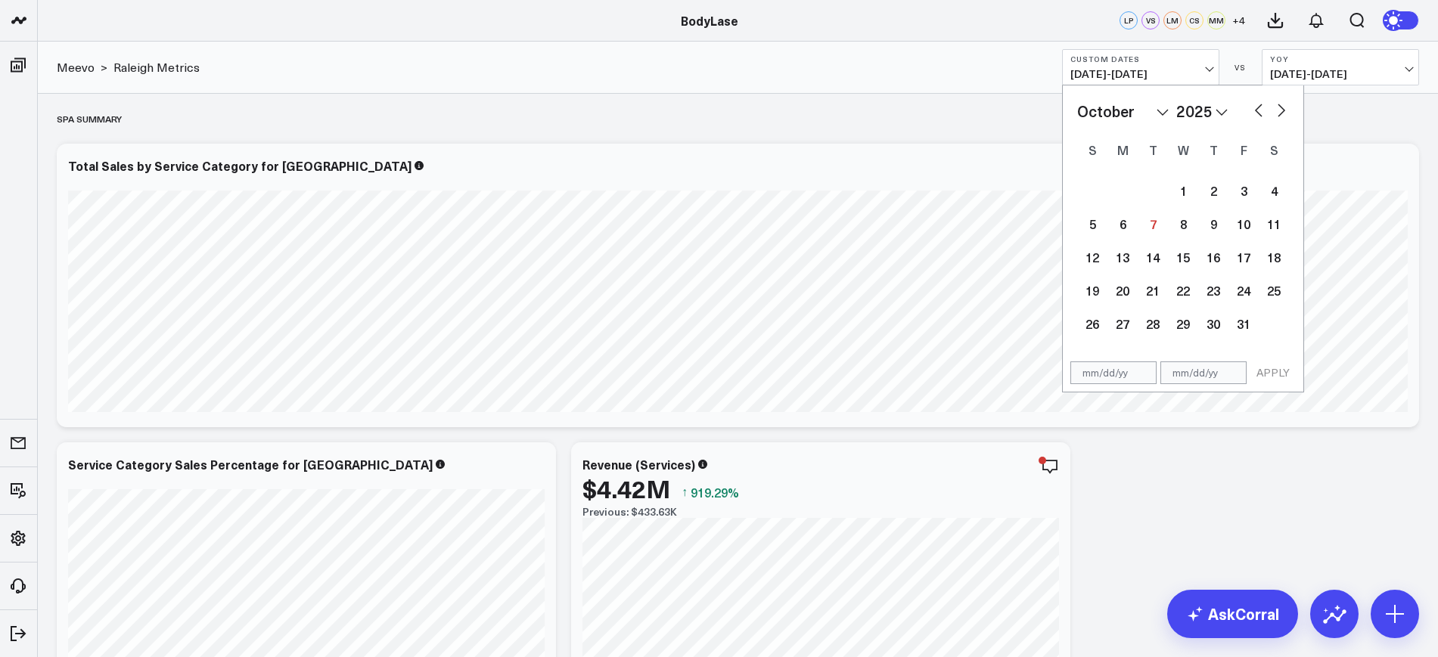
click at [1108, 362] on input "text" at bounding box center [1114, 373] width 86 height 23
select select "9"
select select "2025"
type input "[DATE]"
select select "8"
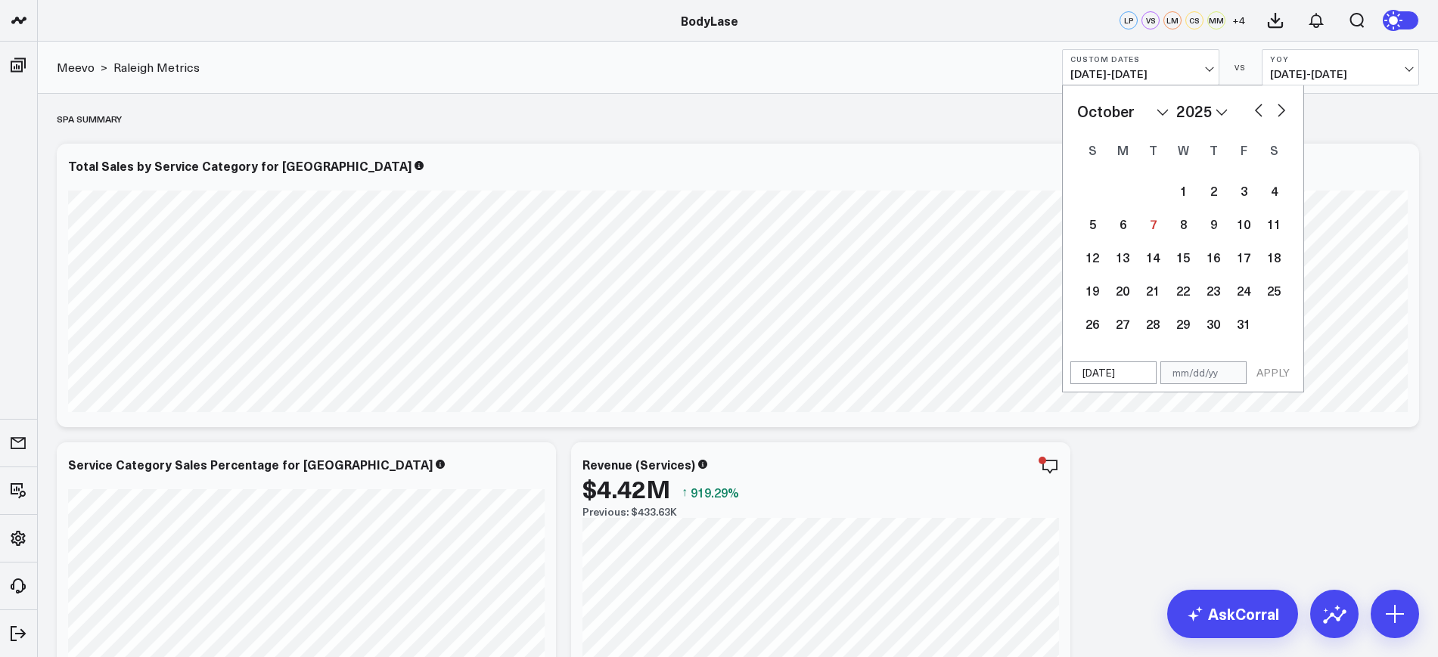
select select "2025"
type input "[DATE]"
click at [1205, 381] on input "text" at bounding box center [1204, 373] width 86 height 23
select select "8"
select select "2025"
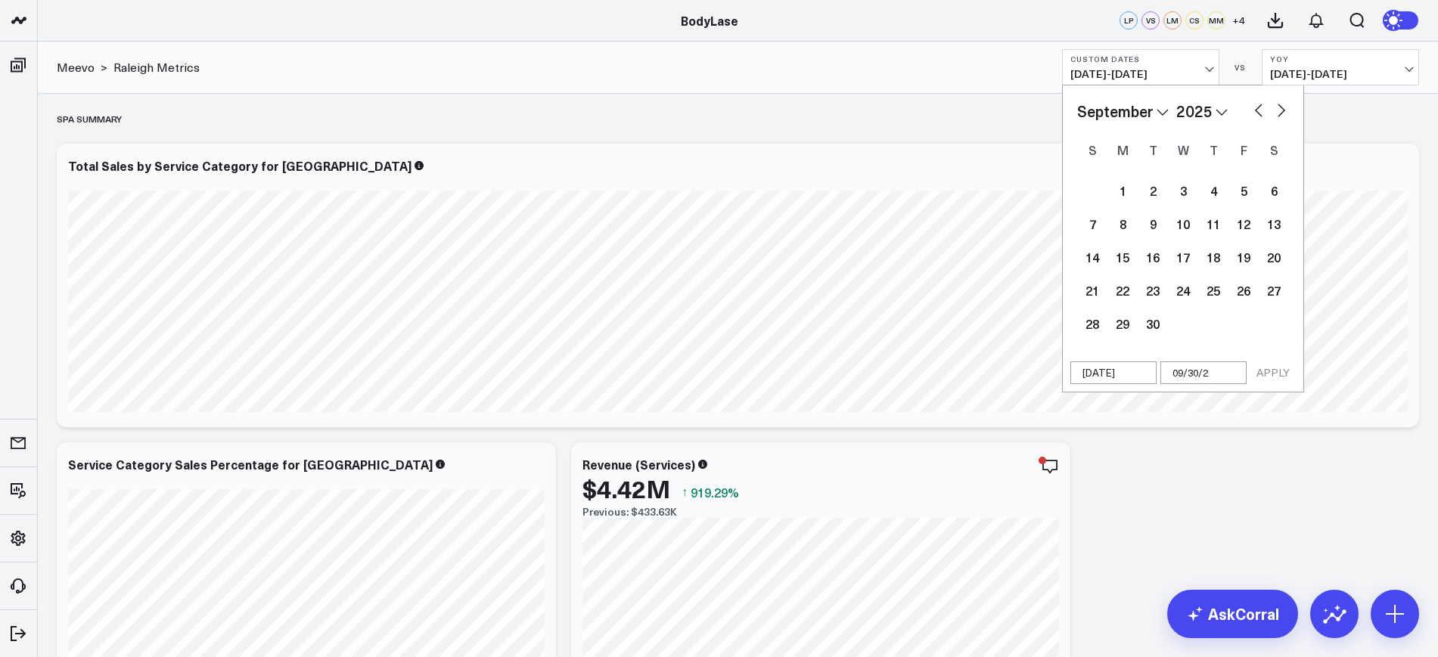
type input "[DATE]"
select select "8"
select select "2025"
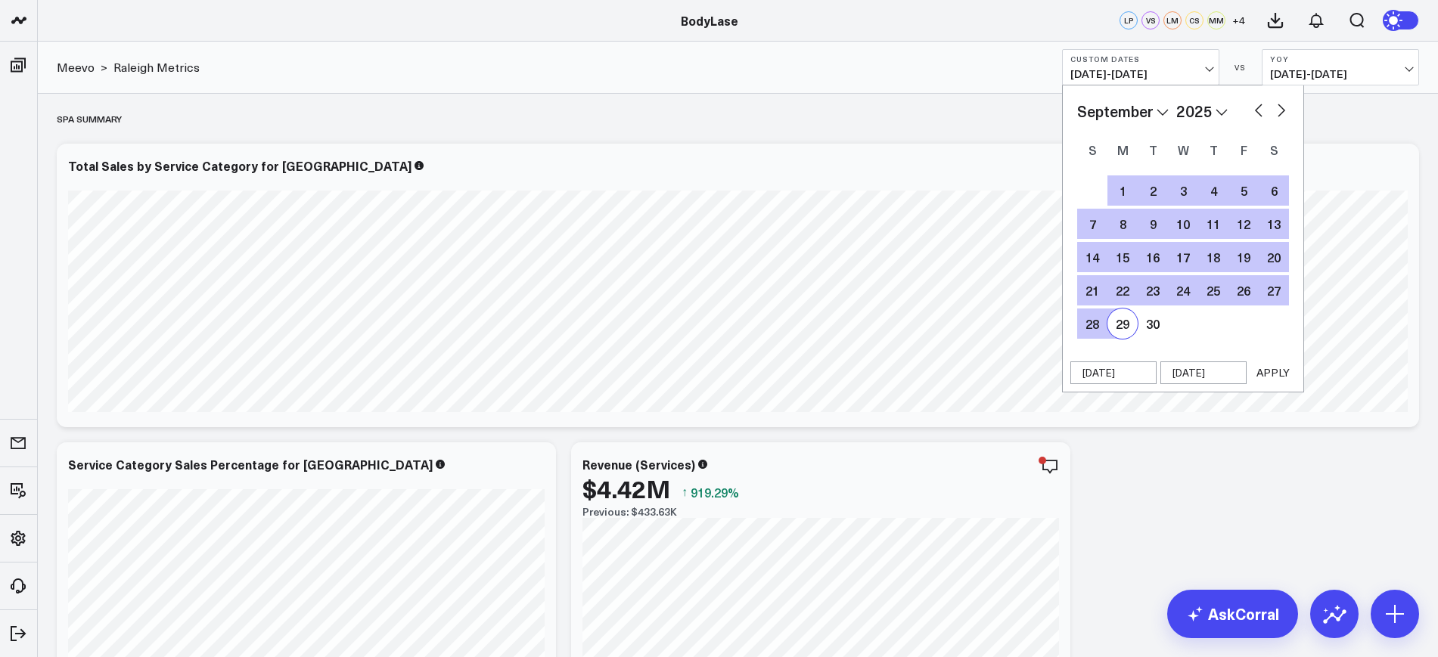
type input "[DATE]"
click at [1265, 365] on button "APPLY" at bounding box center [1273, 373] width 45 height 23
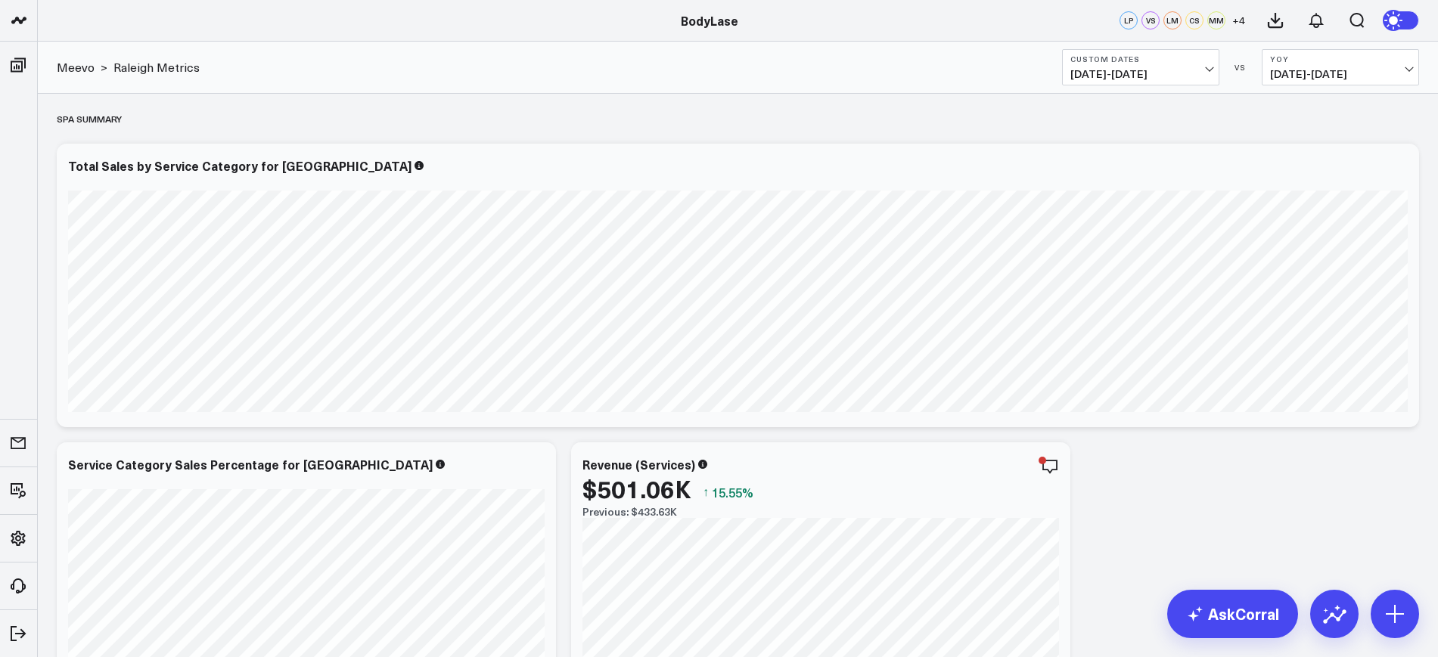
click at [1335, 72] on span "09/01/24 - 09/30/24" at bounding box center [1340, 74] width 141 height 12
click at [1298, 201] on link "No Comparison" at bounding box center [1341, 188] width 156 height 29
click at [1291, 64] on b "No Comparison" at bounding box center [1340, 59] width 141 height 9
click at [1285, 163] on link "YoY" at bounding box center [1341, 158] width 156 height 29
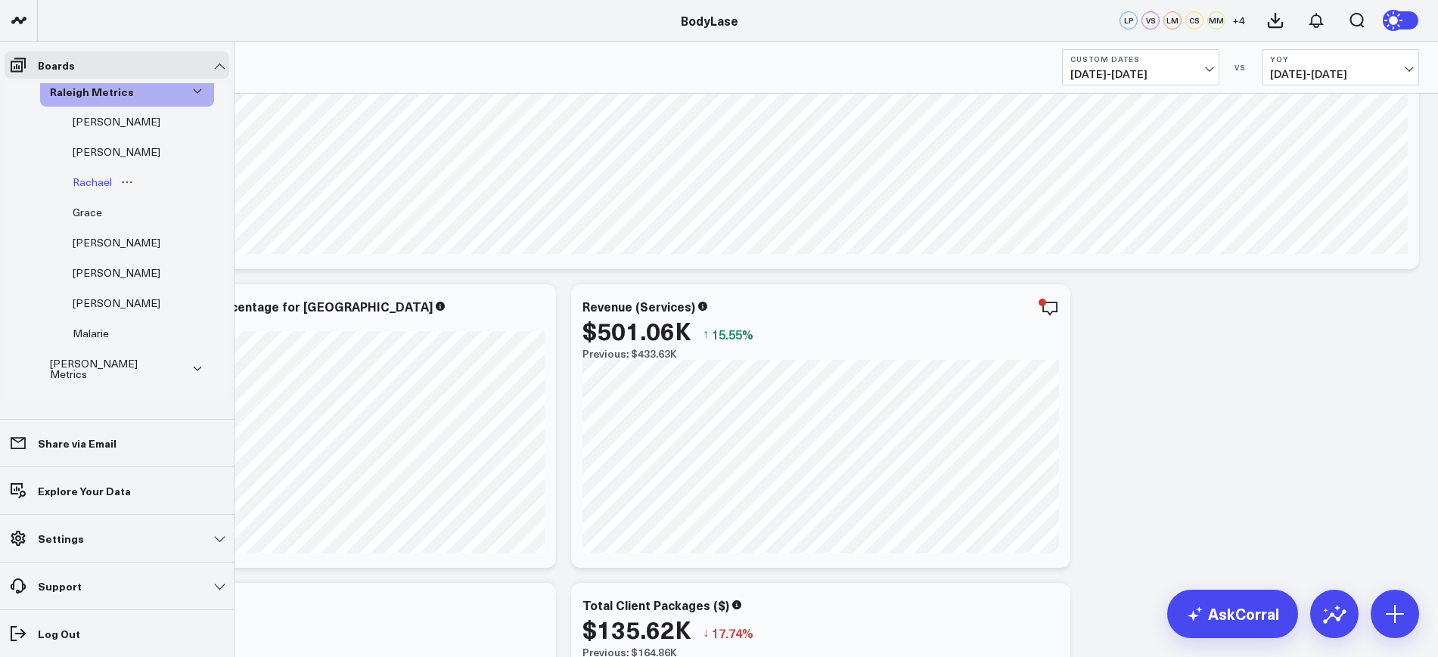
scroll to position [349, 0]
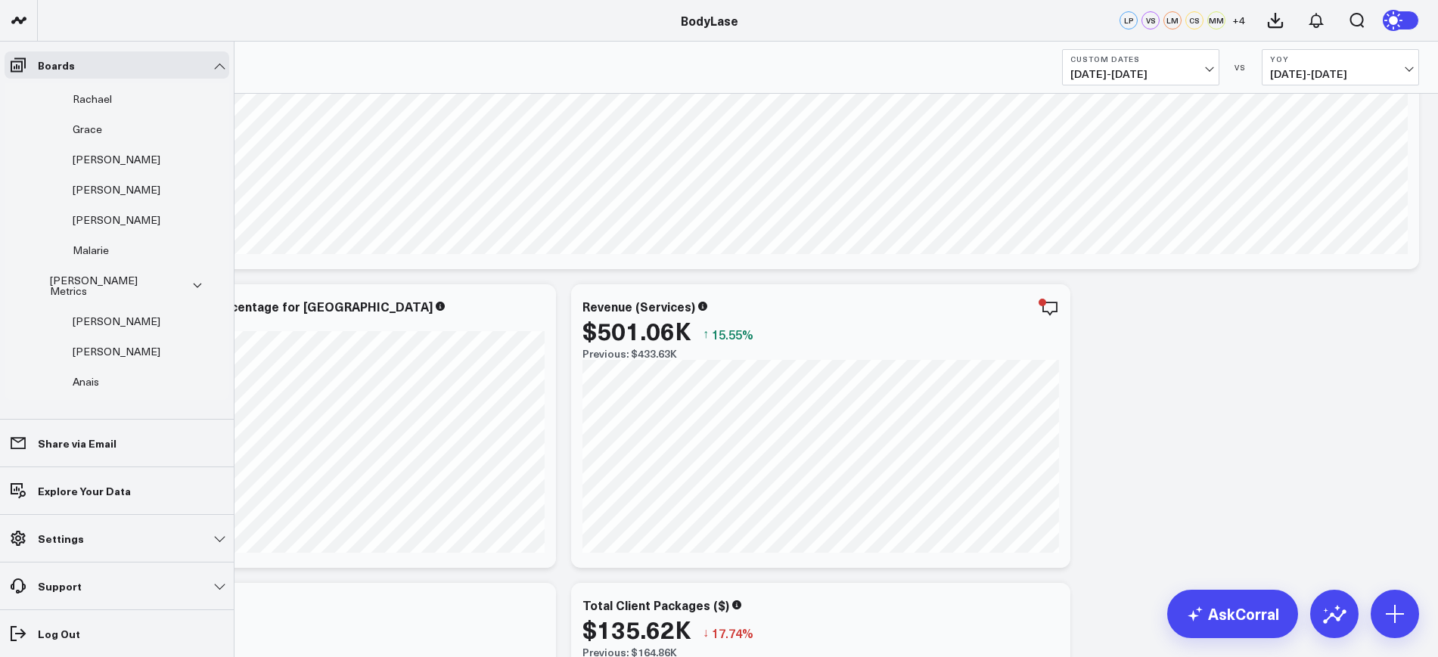
click at [75, 285] on div "[PERSON_NAME] Metrics" at bounding box center [105, 286] width 118 height 29
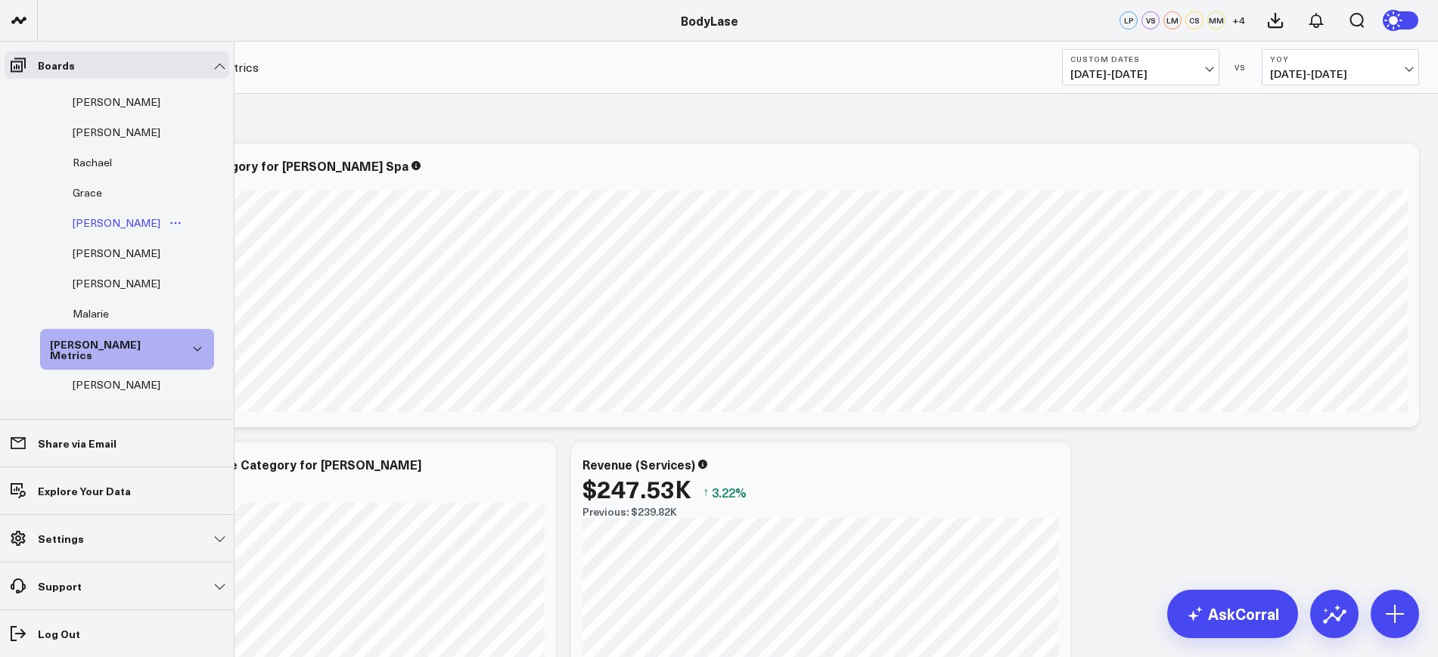
scroll to position [183, 0]
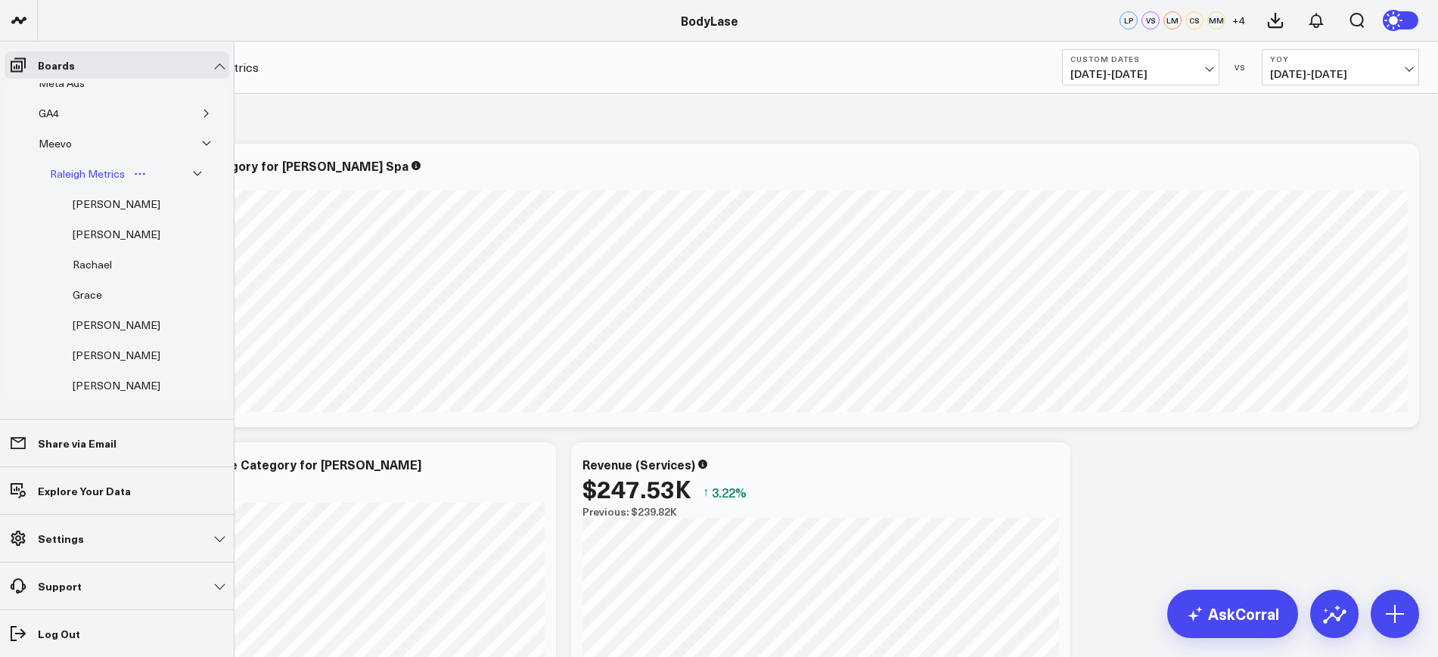
click at [86, 176] on div "Raleigh Metrics" at bounding box center [87, 174] width 82 height 18
click at [80, 178] on div "Raleigh Metrics" at bounding box center [87, 174] width 82 height 18
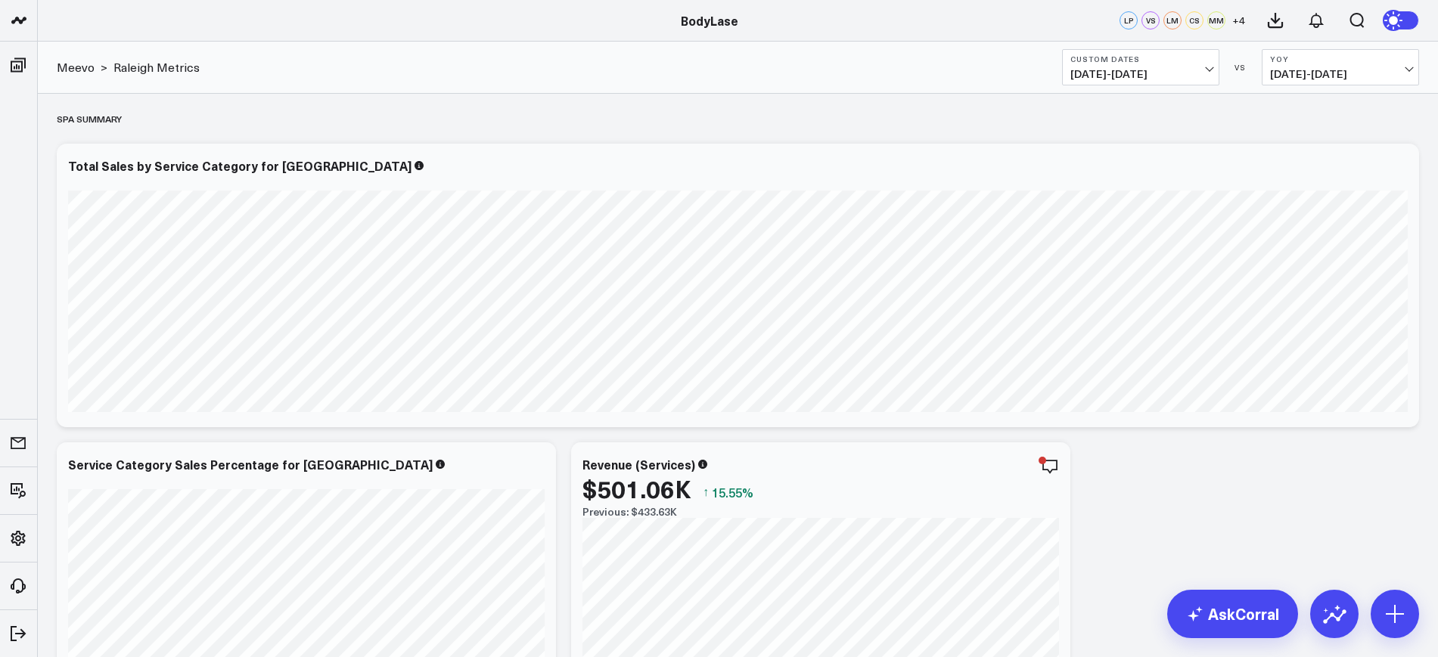
click at [1341, 59] on b "YoY" at bounding box center [1340, 58] width 141 height 9
click at [1300, 200] on link "No Comparison" at bounding box center [1341, 188] width 156 height 29
click at [1100, 78] on span "09/01/25 - 09/30/25" at bounding box center [1141, 74] width 141 height 12
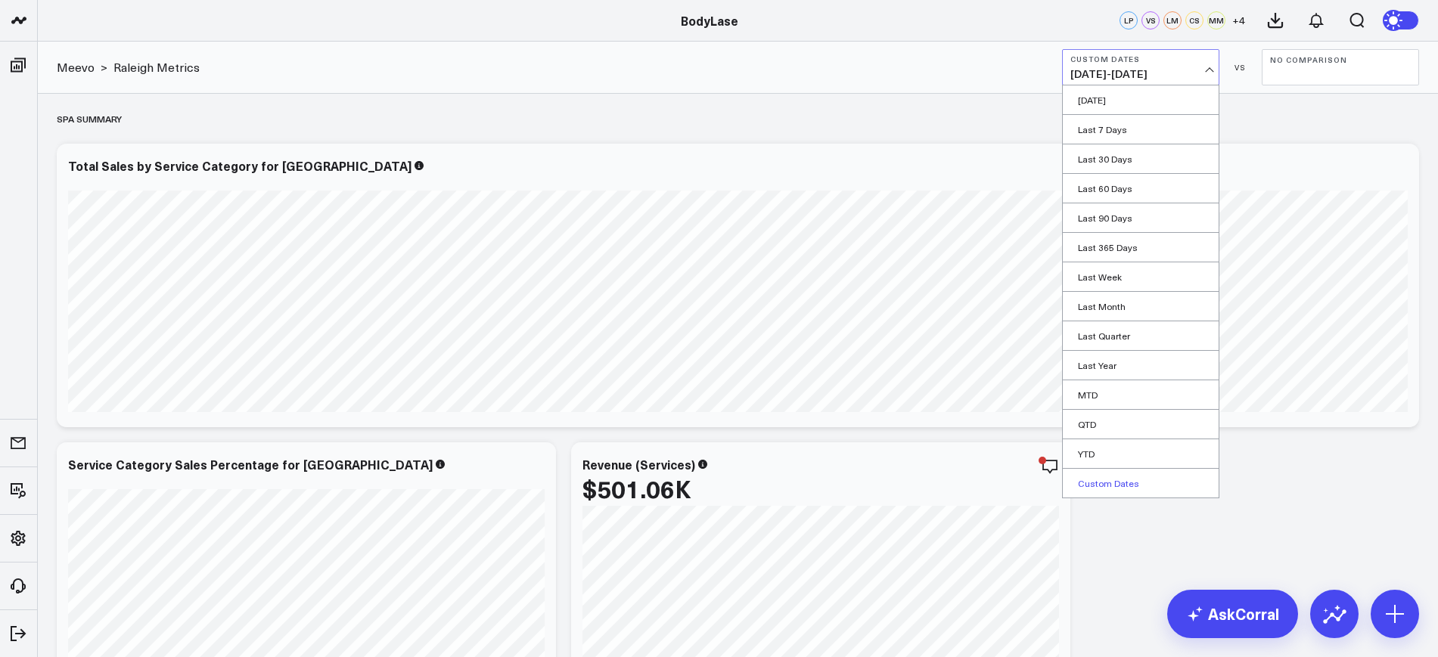
click at [1094, 493] on link "Custom Dates" at bounding box center [1141, 483] width 156 height 29
select select "9"
select select "2025"
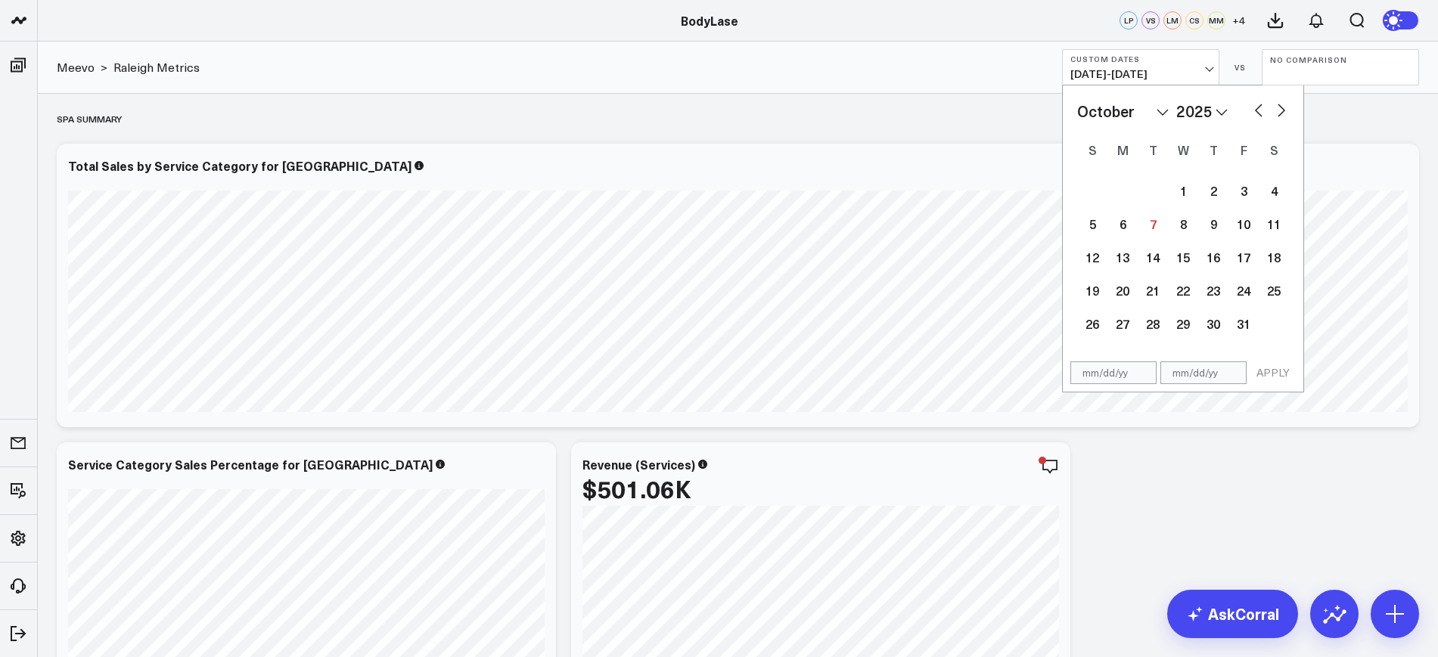
click at [1118, 387] on div "APPLY" at bounding box center [1183, 373] width 242 height 39
select select "9"
select select "2025"
click at [1107, 357] on div "APPLY" at bounding box center [1183, 373] width 242 height 39
select select "9"
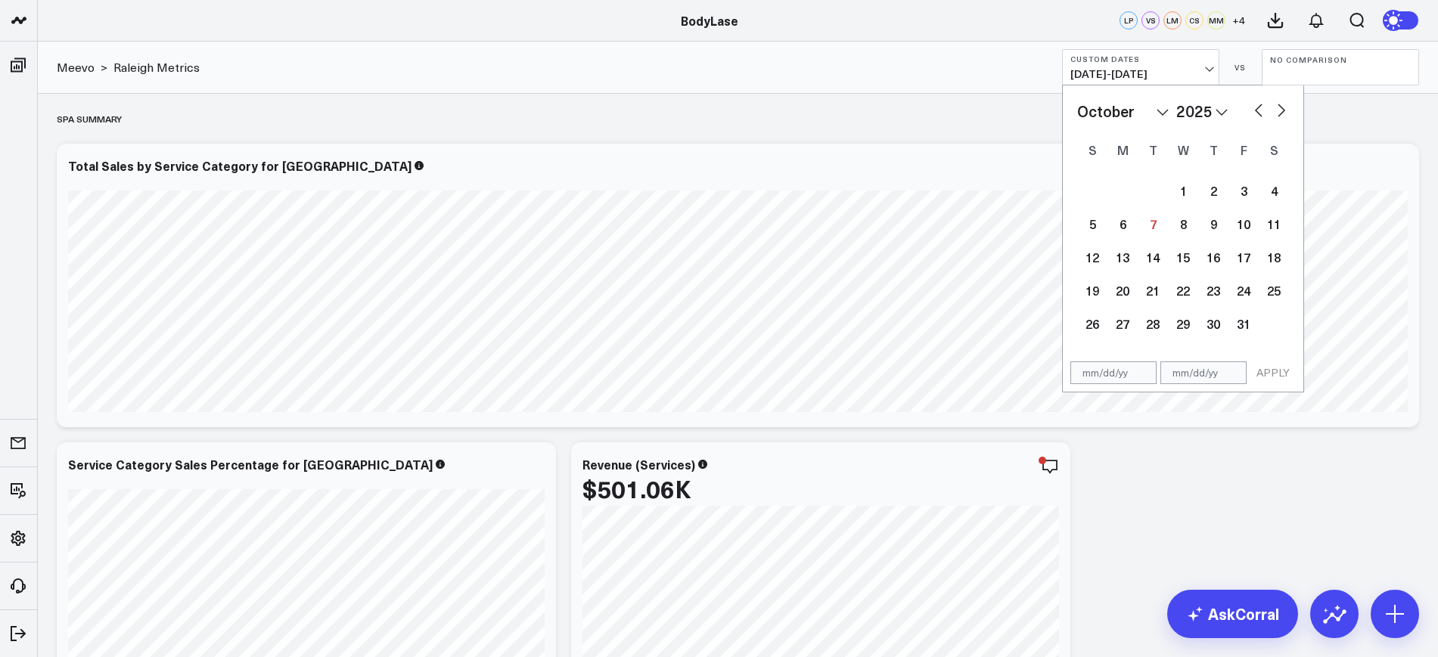
select select "2025"
click at [1106, 362] on input "text" at bounding box center [1114, 373] width 86 height 23
select select "9"
select select "2025"
type input "01/01/25"
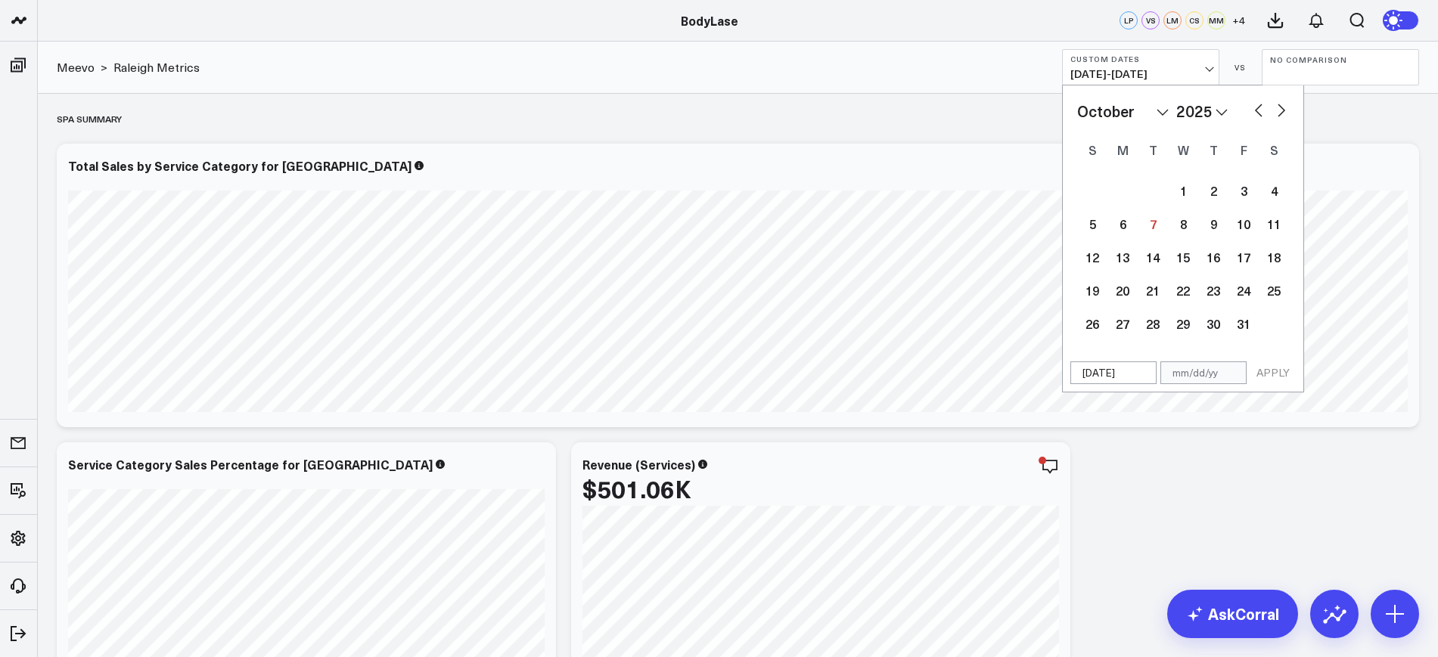
select select "2025"
type input "01/01/25"
click at [1200, 375] on input "text" at bounding box center [1204, 373] width 86 height 23
select select "2025"
type input "[DATE]"
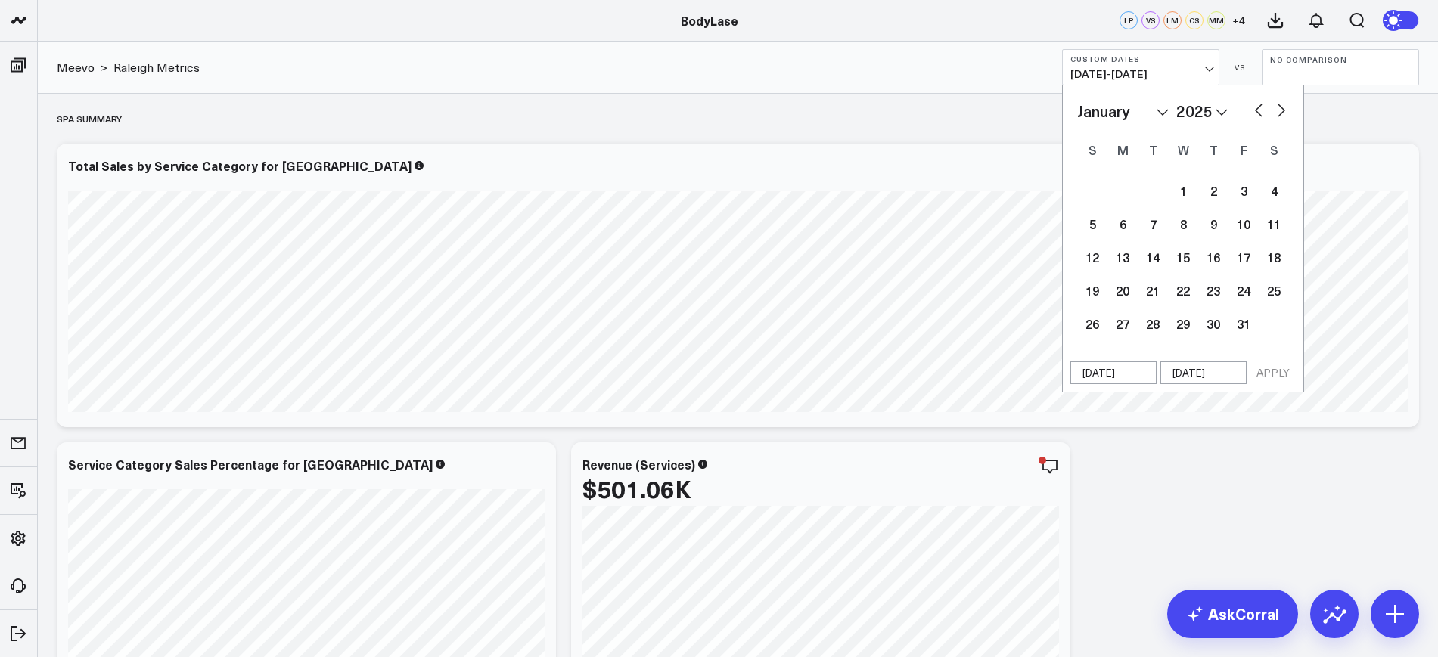
select select "2025"
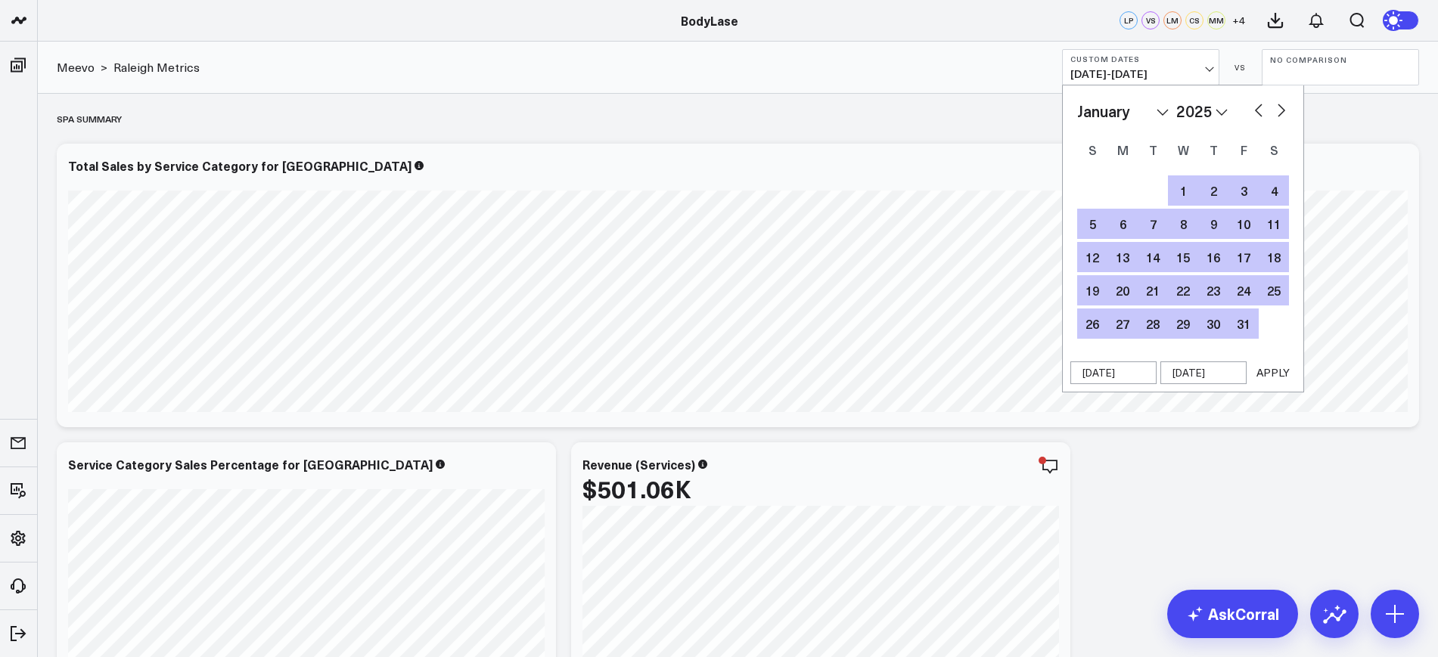
click at [1282, 366] on button "APPLY" at bounding box center [1273, 373] width 45 height 23
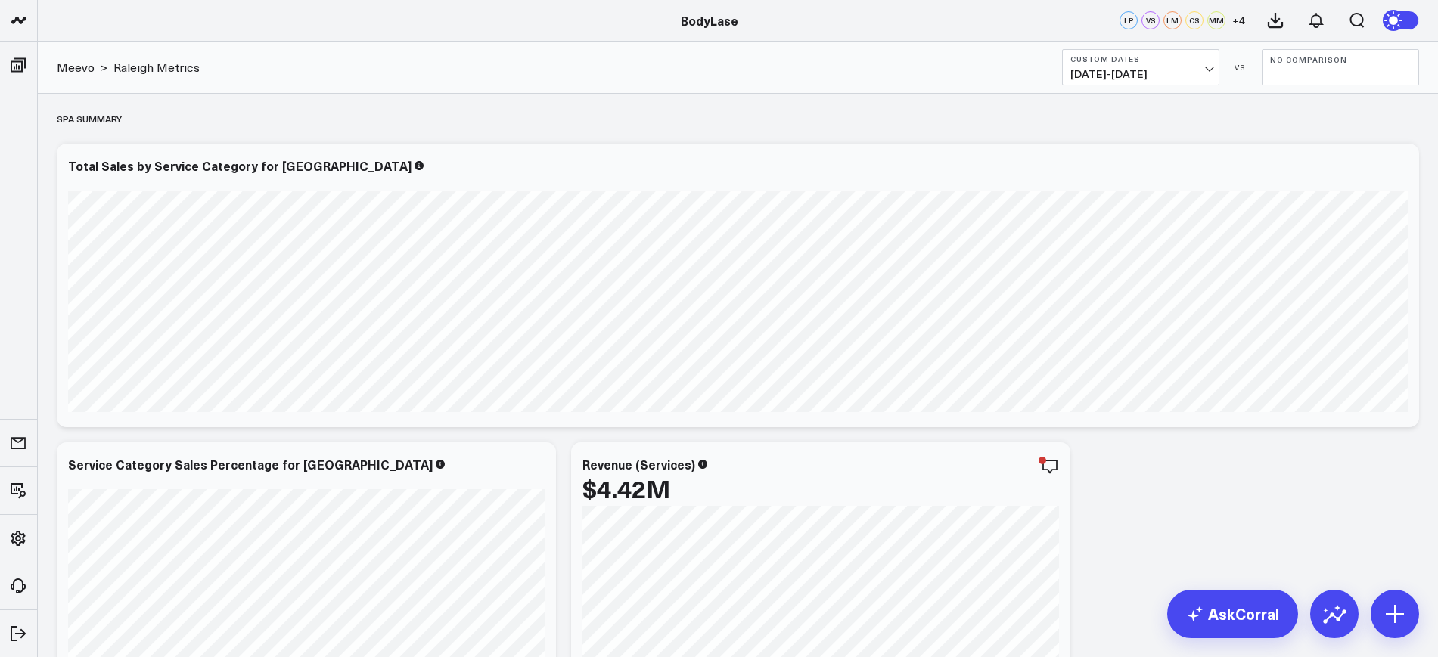
click at [1146, 82] on button "Custom Dates 01/01/25 - 09/30/25" at bounding box center [1140, 67] width 157 height 36
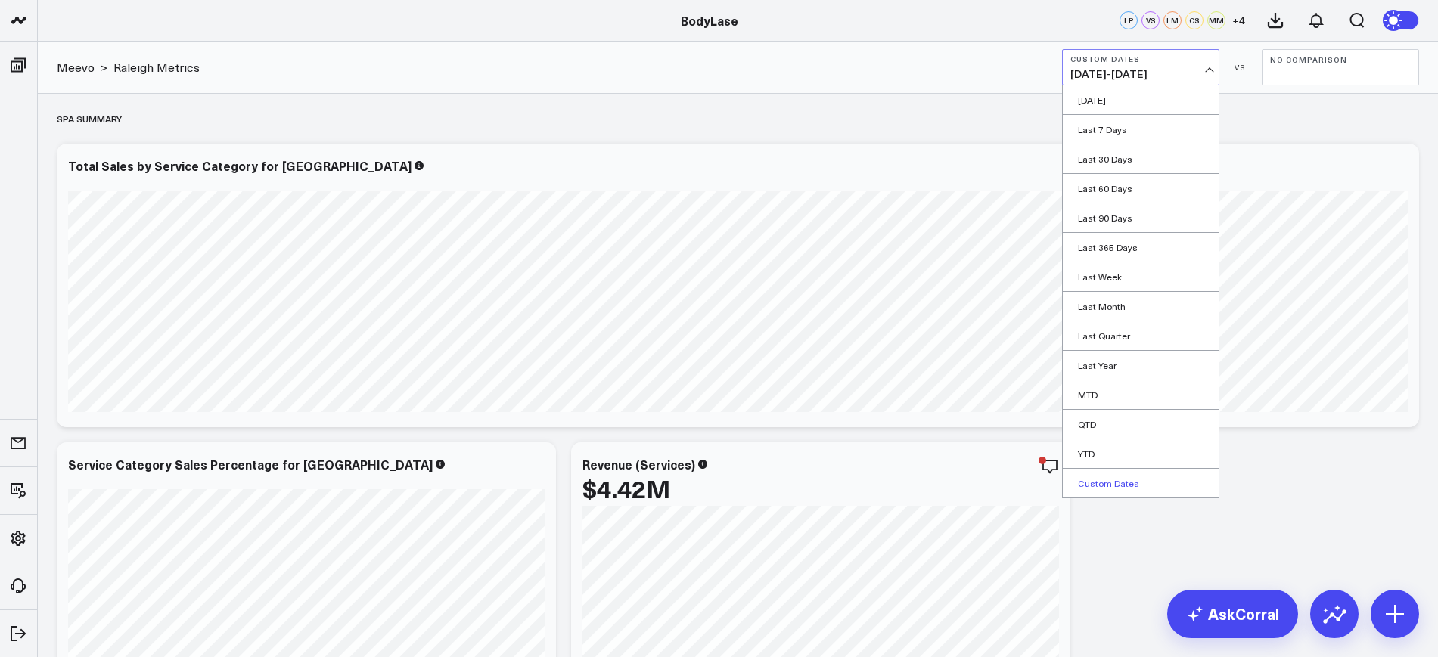
click at [1092, 485] on link "Custom Dates" at bounding box center [1141, 483] width 156 height 29
select select "9"
select select "2025"
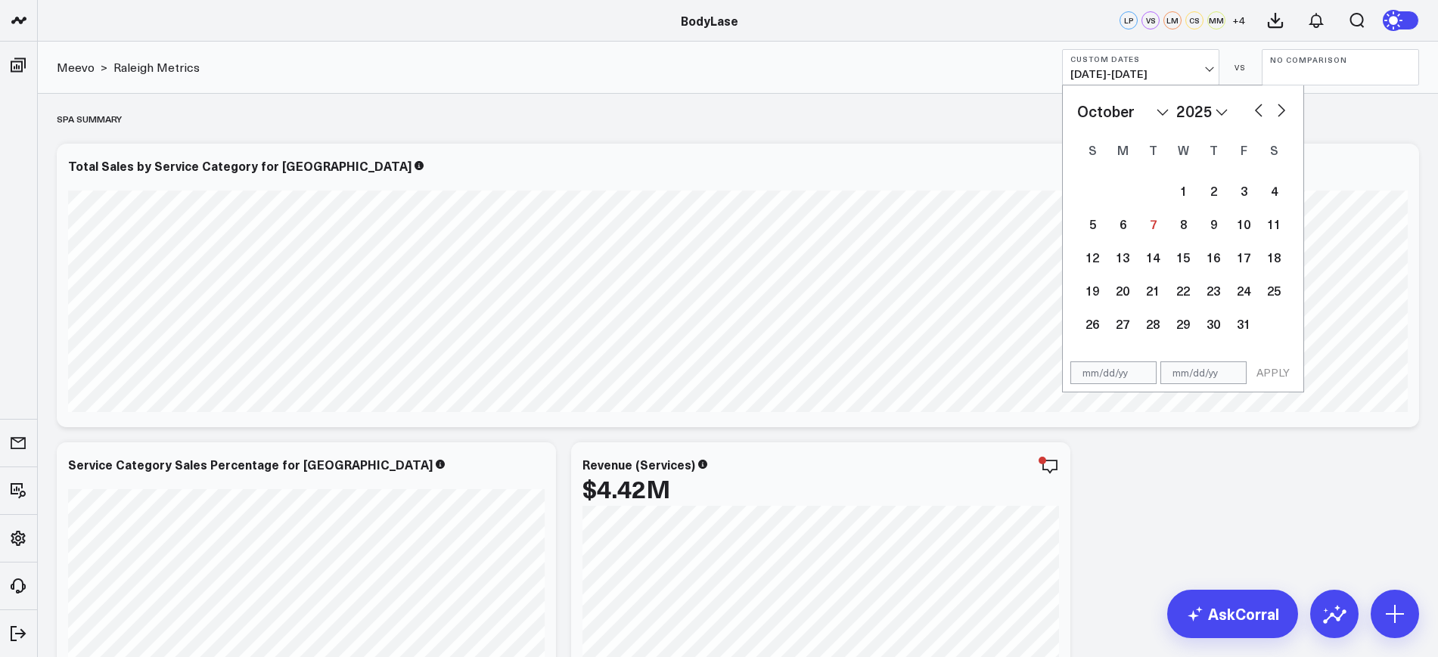
click at [1120, 382] on input "text" at bounding box center [1114, 373] width 86 height 23
select select "9"
select select "2025"
type input "05/01/25"
select select "4"
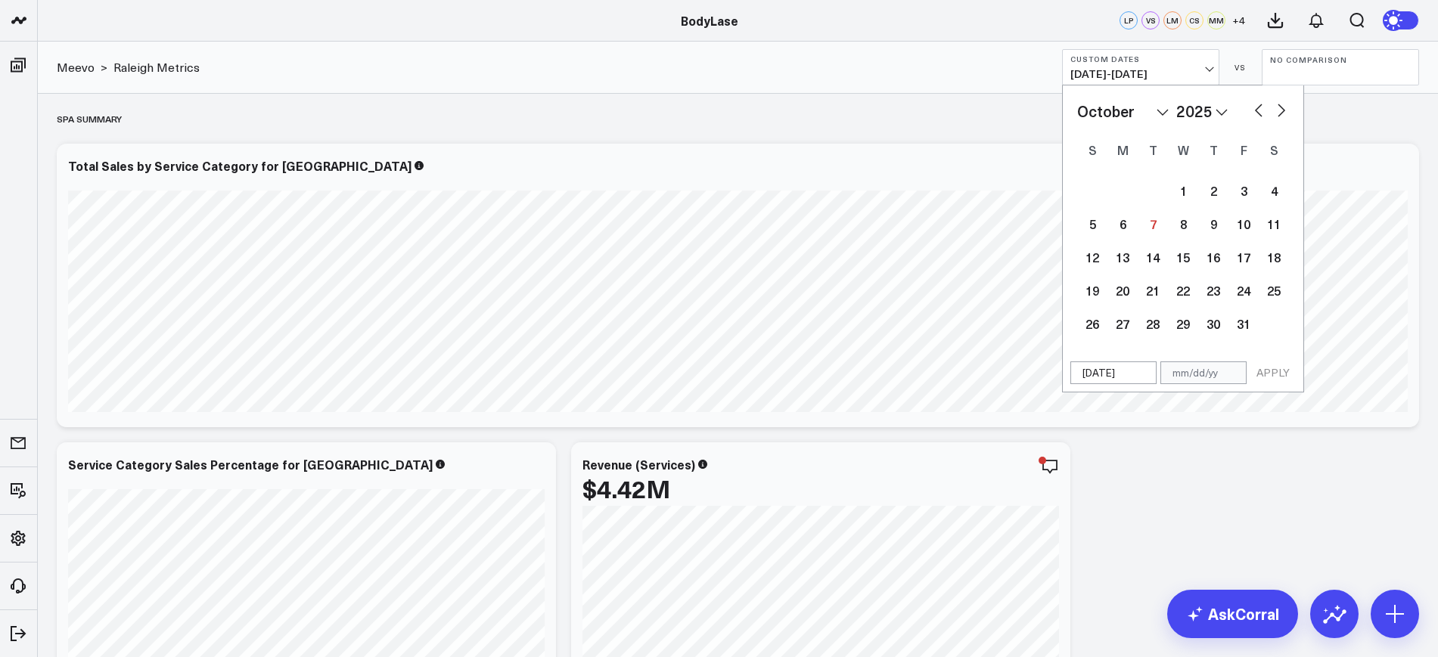
select select "2025"
type input "05/01/25"
click at [1197, 371] on input "text" at bounding box center [1204, 373] width 86 height 23
select select "4"
select select "2025"
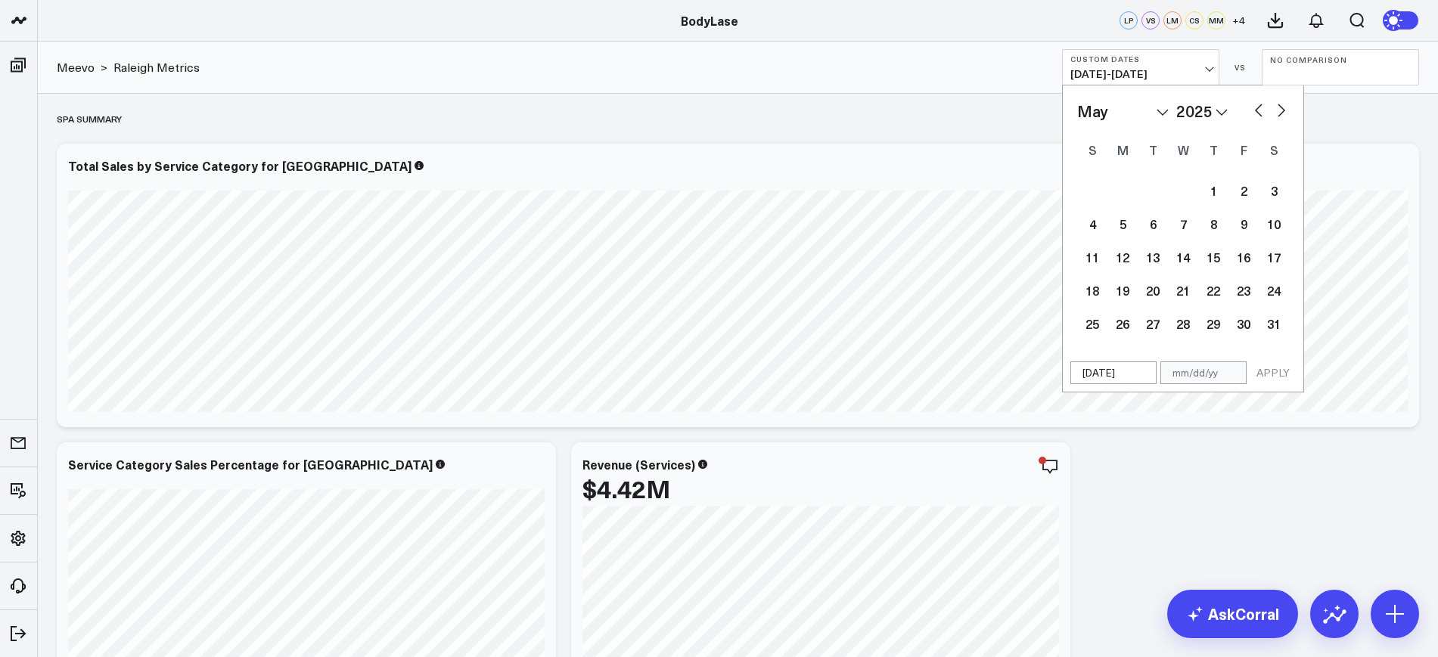
type input "0"
select select "4"
select select "2025"
type input "09"
select select "4"
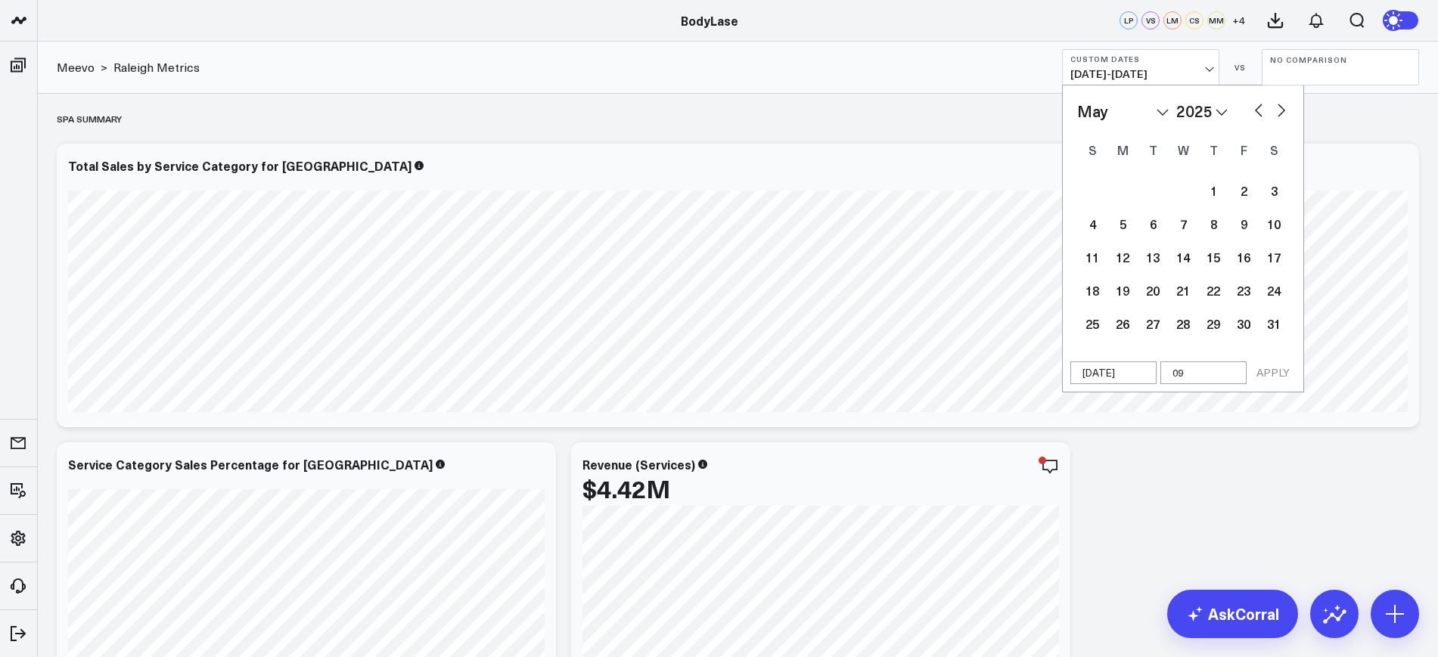
select select "2025"
type input "0"
select select "4"
select select "2025"
type input "0"
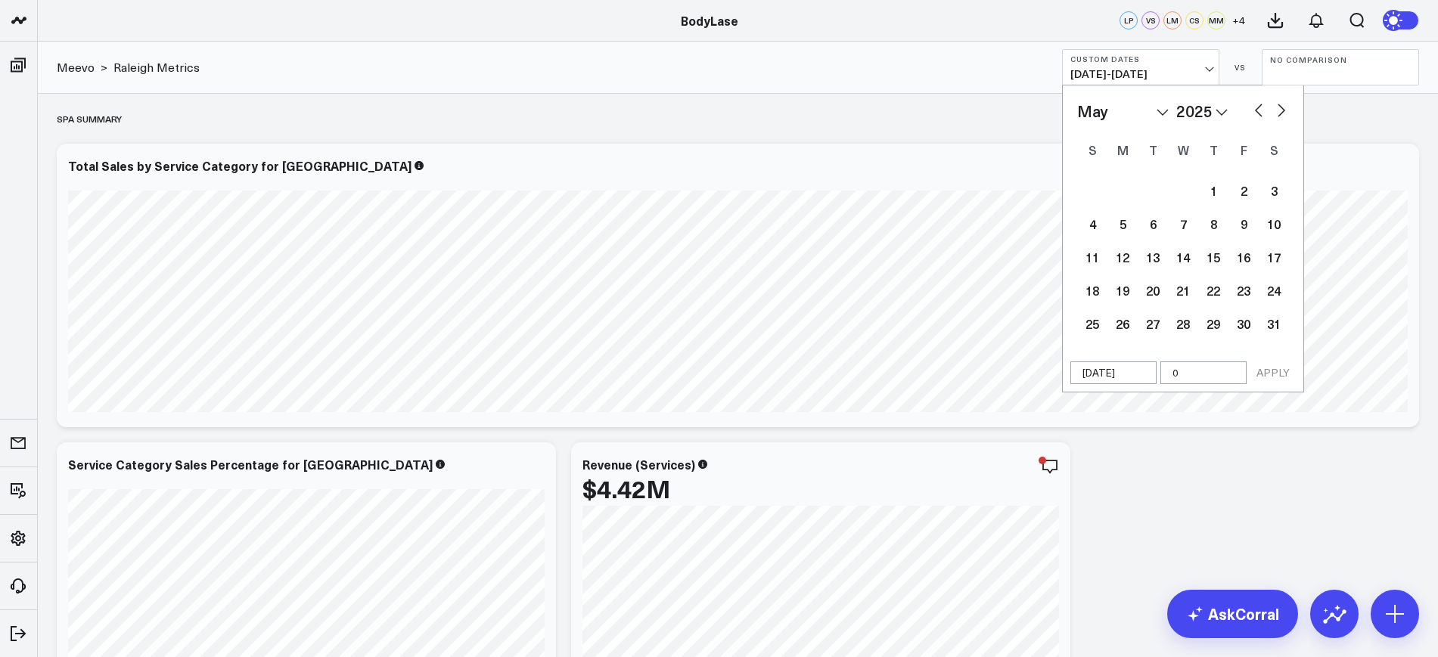
select select "4"
select select "2025"
type input "05/0"
select select "4"
select select "2025"
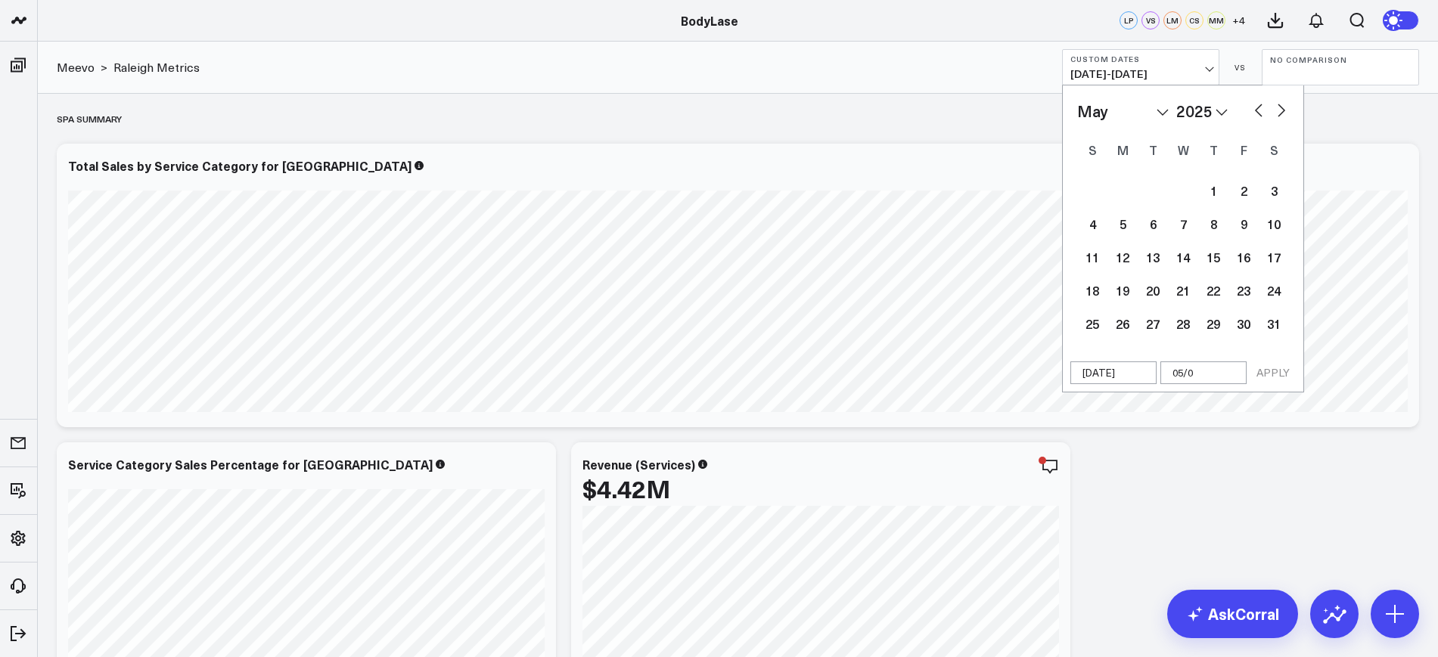
type input "05/"
select select "4"
select select "2025"
type input "05/31/25"
select select "4"
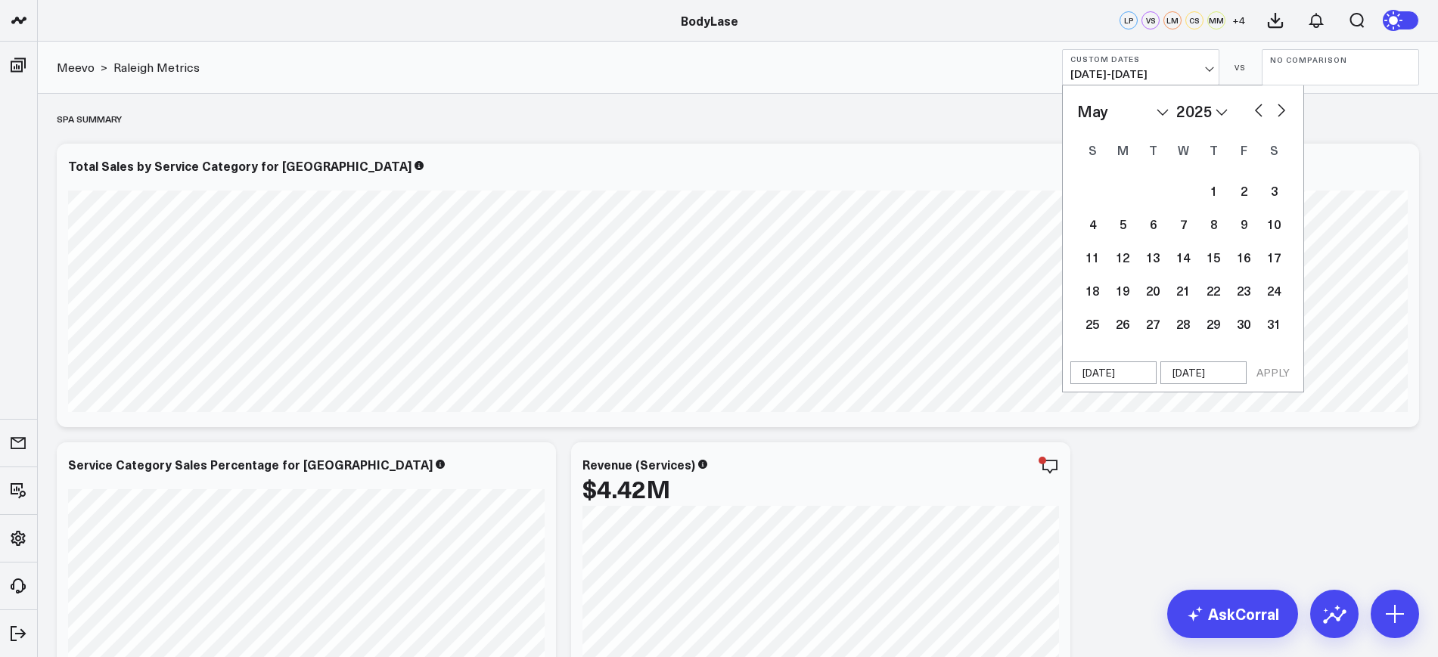
select select "2025"
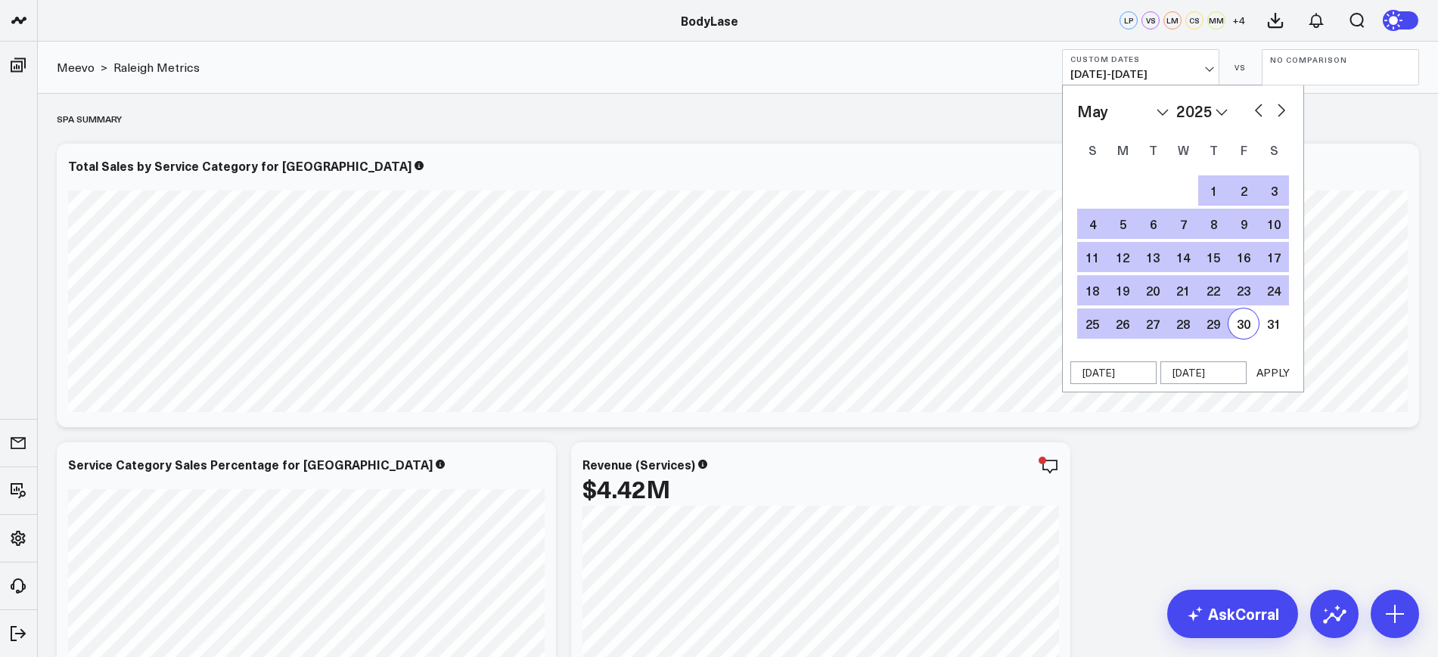
click at [1282, 369] on button "APPLY" at bounding box center [1273, 373] width 45 height 23
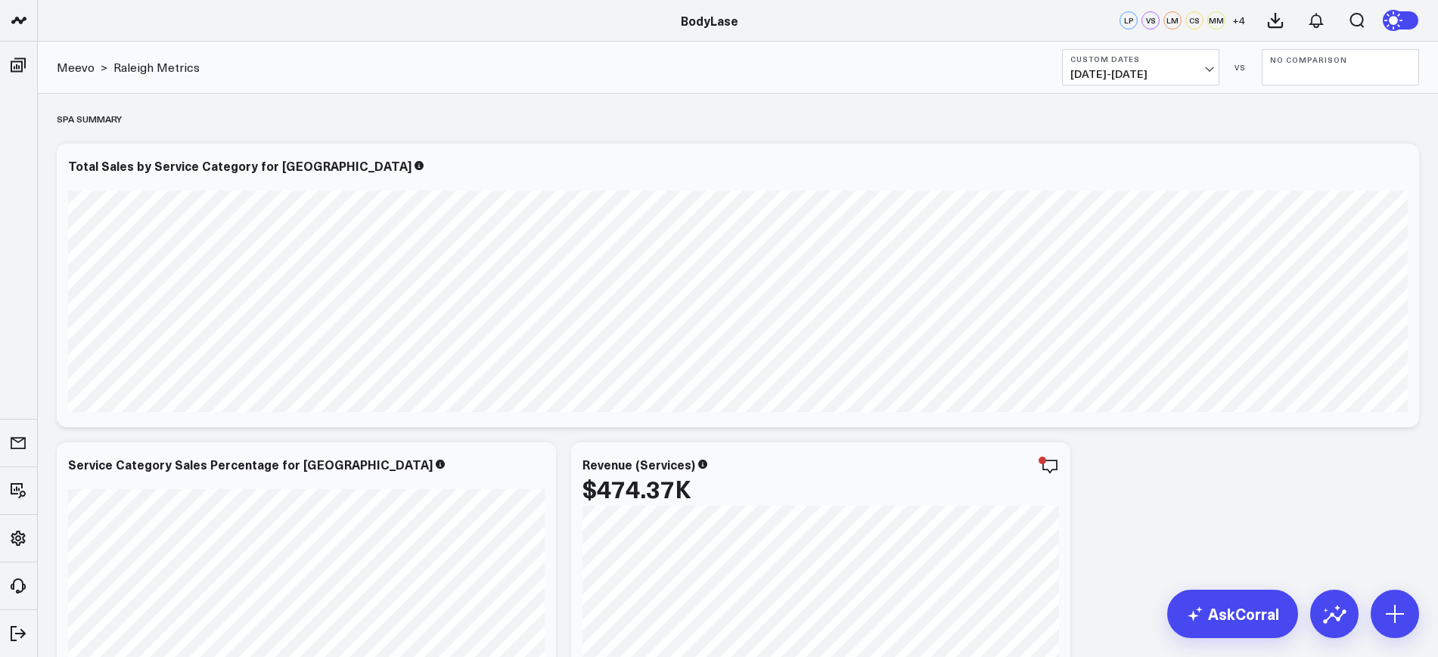
click at [1118, 80] on span "05/01/25 - 05/31/25" at bounding box center [1141, 74] width 141 height 12
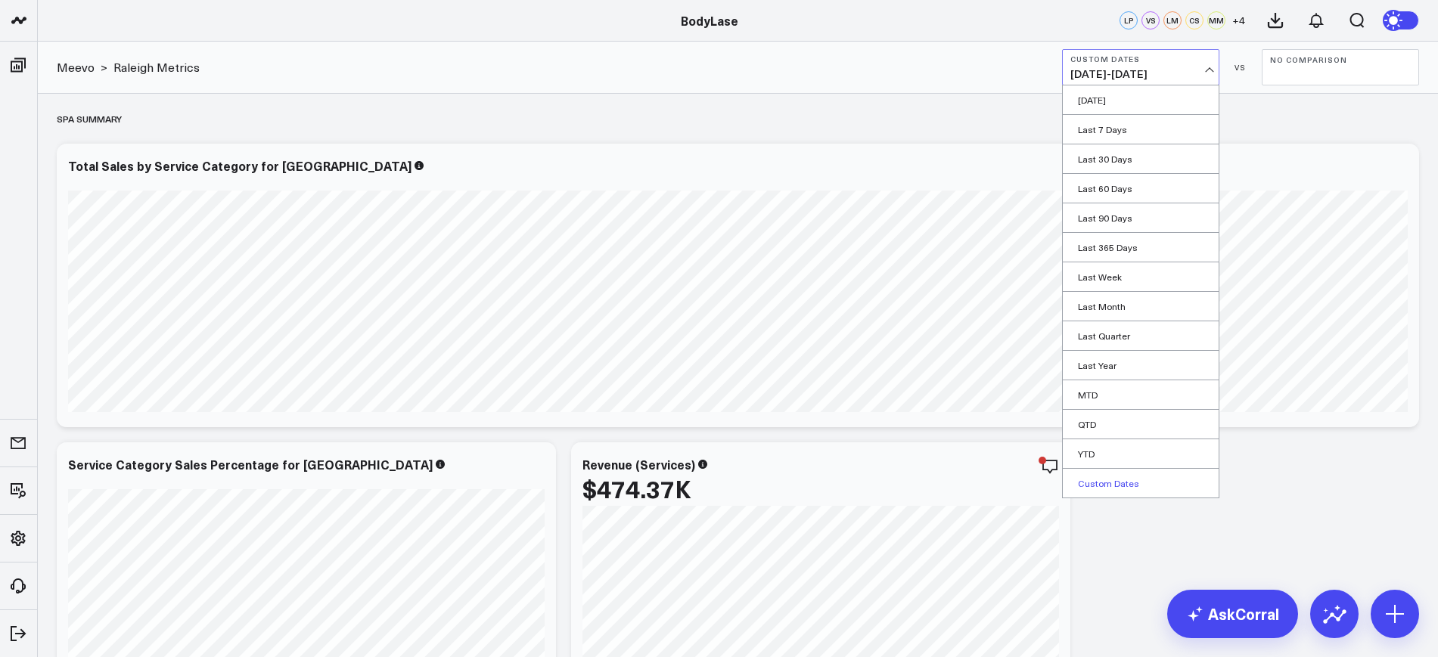
click at [1088, 486] on link "Custom Dates" at bounding box center [1141, 483] width 156 height 29
select select "9"
select select "2025"
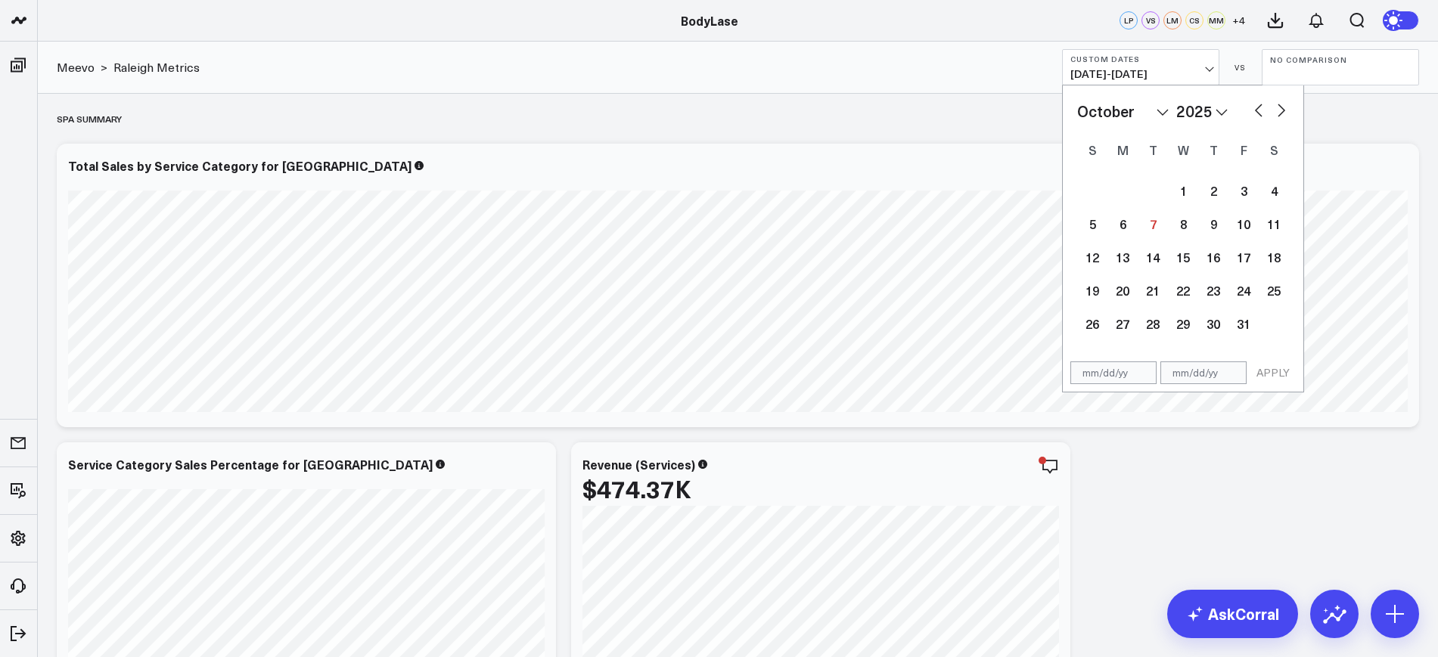
click at [1123, 386] on div "APPLY" at bounding box center [1183, 373] width 242 height 39
select select "9"
select select "2025"
click at [1120, 380] on input "text" at bounding box center [1114, 373] width 86 height 23
select select "9"
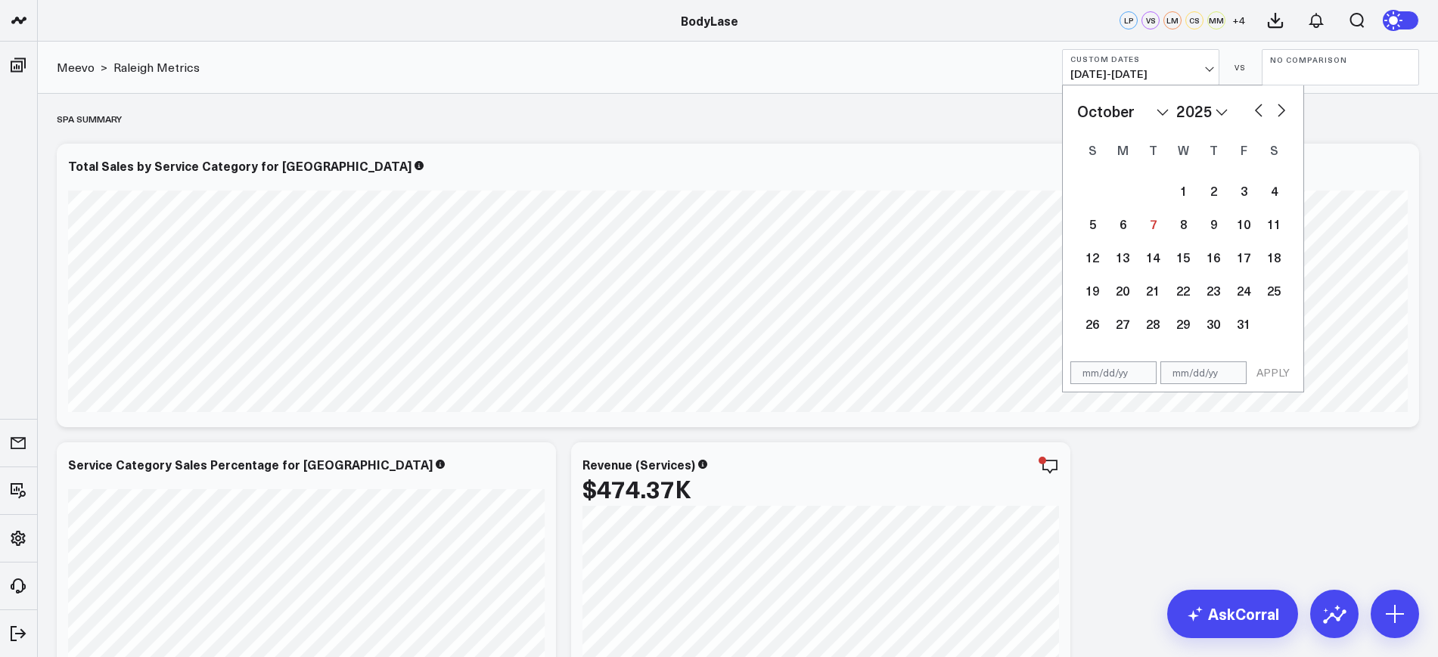
select select "2025"
type input "06/01/25"
select select "5"
select select "2025"
type input "06/01/25"
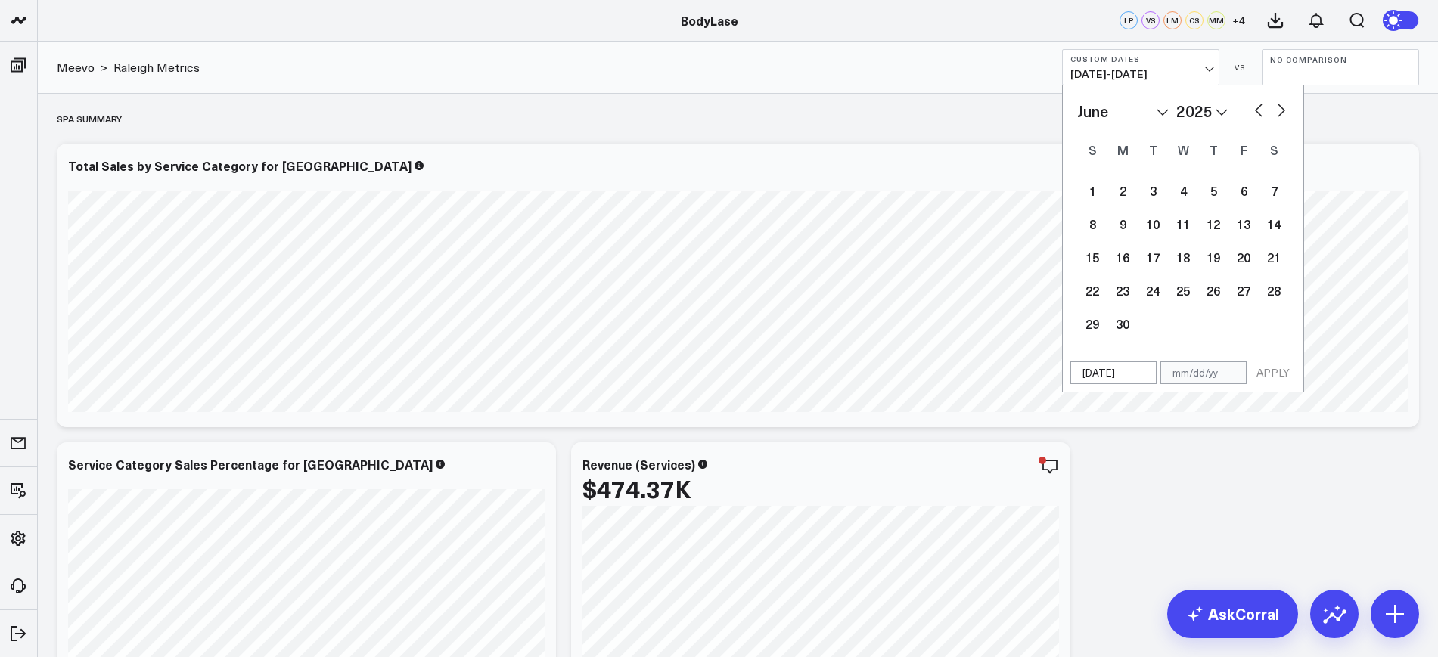
click at [1229, 374] on input "text" at bounding box center [1204, 373] width 86 height 23
select select "5"
select select "2025"
type input "06/32/0"
select select "5"
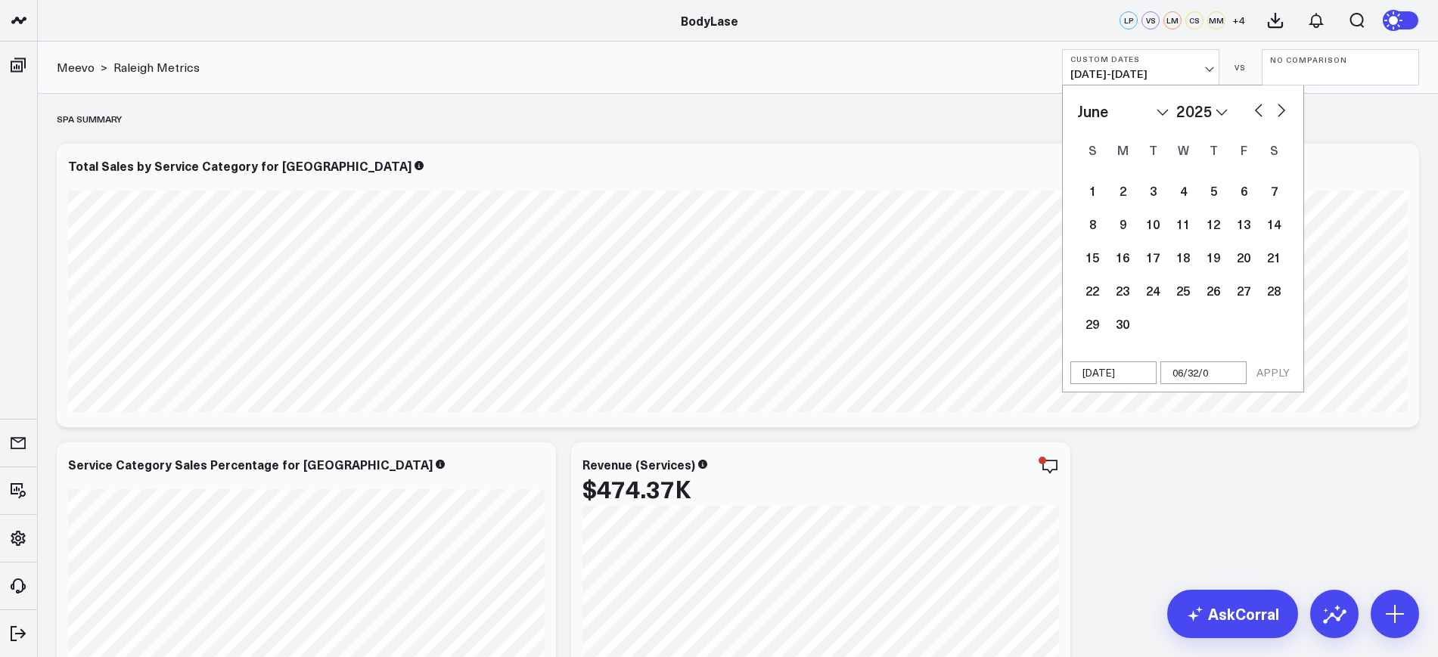
select select "2025"
type input "06/32/02"
select select "5"
select select "2025"
type input "06/32/0"
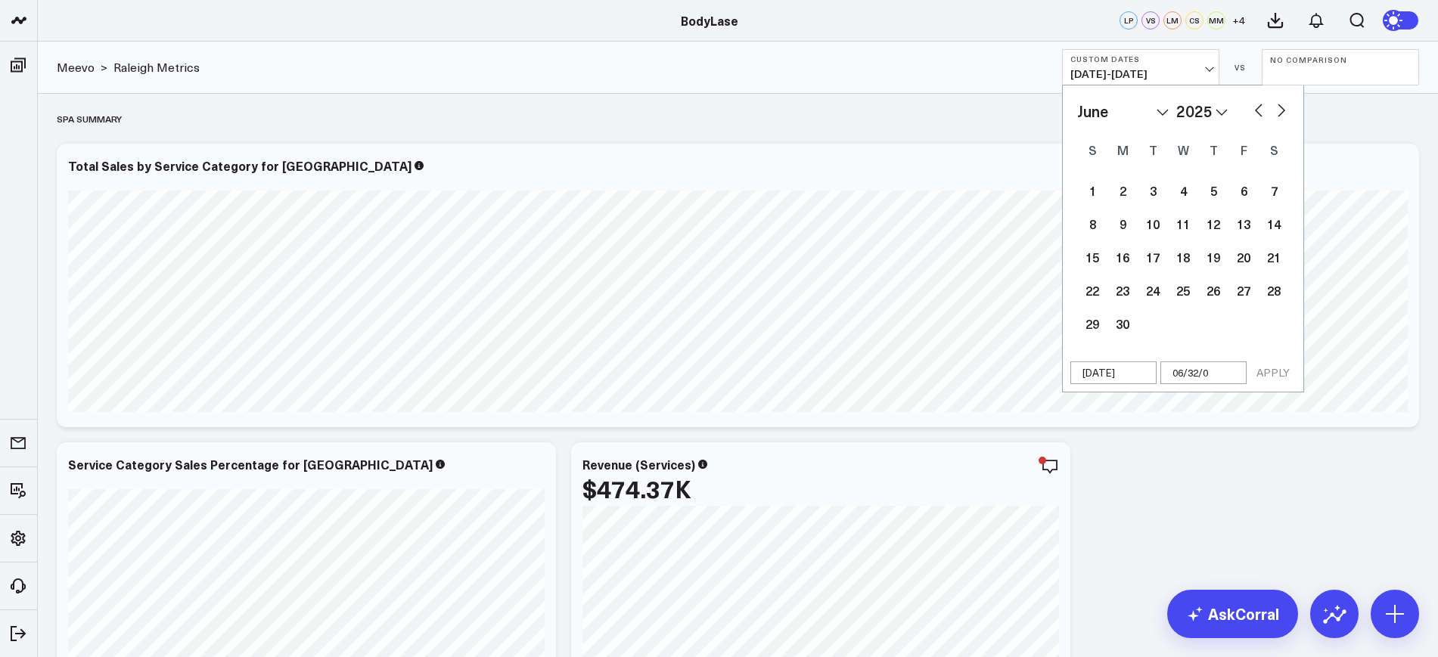
select select "5"
select select "2025"
type input "06/"
select select "5"
select select "2025"
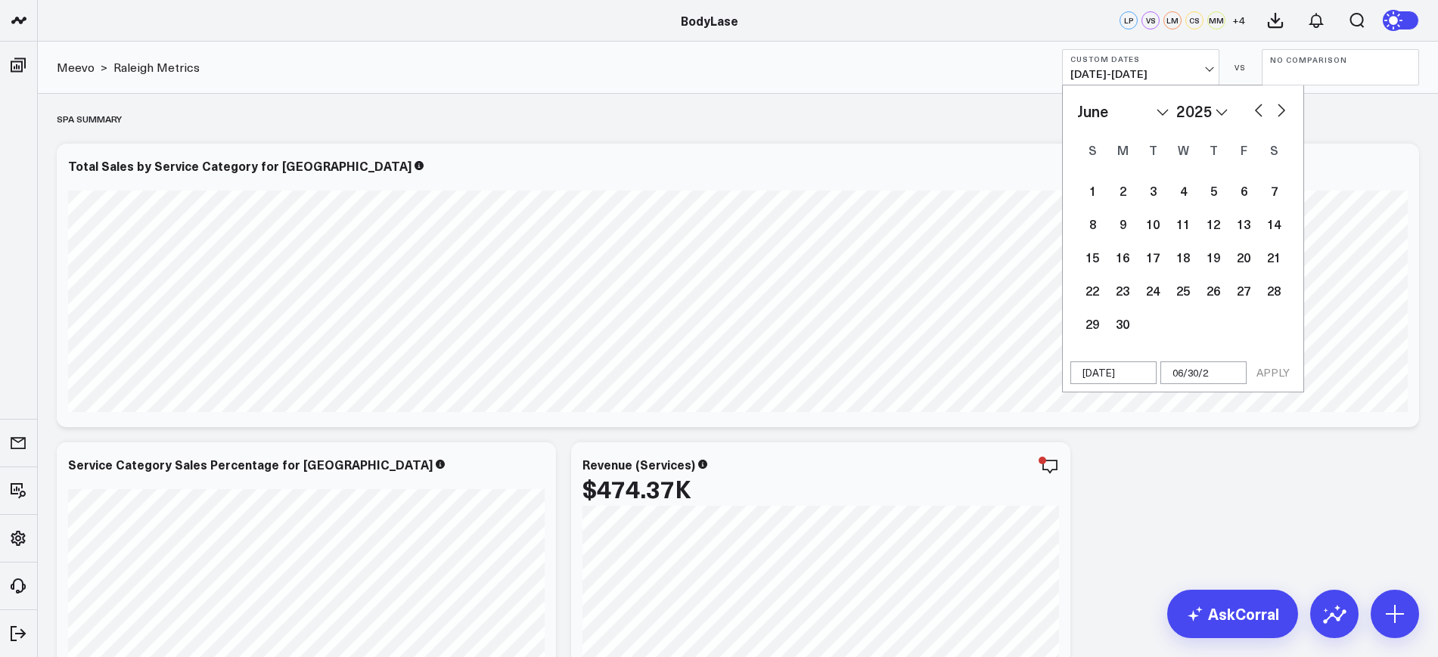
type input "06/30/25"
select select "5"
select select "2025"
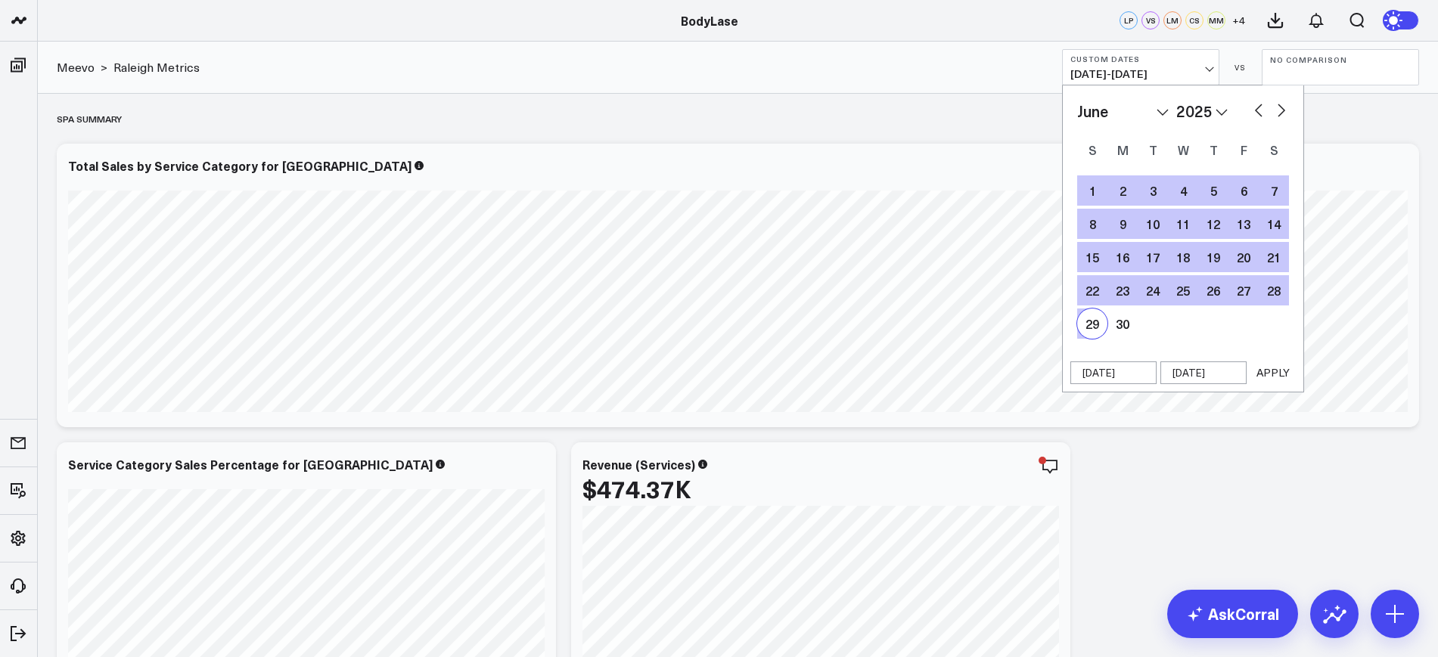
type input "06/30/25"
click at [1266, 381] on button "APPLY" at bounding box center [1273, 373] width 45 height 23
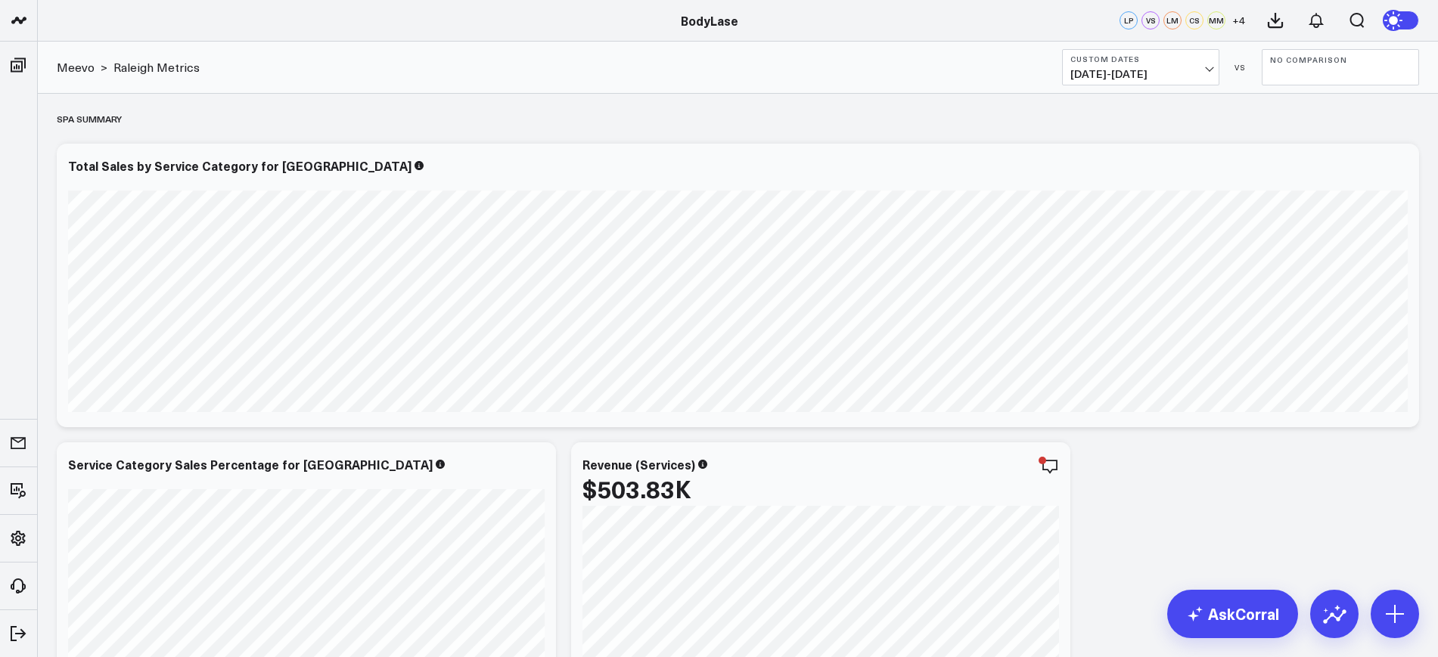
click at [1174, 78] on span "06/01/25 - 06/30/25" at bounding box center [1141, 74] width 141 height 12
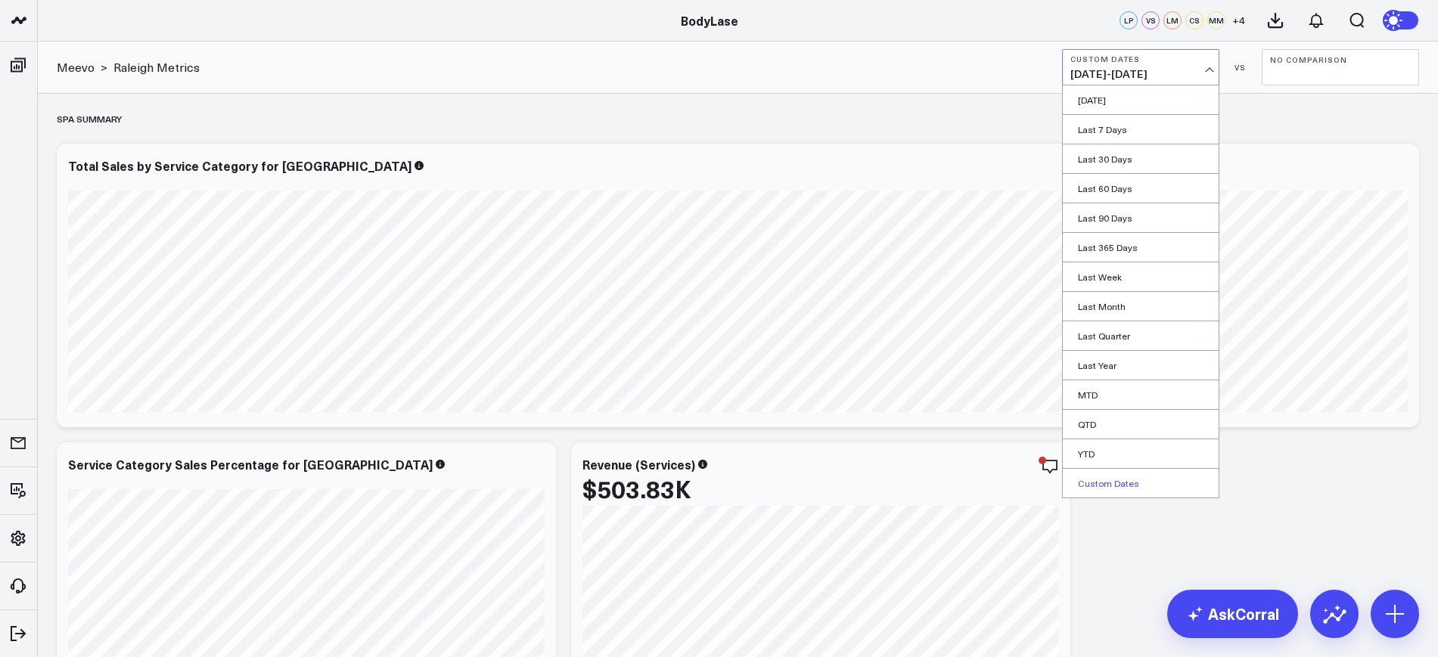
click at [1103, 483] on link "Custom Dates" at bounding box center [1141, 483] width 156 height 29
select select "9"
select select "2025"
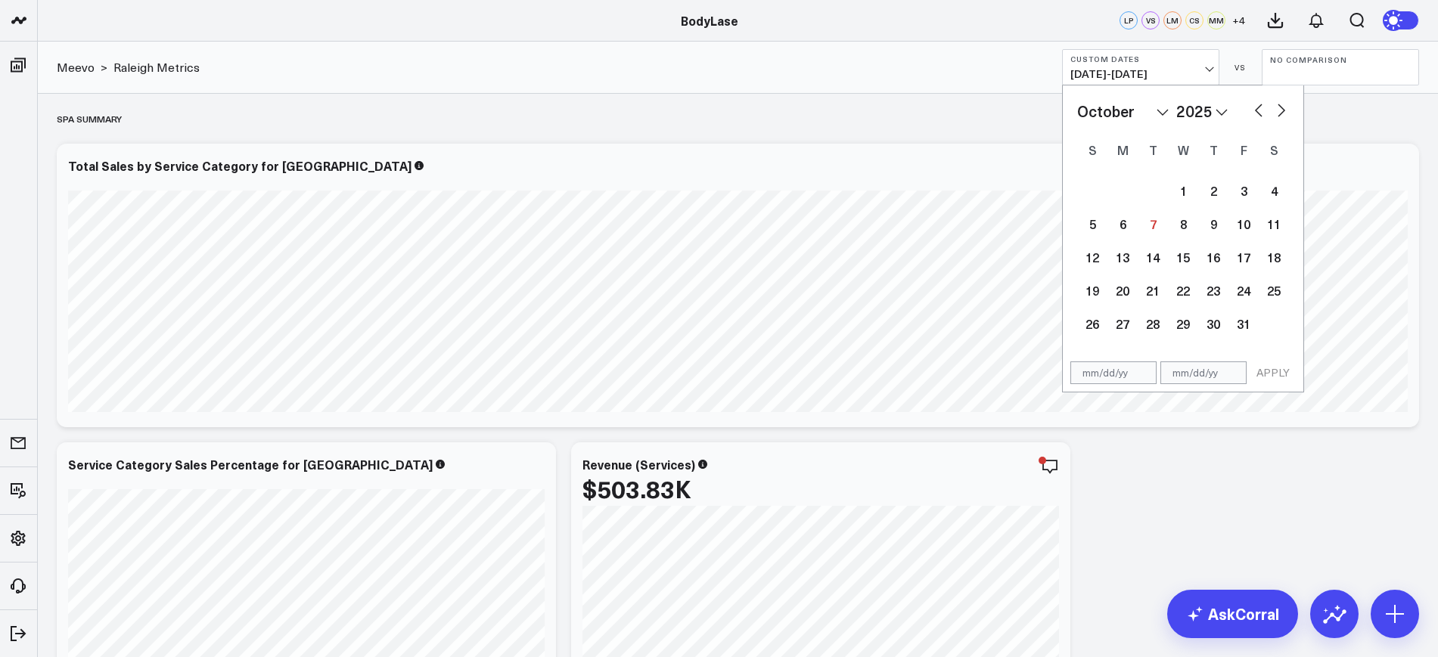
click at [1108, 384] on input "text" at bounding box center [1114, 373] width 86 height 23
select select "9"
select select "2025"
type input "[DATE]"
select select "8"
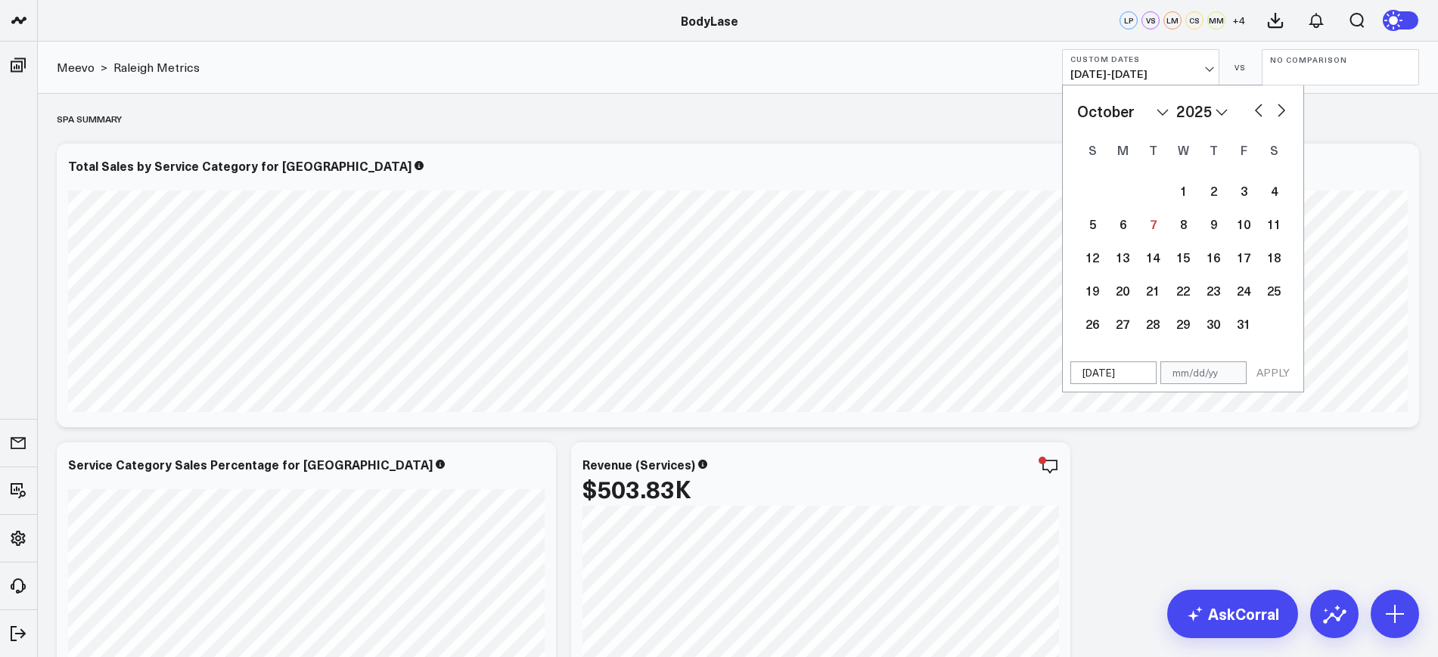
select select "2025"
type input "[DATE]"
click at [1201, 366] on input "text" at bounding box center [1204, 373] width 86 height 23
select select "8"
select select "2025"
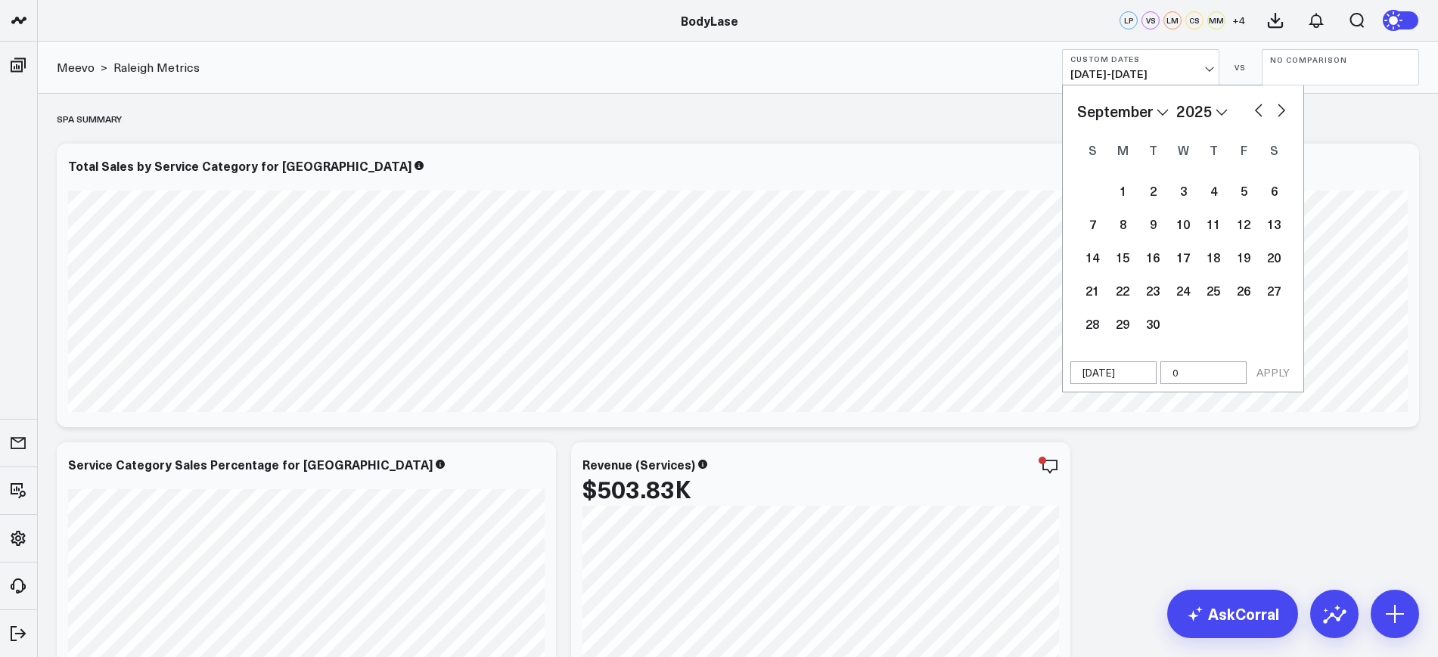
type input "09"
select select "8"
select select "2025"
type input "[DATE]"
select select "8"
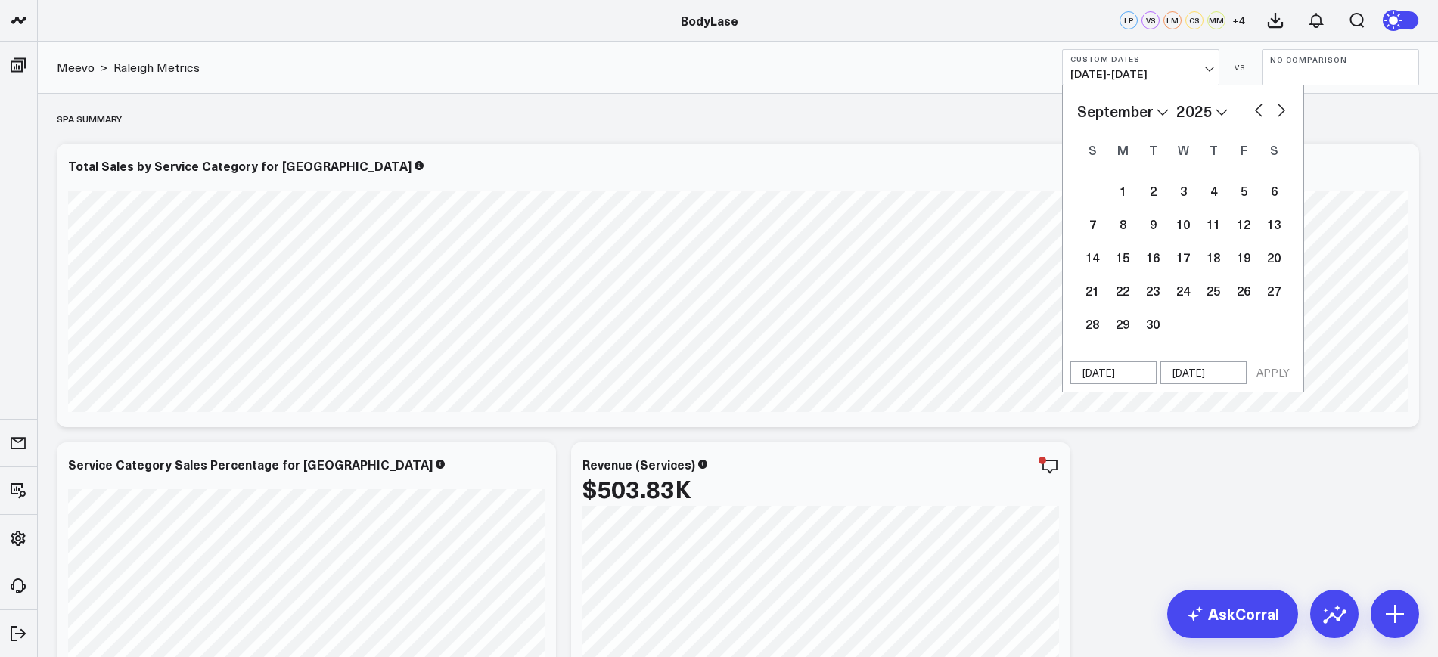
select select "2025"
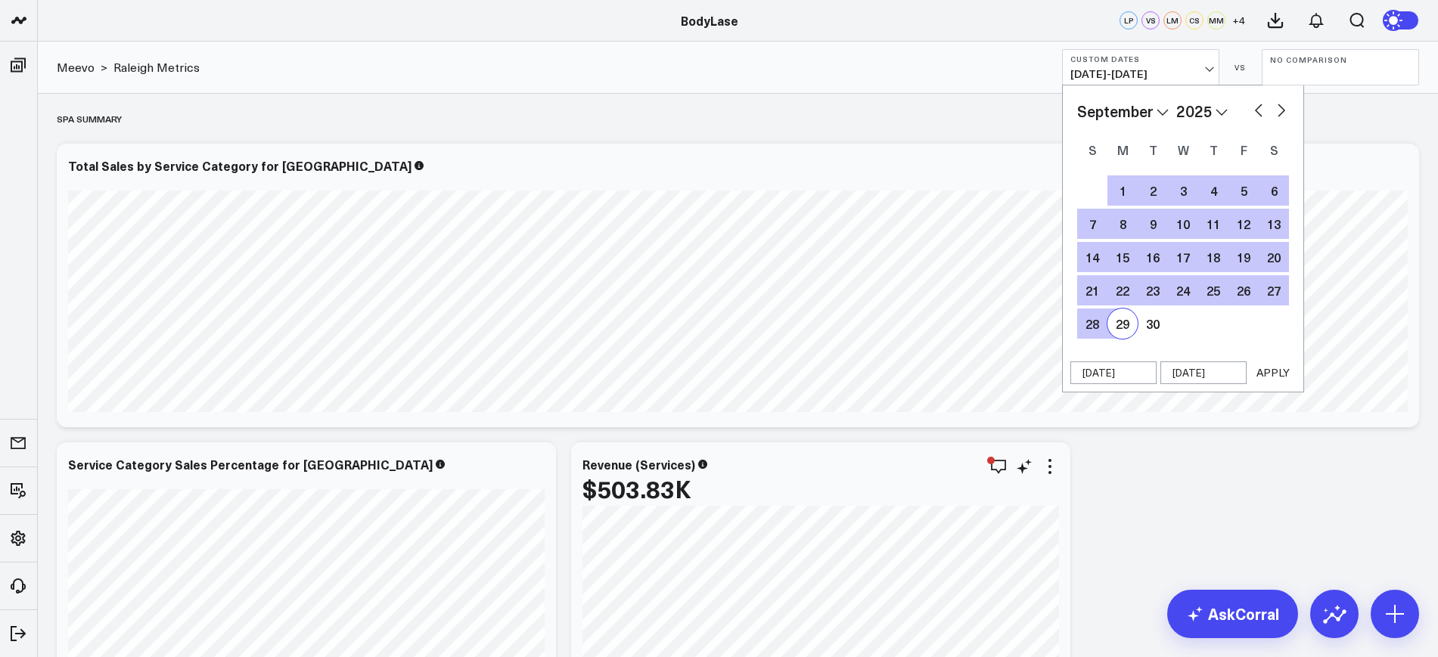
type input "[DATE]"
click at [1266, 371] on button "APPLY" at bounding box center [1273, 373] width 45 height 23
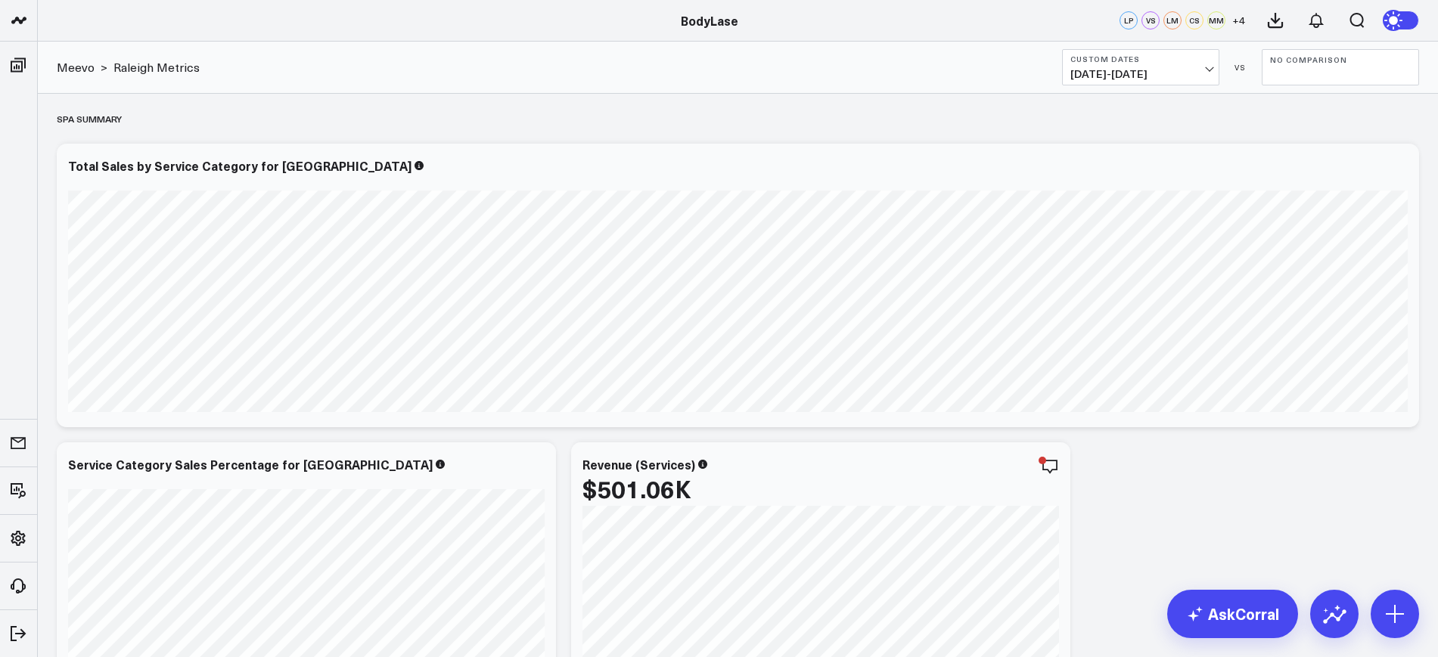
click at [1361, 75] on button "No Comparison" at bounding box center [1340, 67] width 157 height 36
click at [1295, 155] on link "YoY" at bounding box center [1341, 158] width 156 height 29
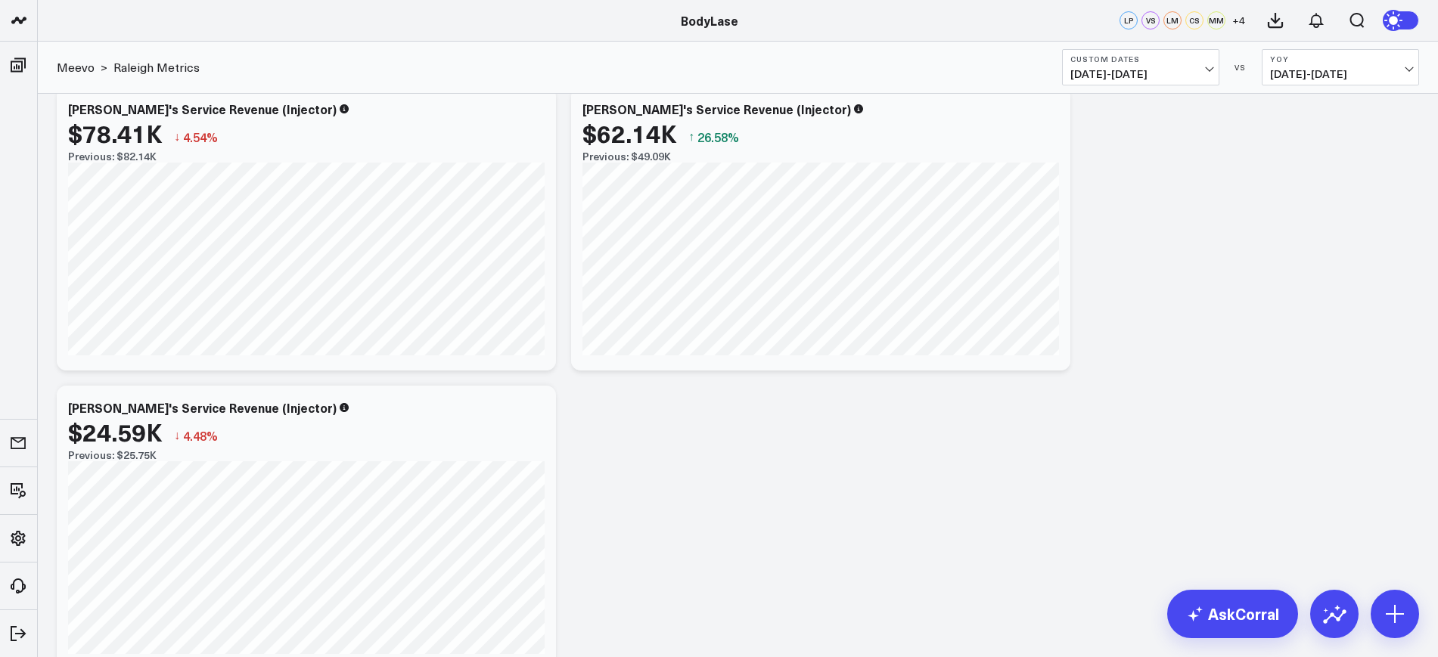
scroll to position [2227, 0]
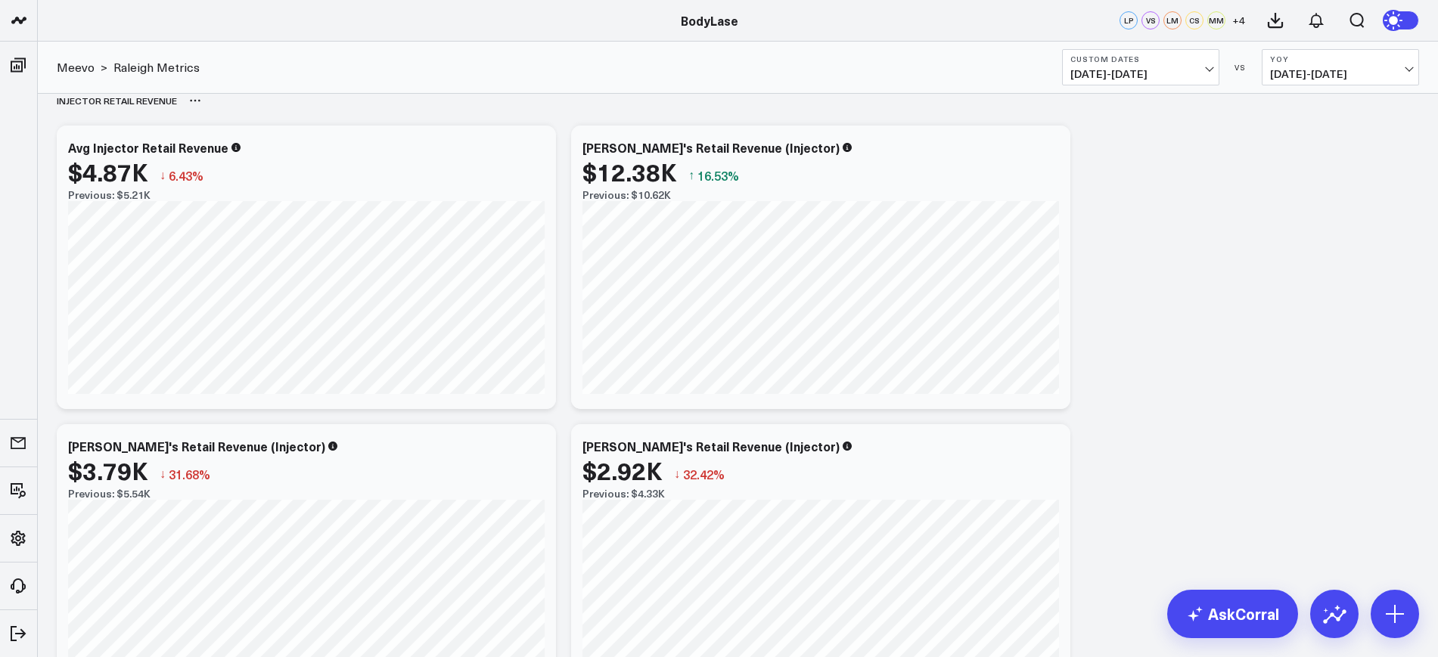
scroll to position [3754, 0]
